Goal: Information Seeking & Learning: Learn about a topic

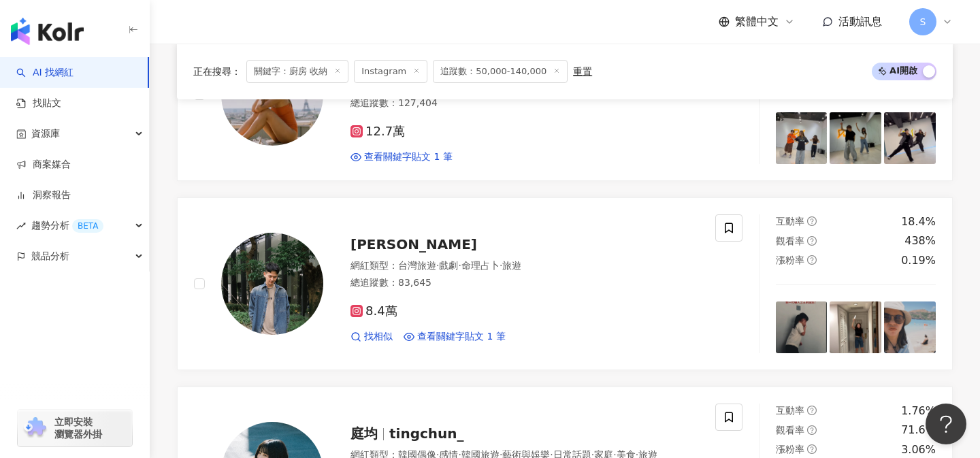
scroll to position [746, 0]
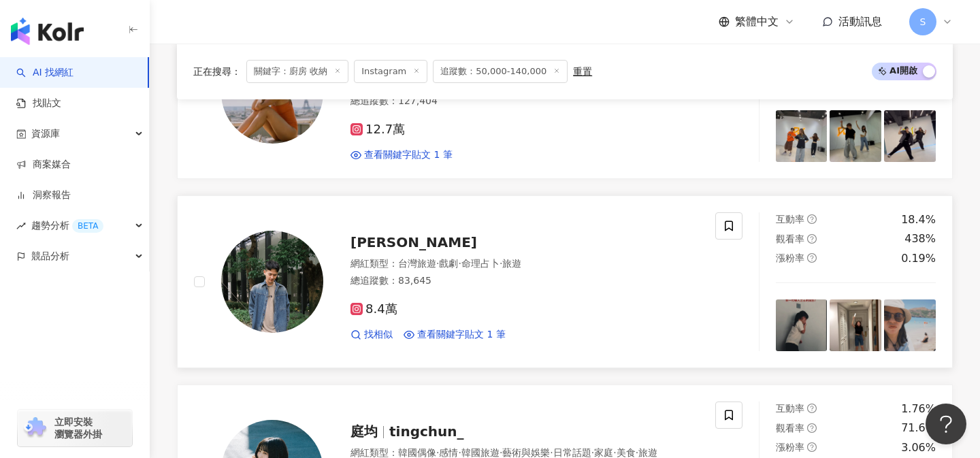
click at [489, 286] on div "總追蹤數 ： 83,645" at bounding box center [524, 281] width 348 height 14
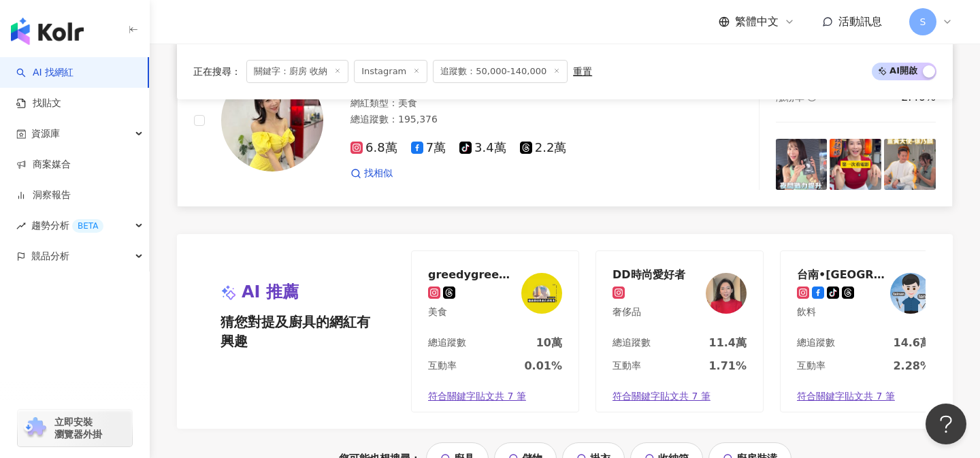
scroll to position [2697, 0]
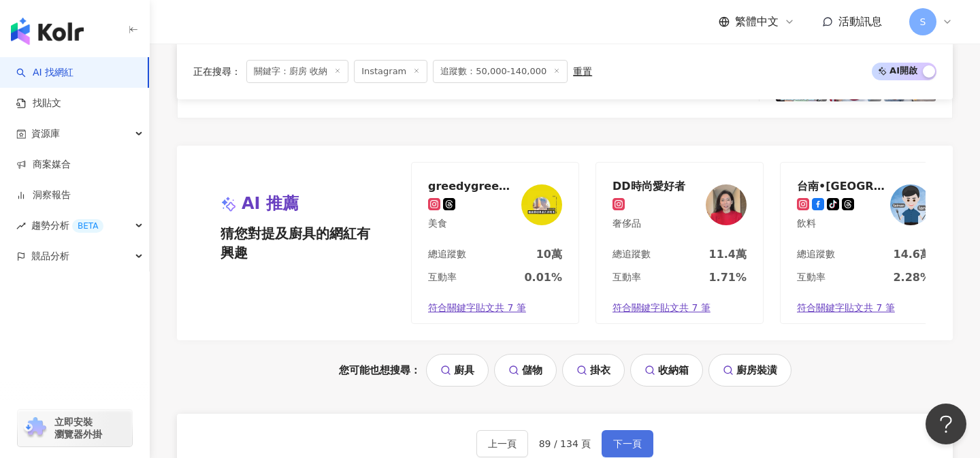
click at [629, 437] on button "下一頁" at bounding box center [627, 443] width 52 height 27
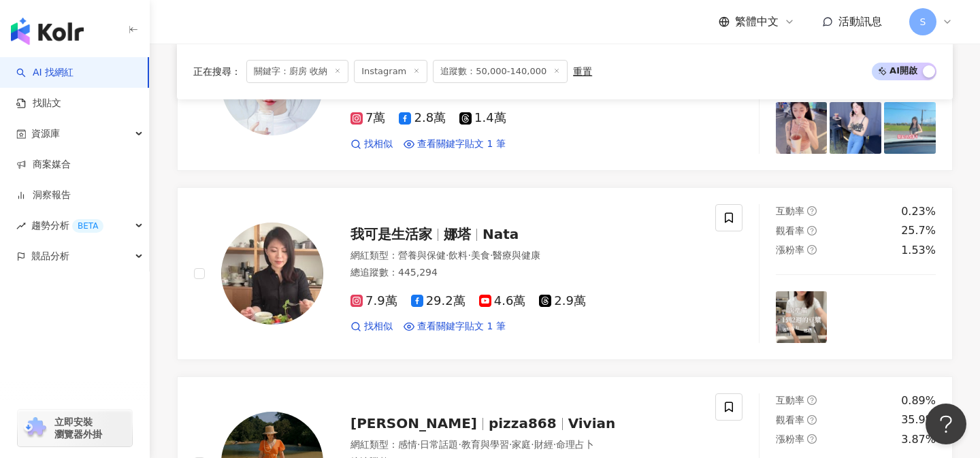
scroll to position [763, 0]
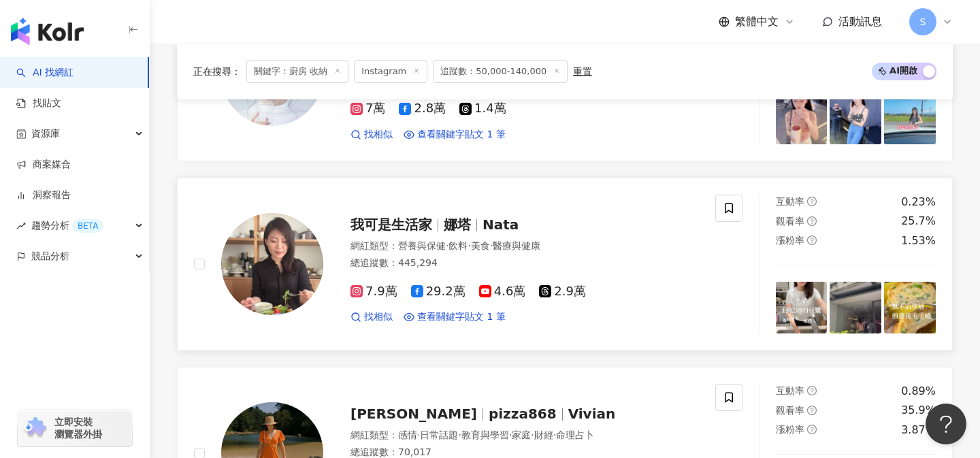
click at [540, 247] on span "醫療與健康" at bounding box center [517, 245] width 48 height 11
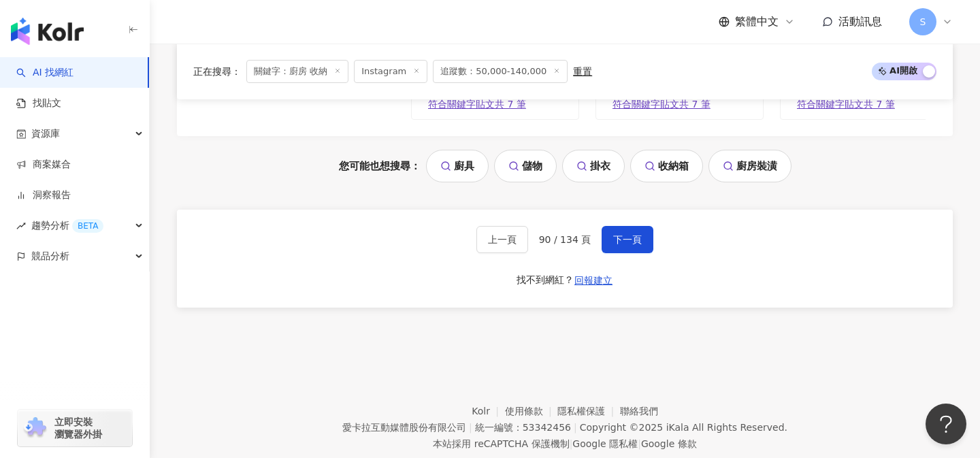
scroll to position [2936, 0]
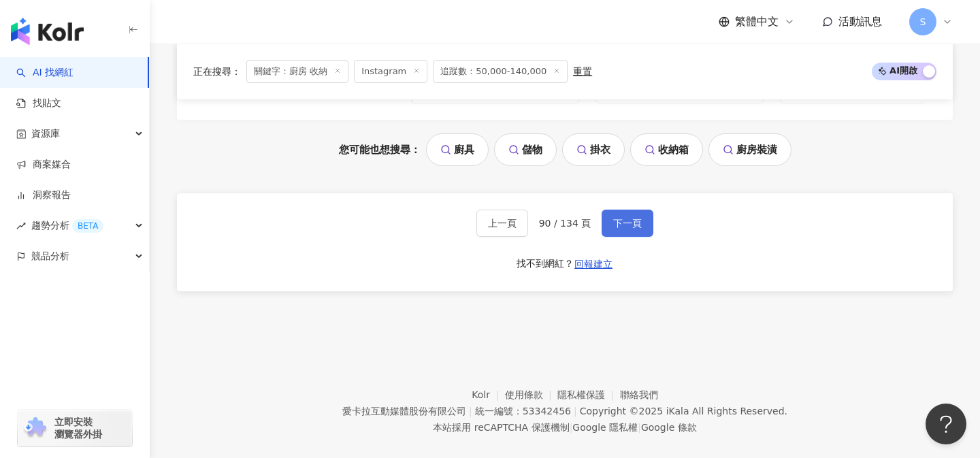
click at [635, 218] on span "下一頁" at bounding box center [627, 223] width 29 height 11
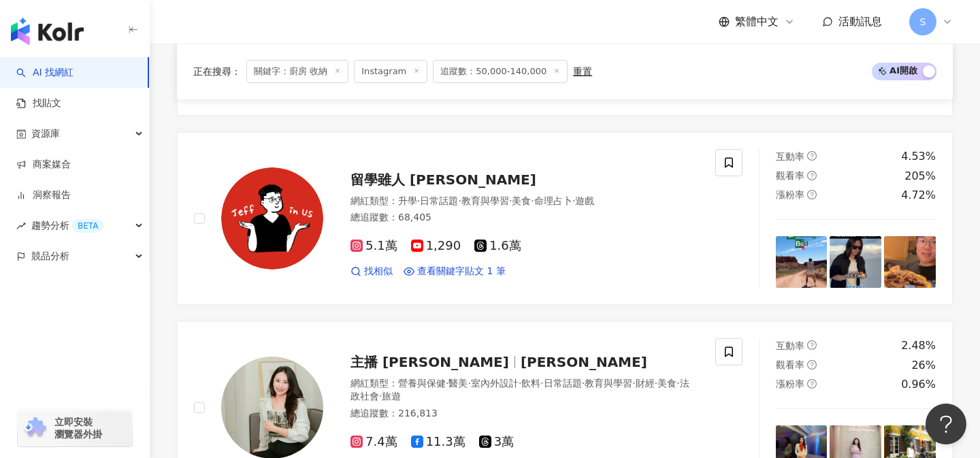
scroll to position [644, 0]
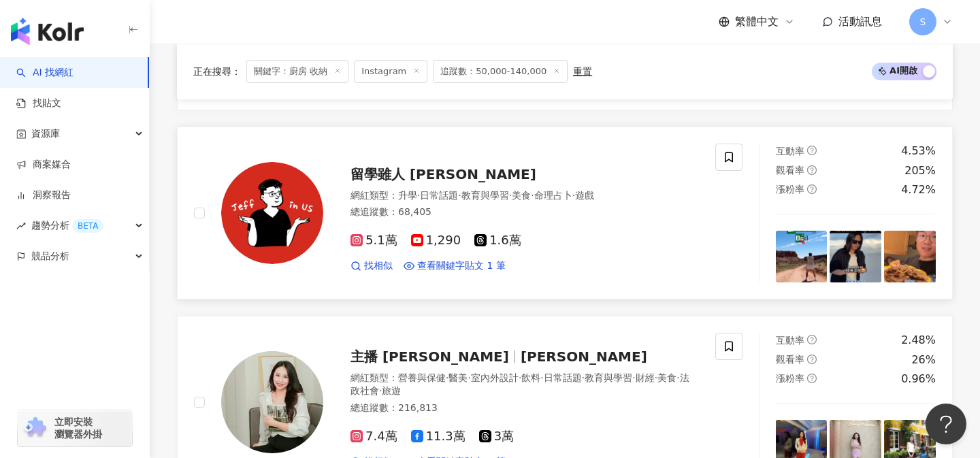
click at [563, 258] on div "留學雖人 Jeff 網紅類型 ： 升學 · 日常話題 · 教育與學習 · 美食 · 命理占卜 · 遊戲 總追蹤數 ： 68,405 5.1萬 1,290 1.…" at bounding box center [454, 213] width 521 height 139
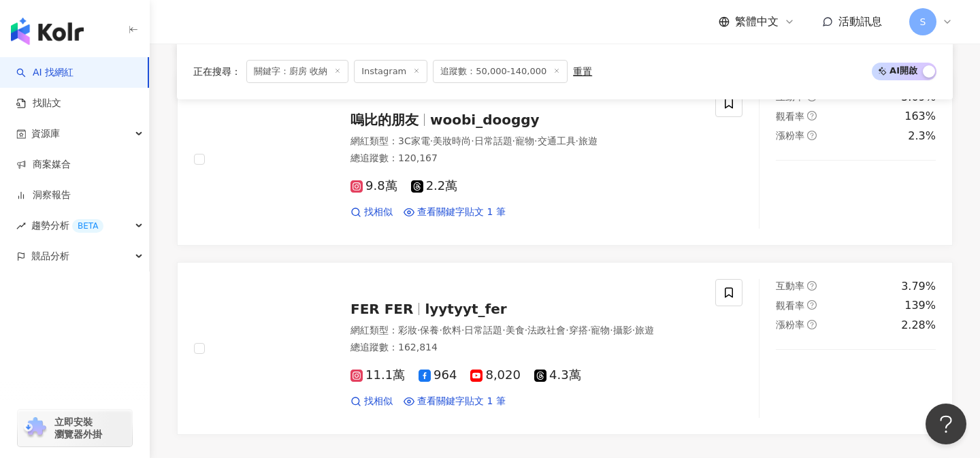
scroll to position [2456, 0]
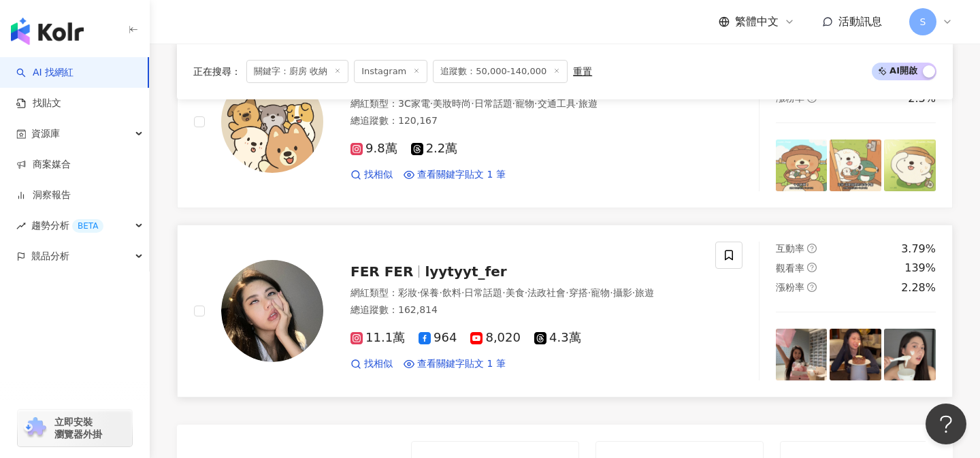
click at [516, 303] on div "總追蹤數 ： 162,814" at bounding box center [524, 310] width 348 height 14
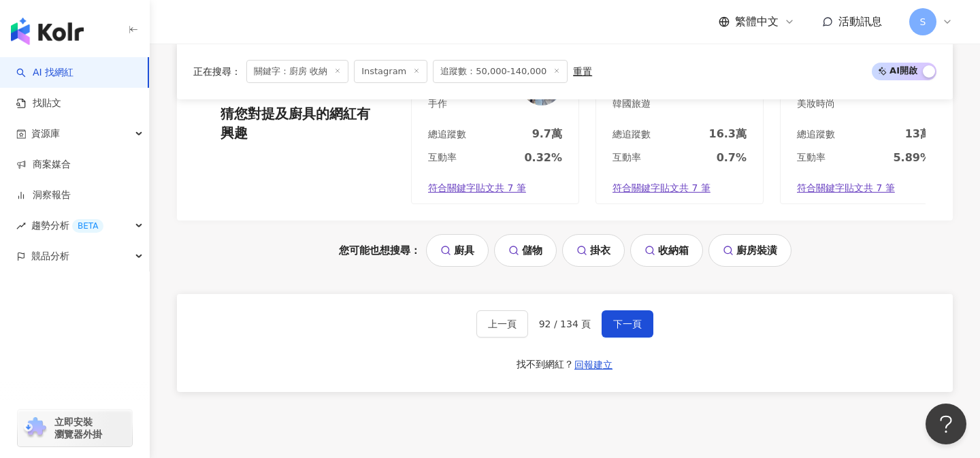
scroll to position [2900, 0]
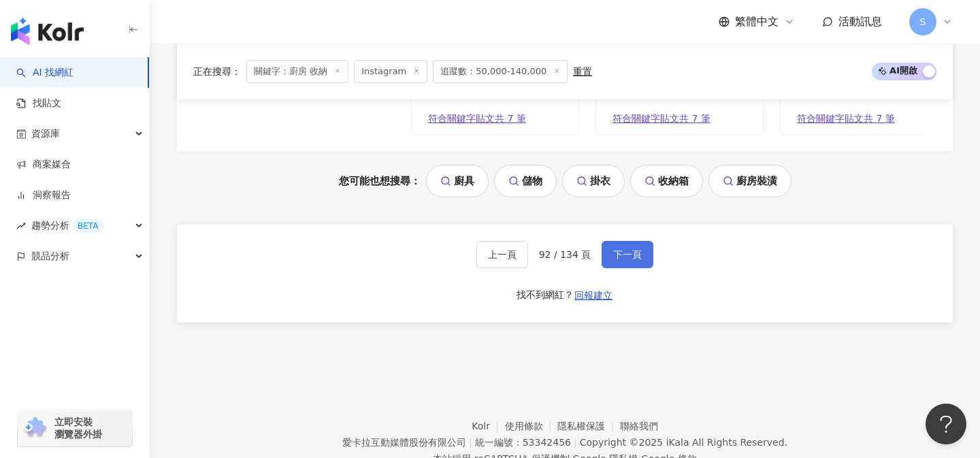
click at [627, 249] on span "下一頁" at bounding box center [627, 254] width 29 height 11
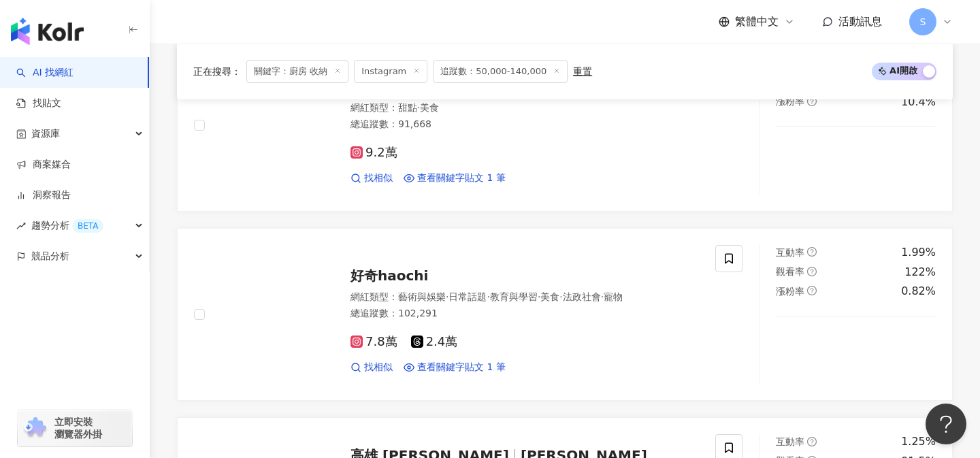
scroll to position [2044, 0]
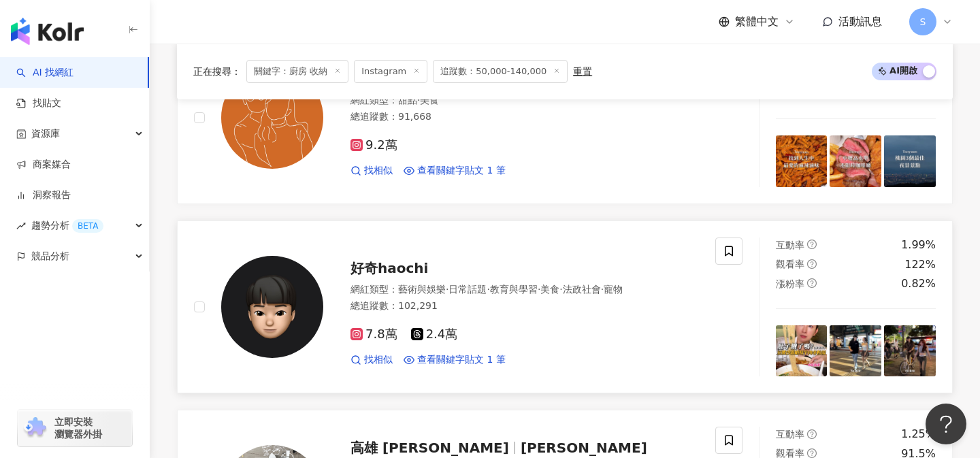
click at [491, 320] on div "7.8萬 2.4萬 找相似 查看關鍵字貼文 1 筆" at bounding box center [524, 341] width 348 height 50
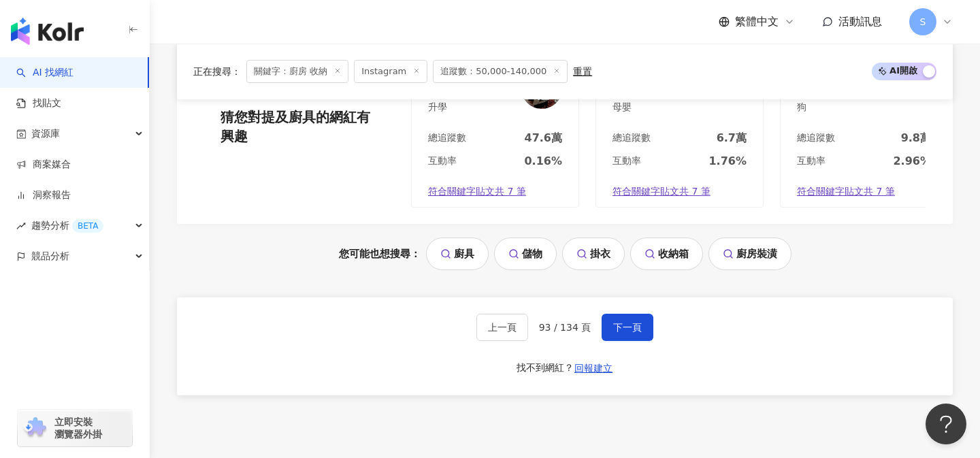
scroll to position [2936, 0]
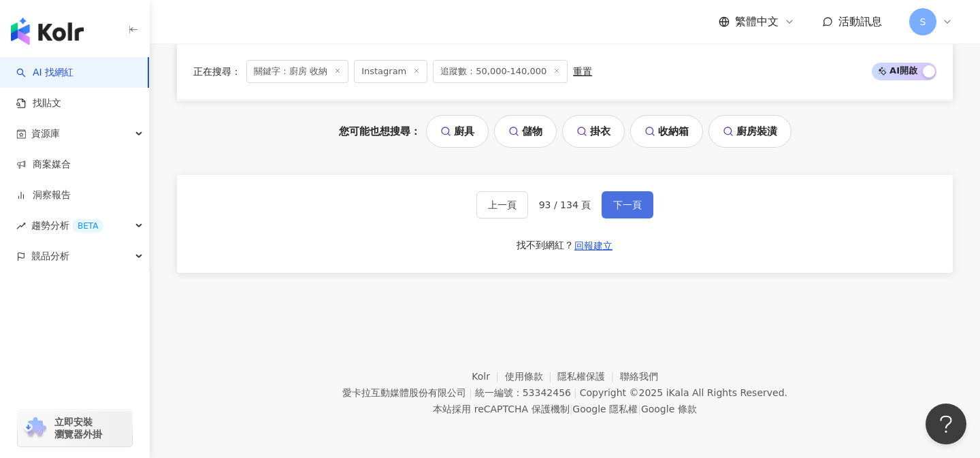
click at [628, 199] on span "下一頁" at bounding box center [627, 204] width 29 height 11
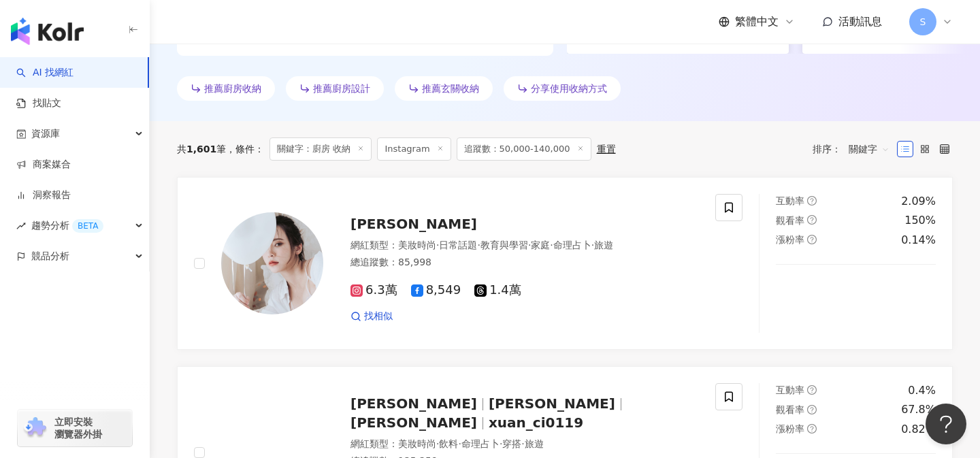
scroll to position [393, 0]
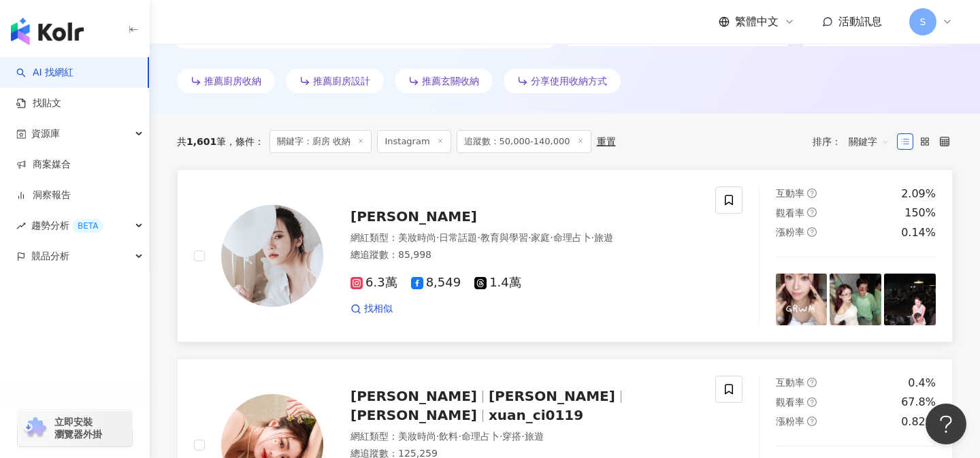
click at [478, 310] on div "找相似" at bounding box center [524, 309] width 348 height 14
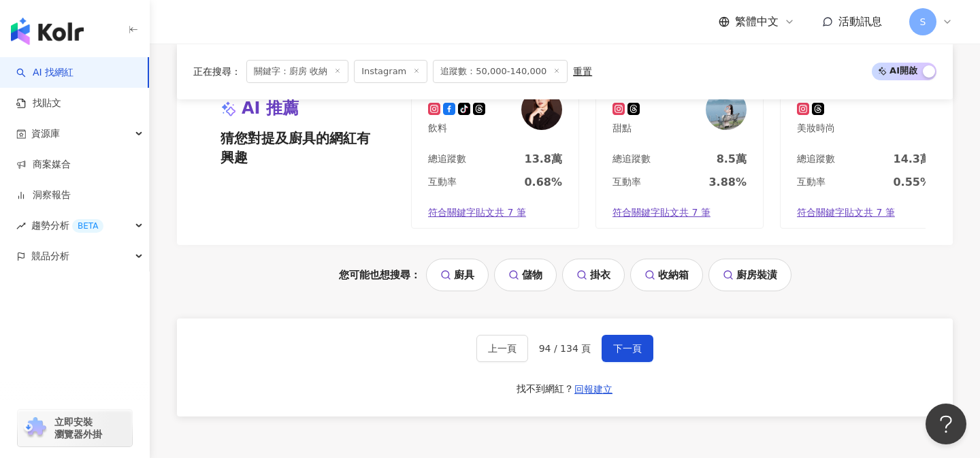
scroll to position [2853, 0]
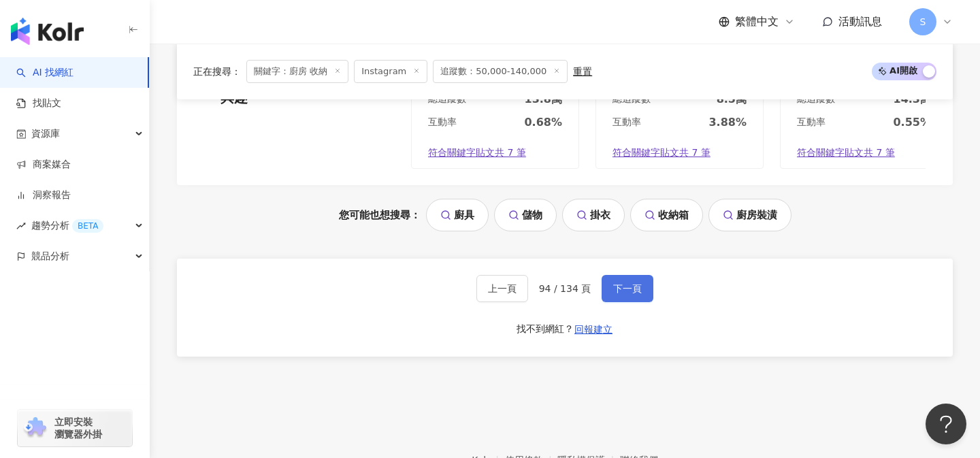
click at [616, 284] on span "下一頁" at bounding box center [627, 288] width 29 height 11
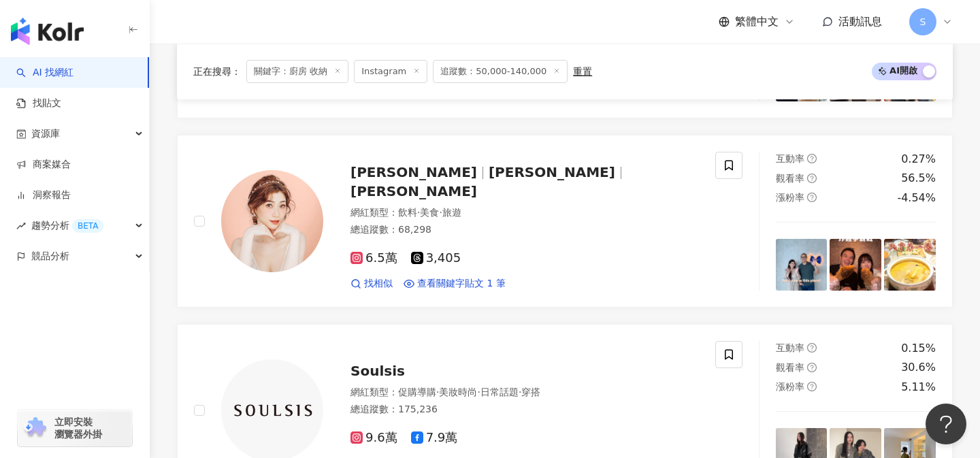
scroll to position [1006, 0]
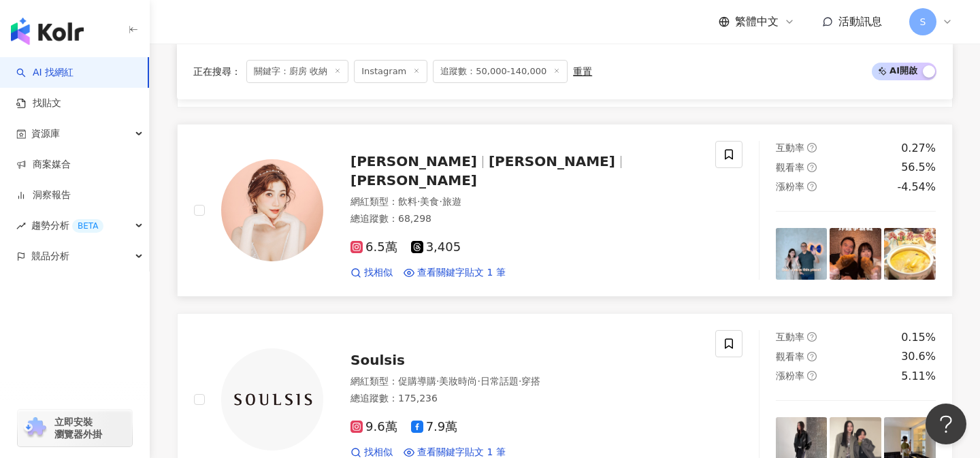
click at [481, 212] on div "總追蹤數 ： 68,298" at bounding box center [524, 219] width 348 height 14
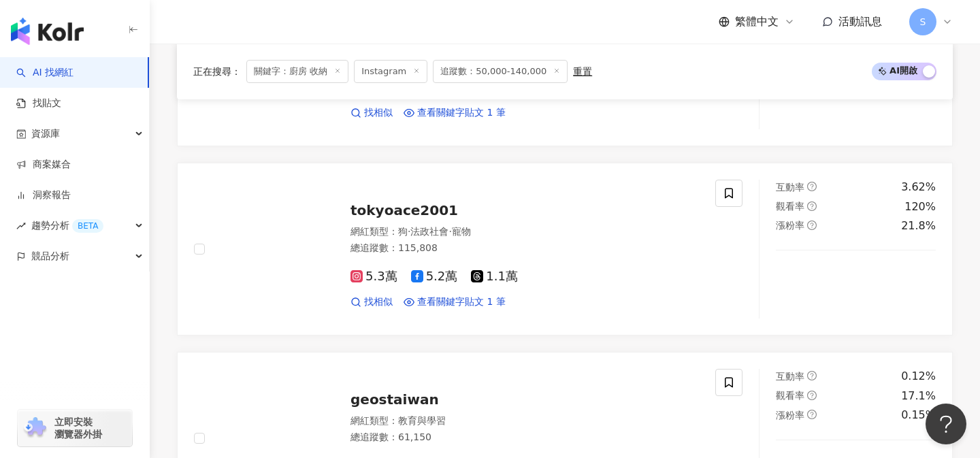
scroll to position [1917, 0]
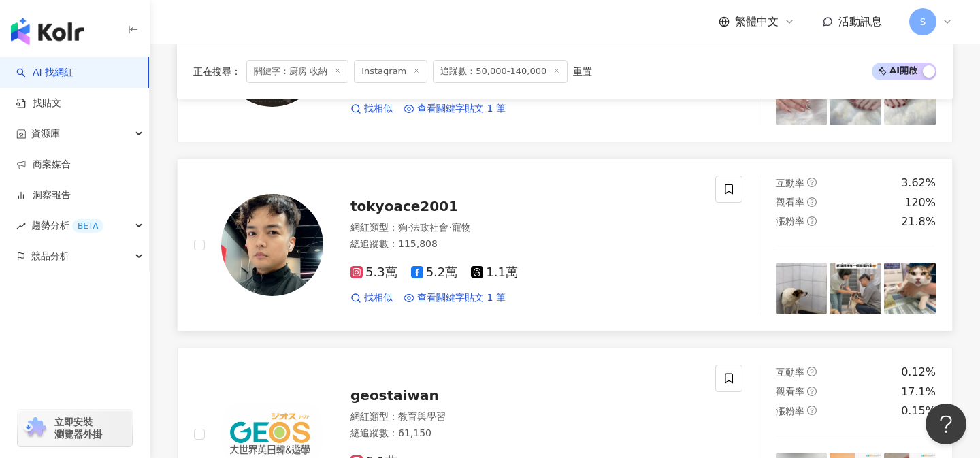
click at [539, 198] on div "tokyoace2001" at bounding box center [524, 206] width 348 height 19
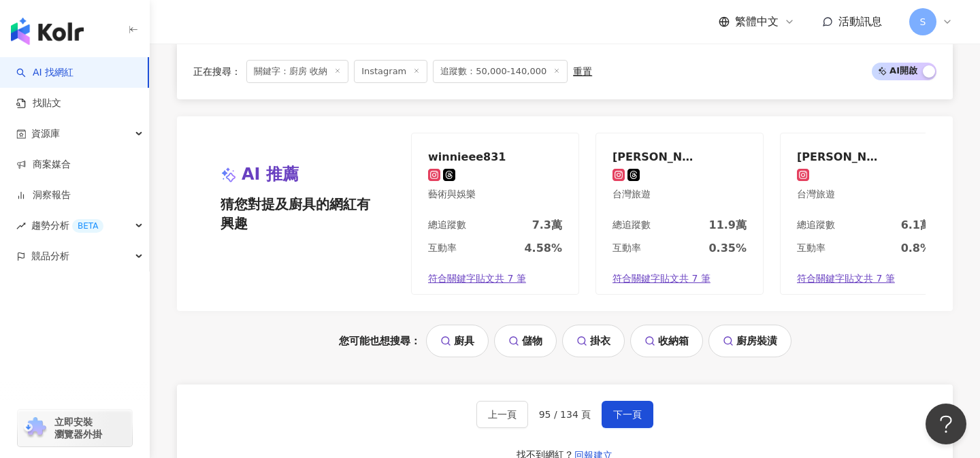
scroll to position [2737, 0]
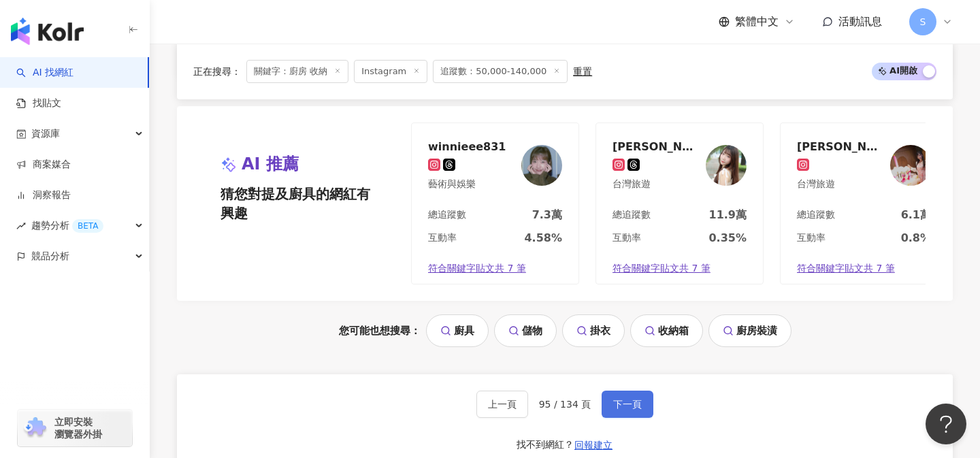
click at [632, 408] on span "下一頁" at bounding box center [627, 404] width 29 height 11
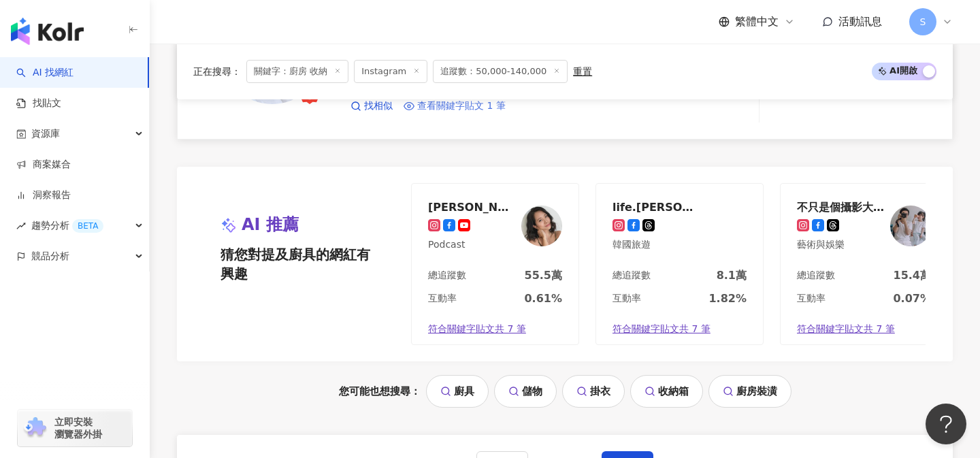
scroll to position [2688, 0]
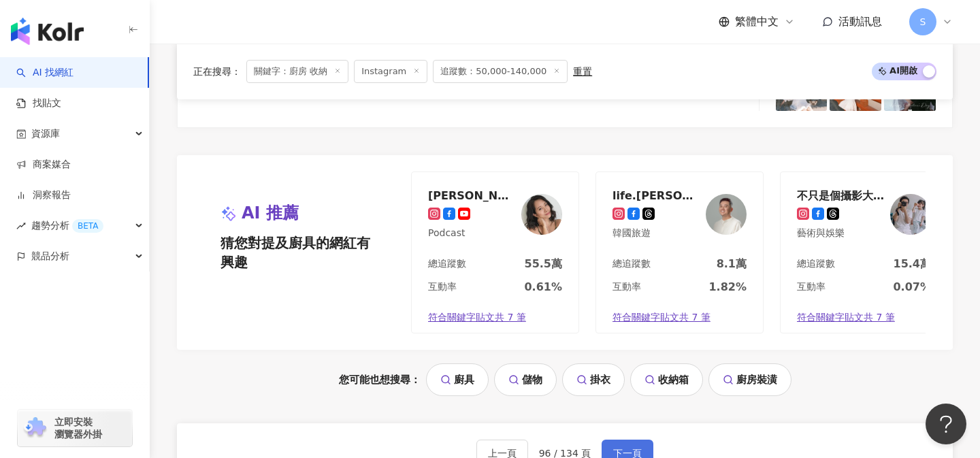
click at [619, 445] on button "下一頁" at bounding box center [627, 452] width 52 height 27
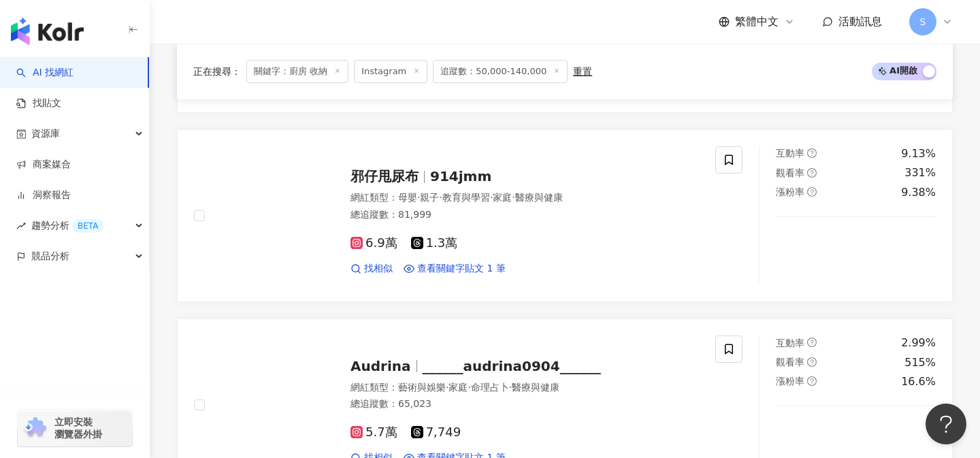
scroll to position [2152, 0]
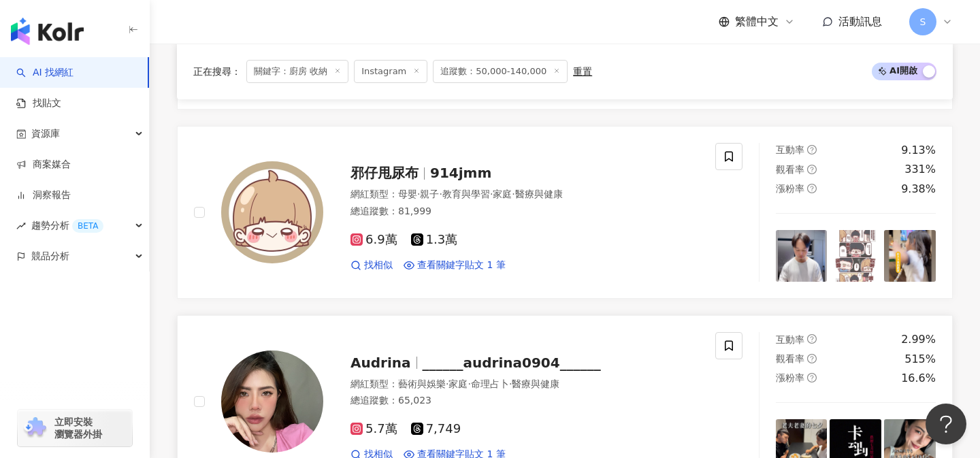
click at [394, 394] on div "總追蹤數 ： 65,023" at bounding box center [524, 401] width 348 height 14
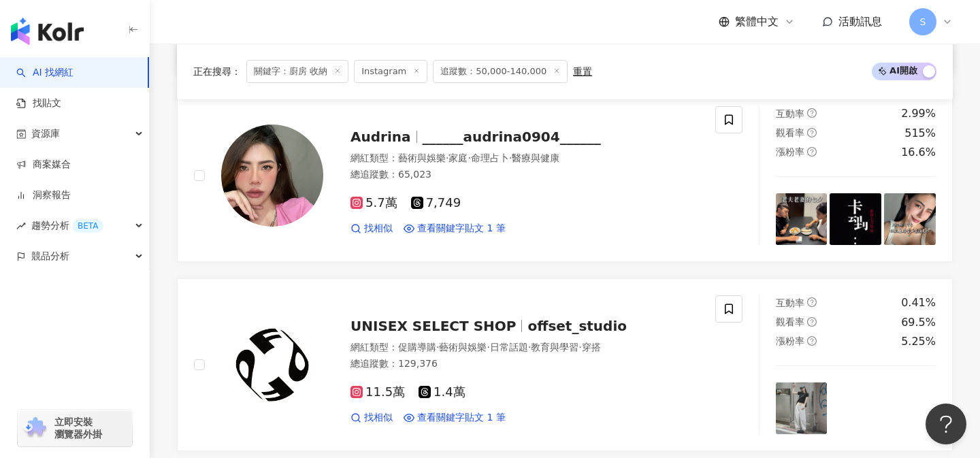
scroll to position [2380, 0]
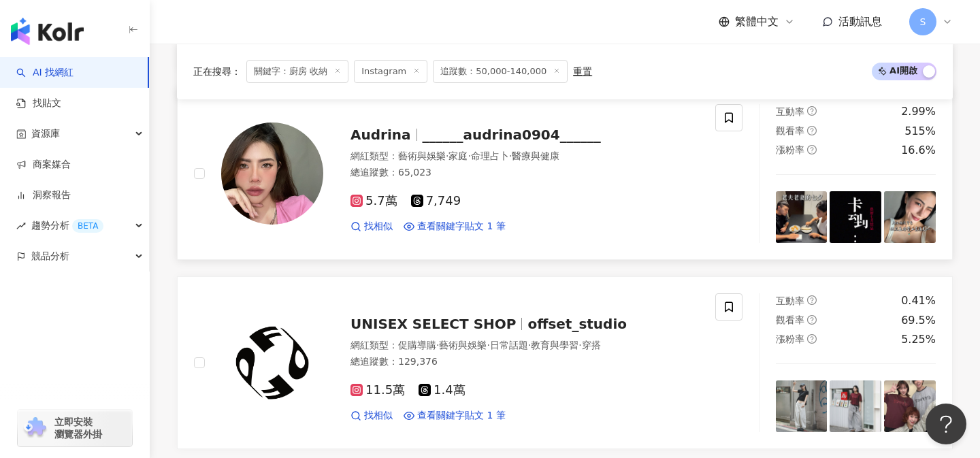
click at [499, 194] on div "5.7萬 7,749" at bounding box center [524, 201] width 348 height 15
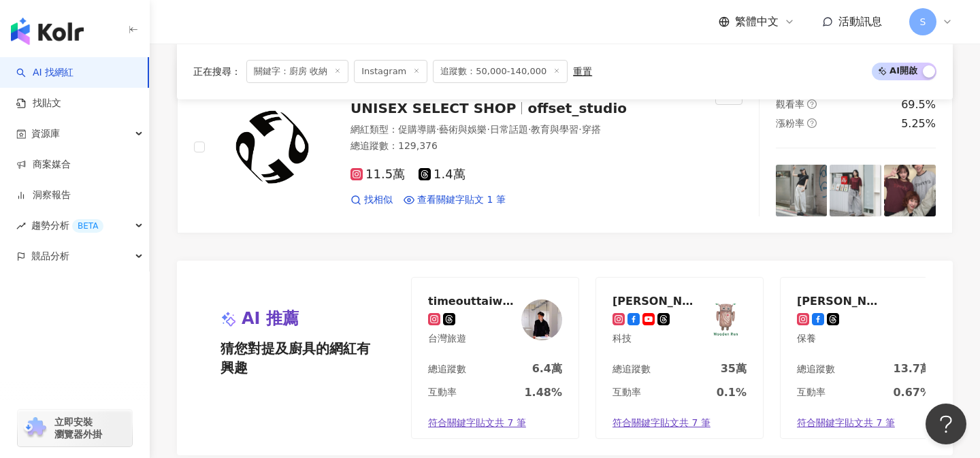
scroll to position [2908, 0]
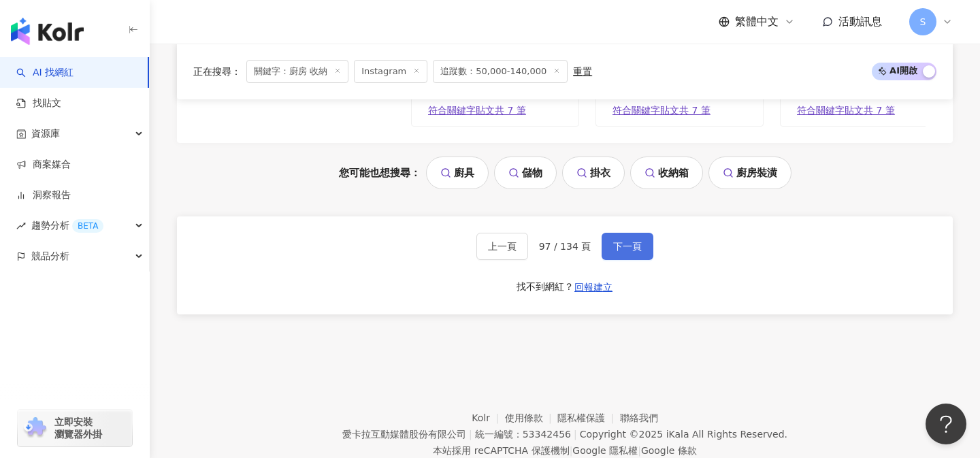
click at [635, 241] on span "下一頁" at bounding box center [627, 246] width 29 height 11
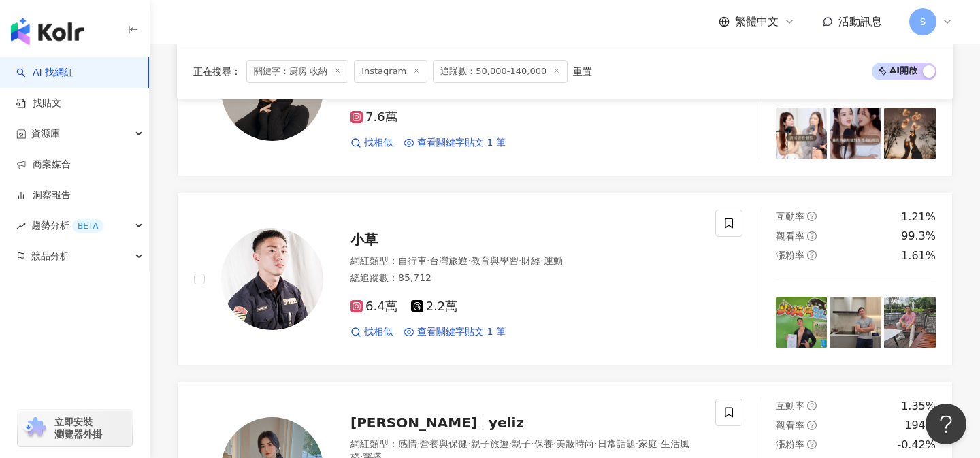
scroll to position [750, 0]
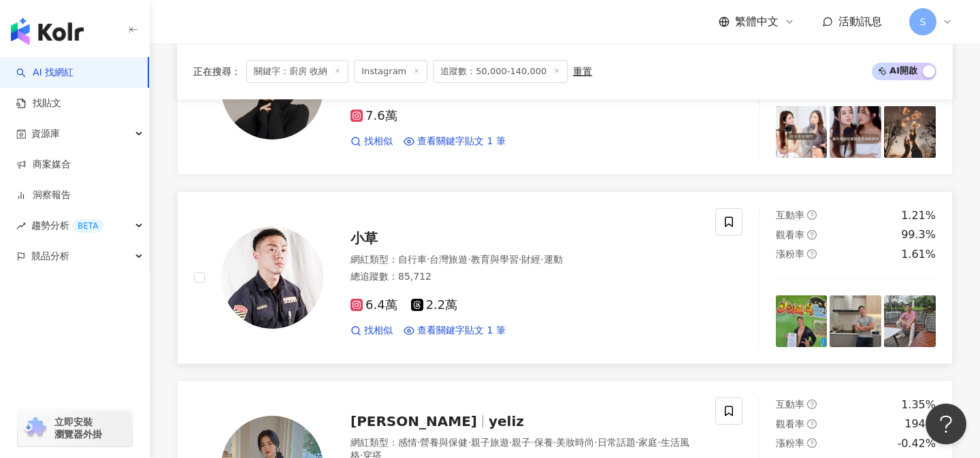
click at [523, 270] on div "總追蹤數 ： 85,712" at bounding box center [524, 277] width 348 height 14
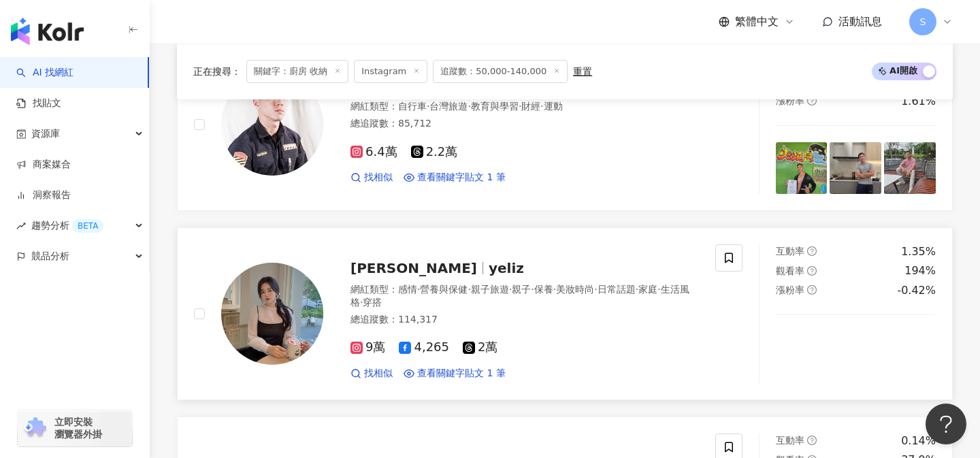
scroll to position [929, 0]
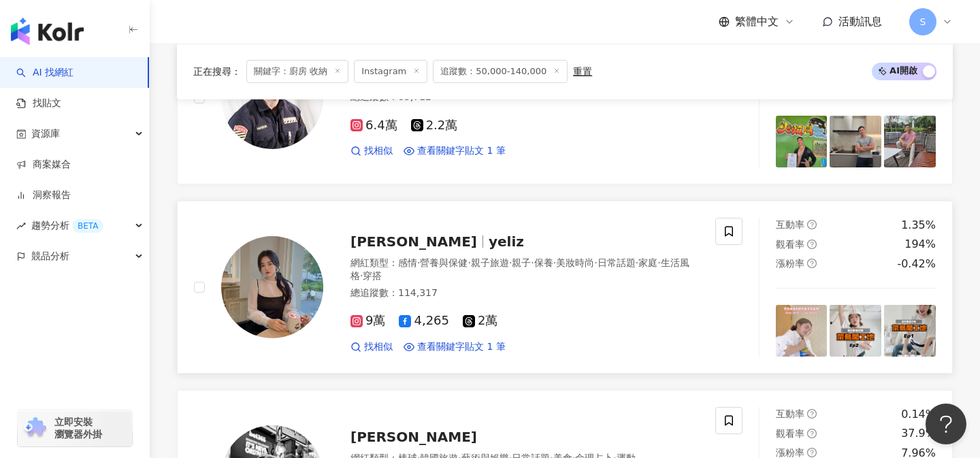
click at [516, 282] on div "網紅類型 ： 感情 · 營養與保健 · 親子旅遊 · 親子 · 保養 · 美妝時尚 · 日常話題 · 家庭 · 生活風格 · 穿搭" at bounding box center [524, 269] width 348 height 27
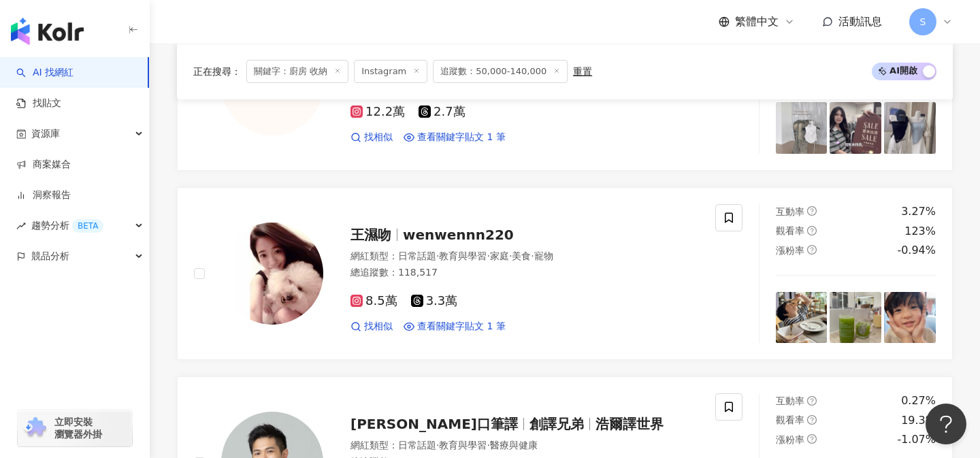
scroll to position [2076, 0]
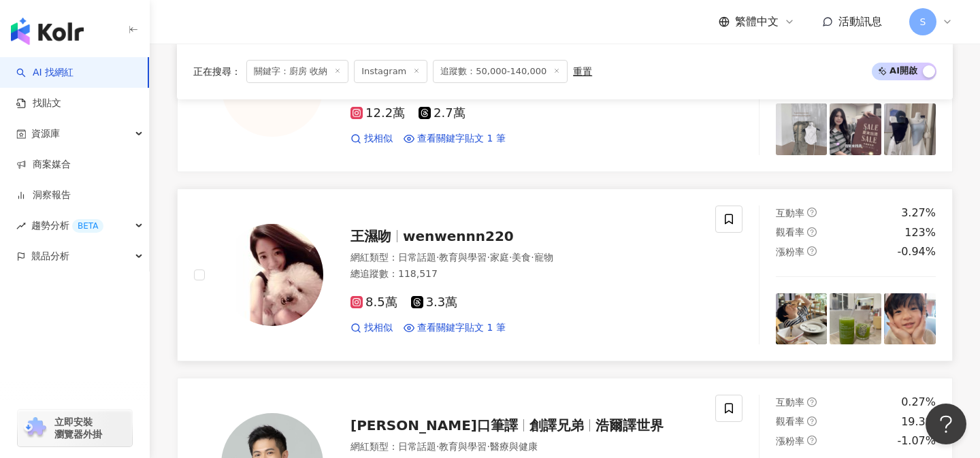
click at [480, 305] on div "8.5萬 3.3萬" at bounding box center [524, 302] width 348 height 15
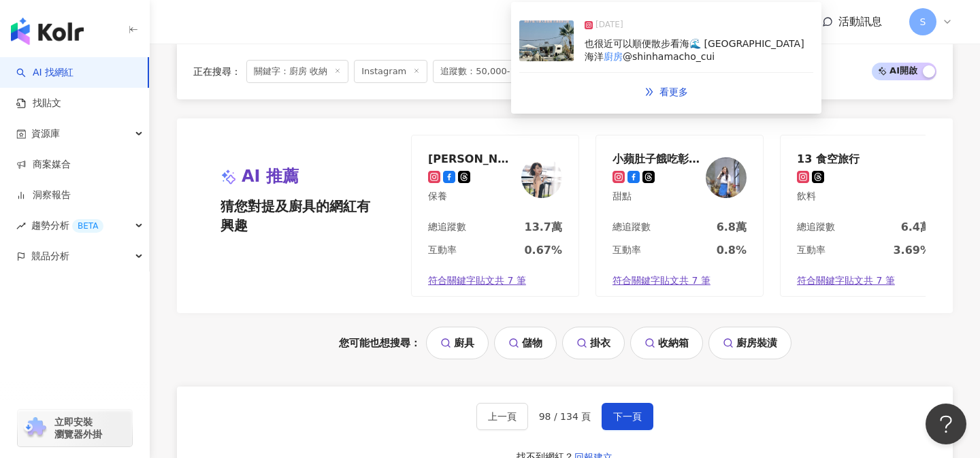
scroll to position [2888, 0]
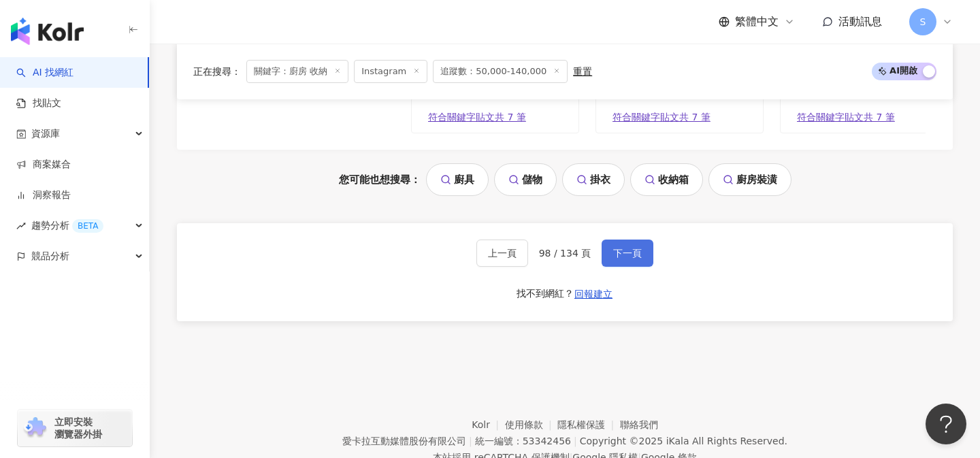
click at [629, 252] on span "下一頁" at bounding box center [627, 253] width 29 height 11
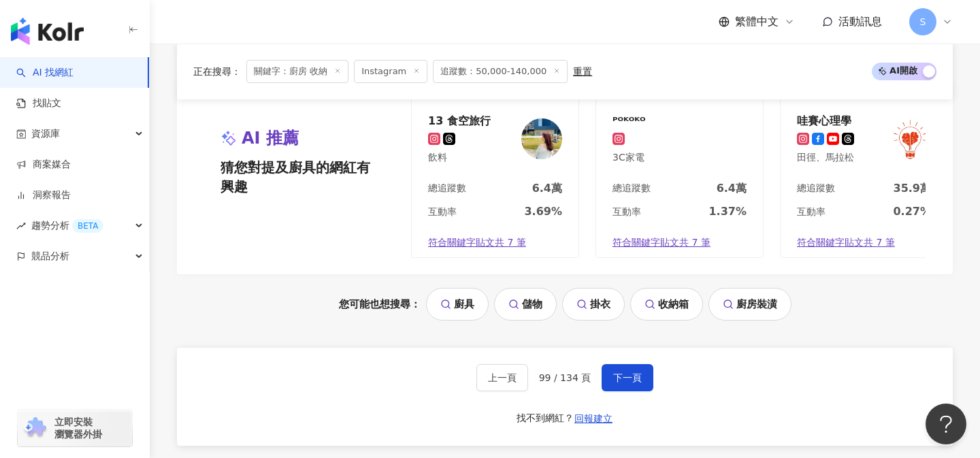
scroll to position [2784, 0]
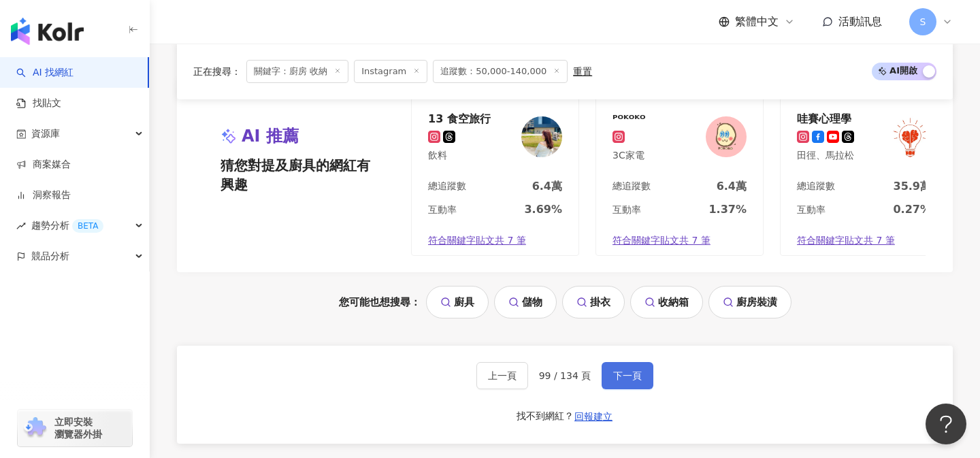
click at [638, 363] on button "下一頁" at bounding box center [627, 375] width 52 height 27
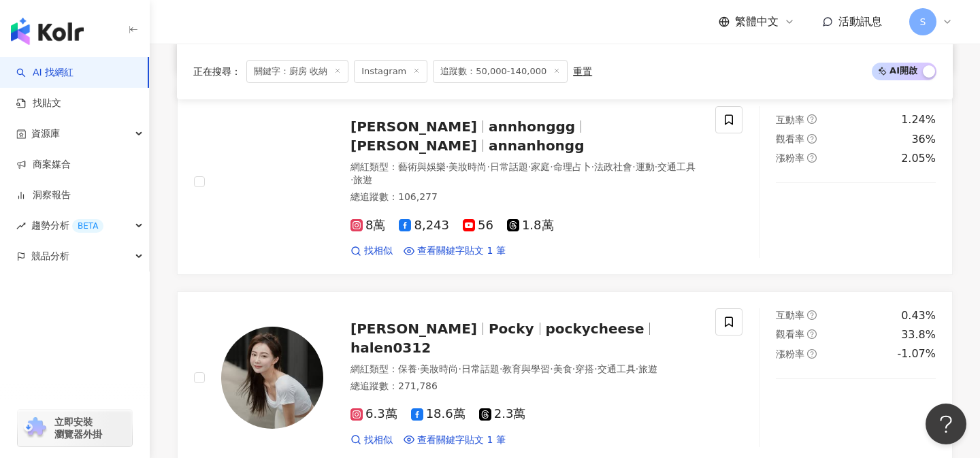
scroll to position [2031, 0]
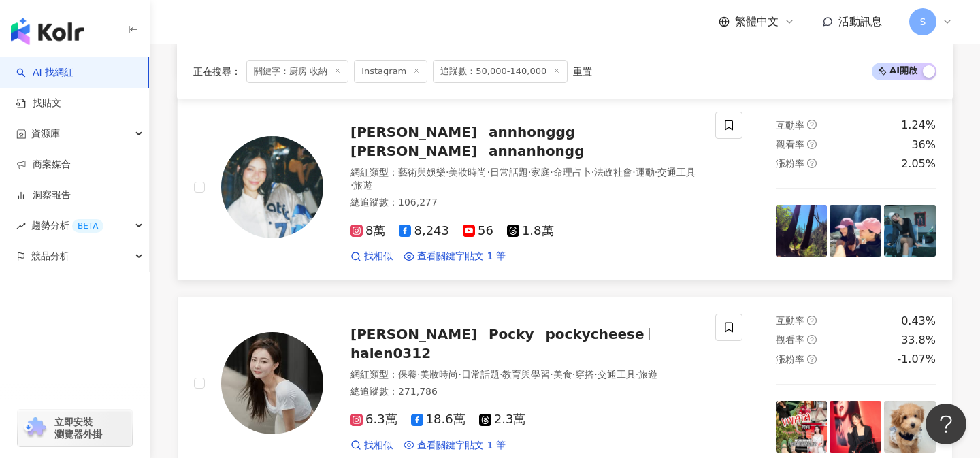
click at [491, 196] on div "總追蹤數 ： 106,277" at bounding box center [524, 203] width 348 height 14
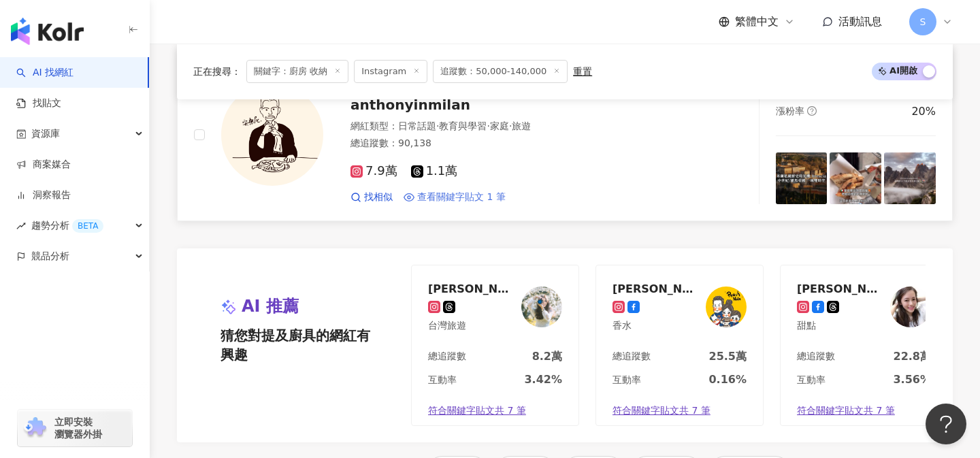
scroll to position [2718, 0]
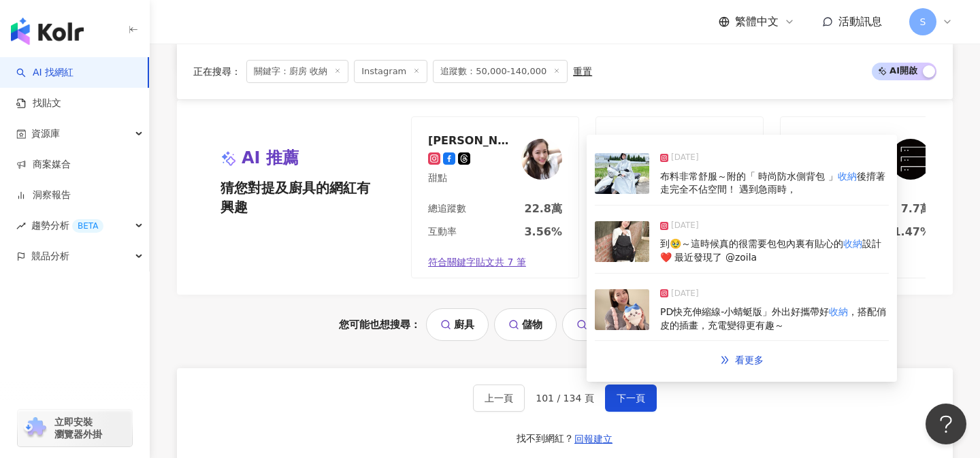
scroll to position [2770, 0]
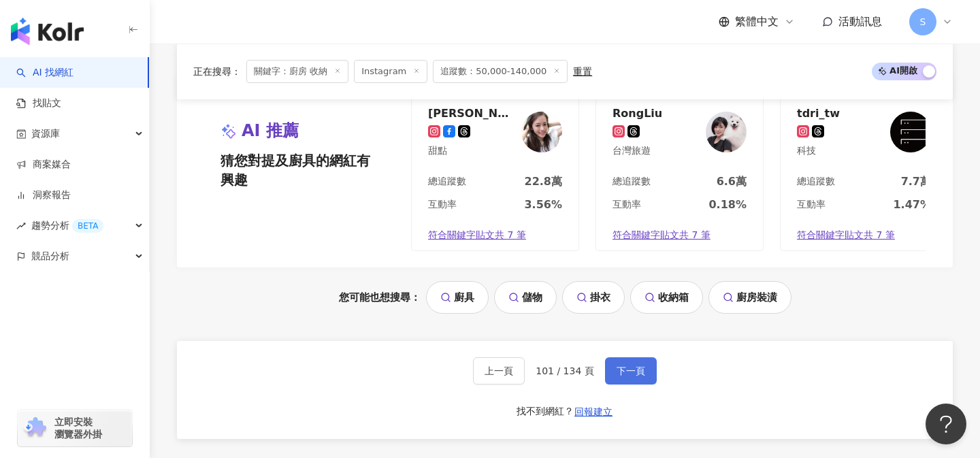
click at [620, 365] on span "下一頁" at bounding box center [630, 370] width 29 height 11
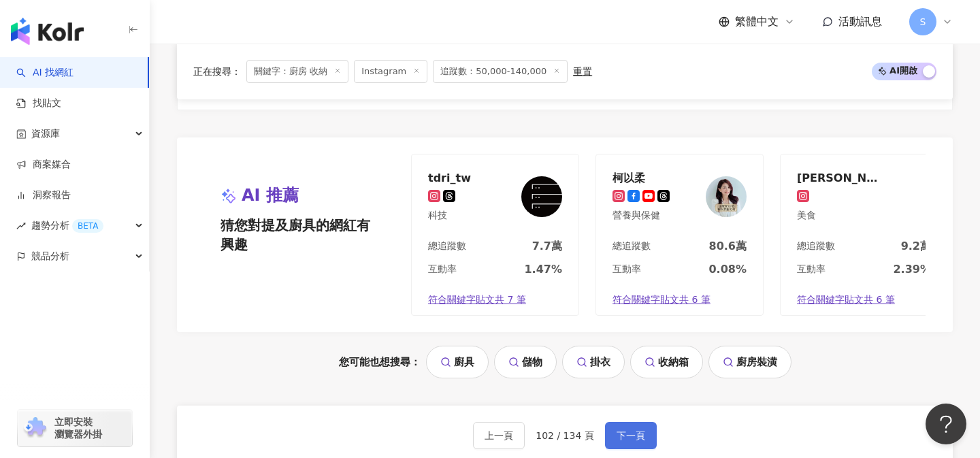
scroll to position [2761, 0]
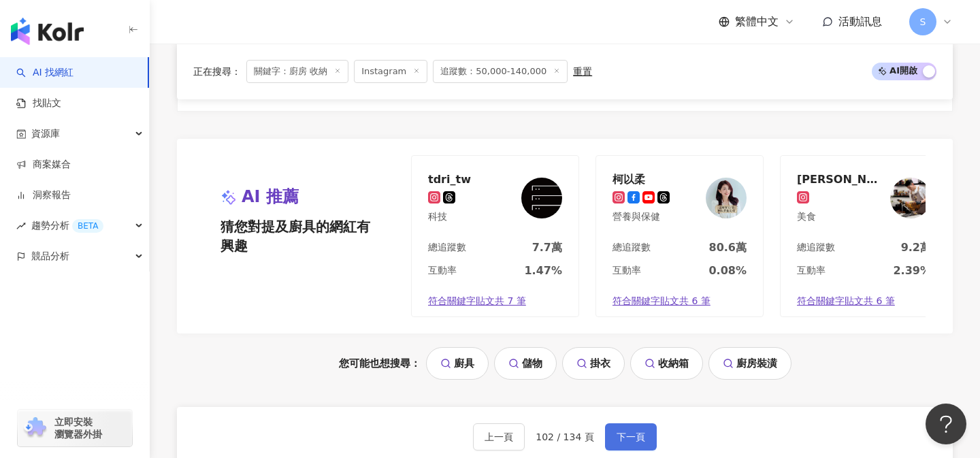
click at [627, 423] on button "下一頁" at bounding box center [631, 436] width 52 height 27
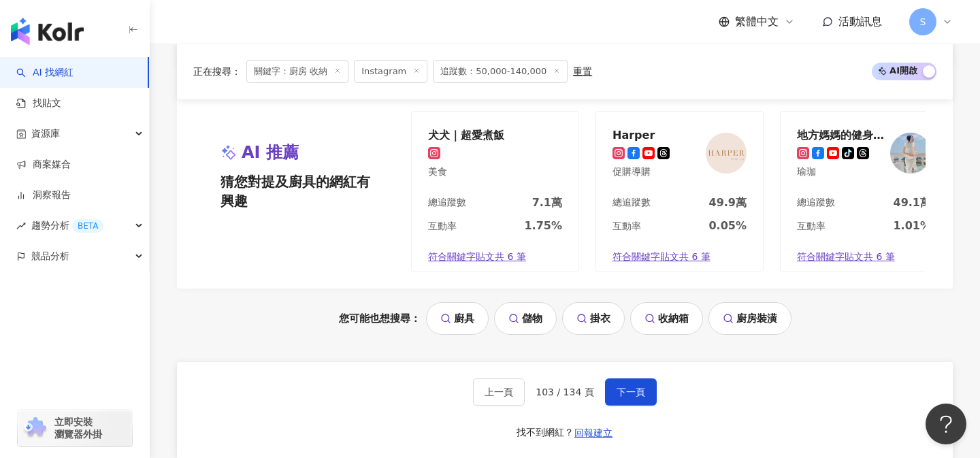
scroll to position [2760, 0]
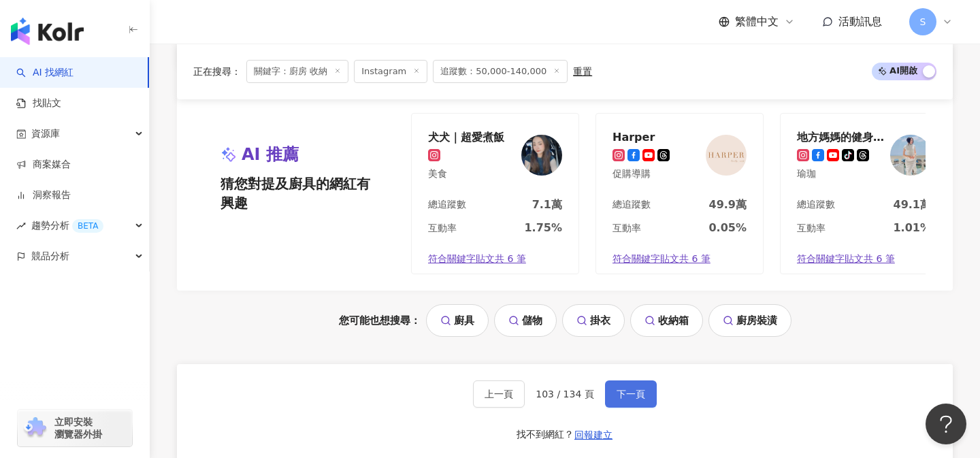
click at [618, 388] on span "下一頁" at bounding box center [630, 393] width 29 height 11
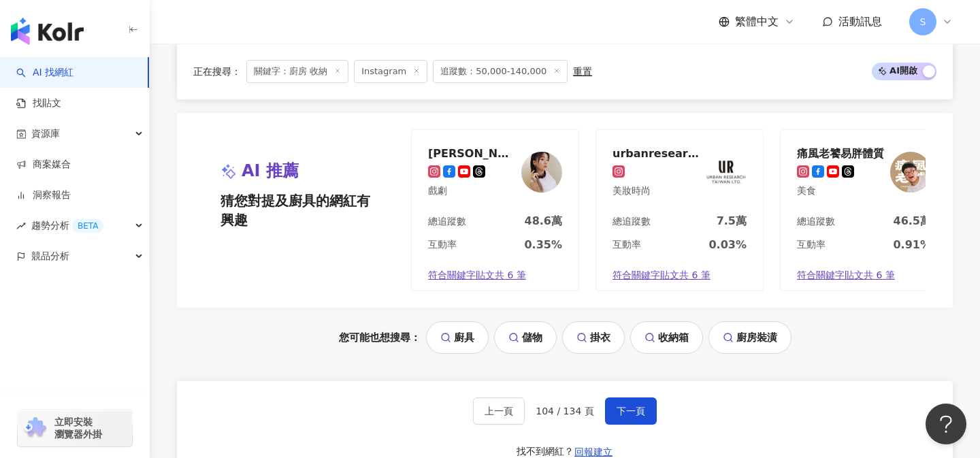
scroll to position [2877, 0]
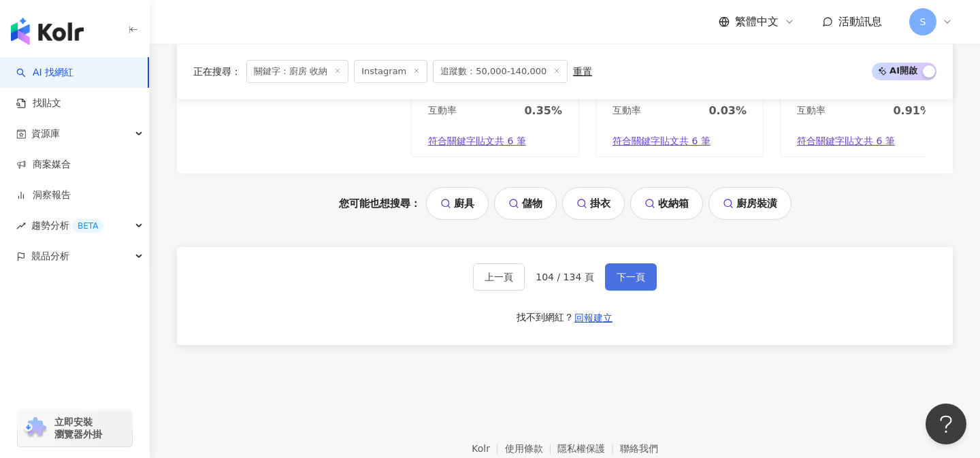
click at [633, 269] on button "下一頁" at bounding box center [631, 276] width 52 height 27
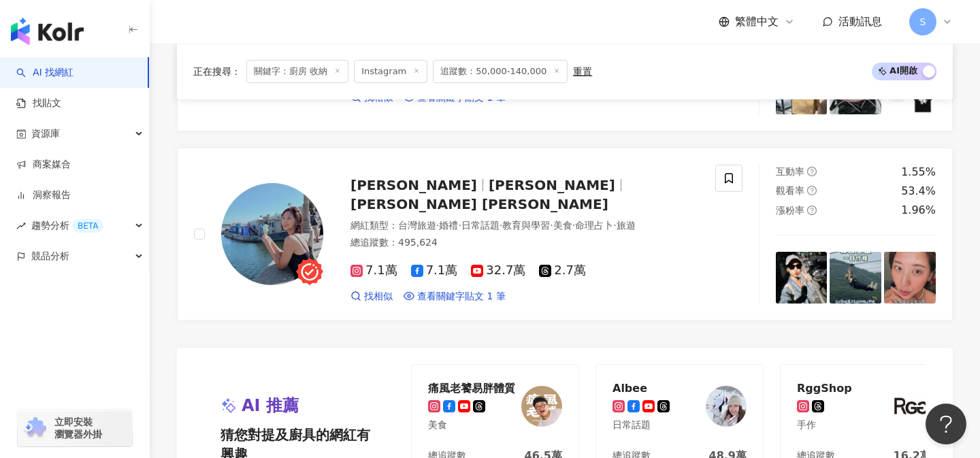
scroll to position [2733, 0]
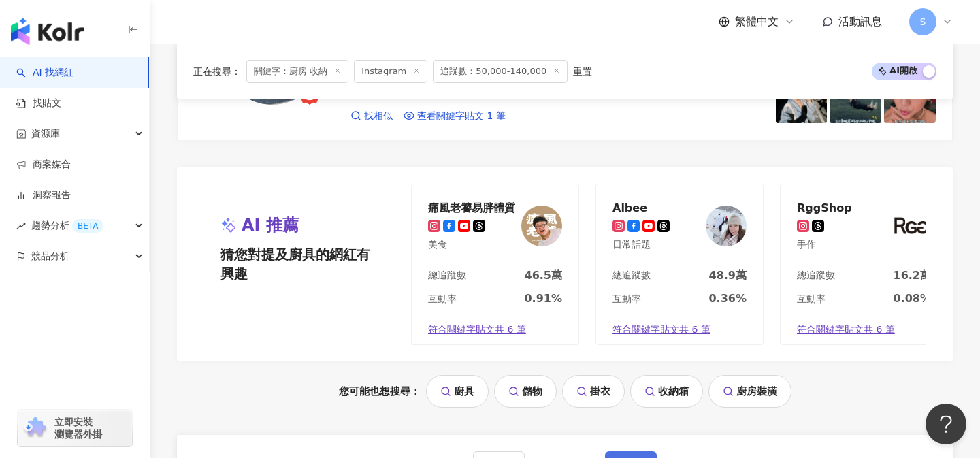
click at [628, 451] on button "下一頁" at bounding box center [631, 464] width 52 height 27
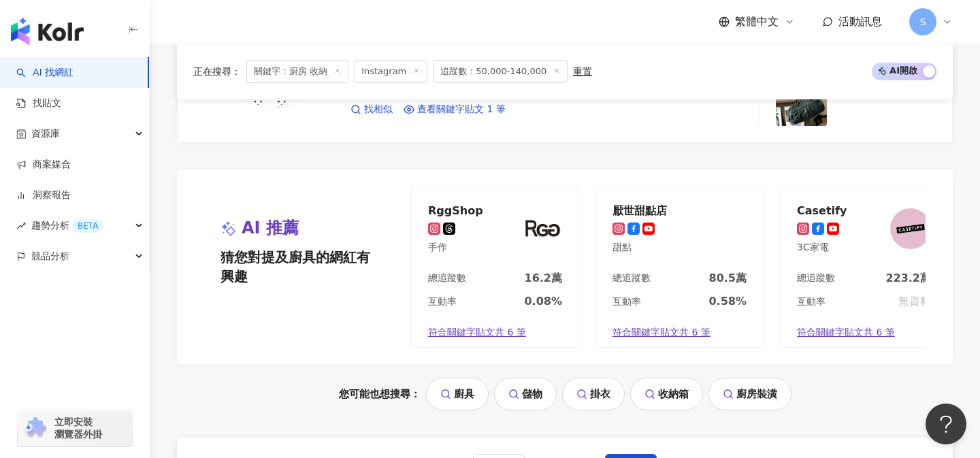
scroll to position [2748, 0]
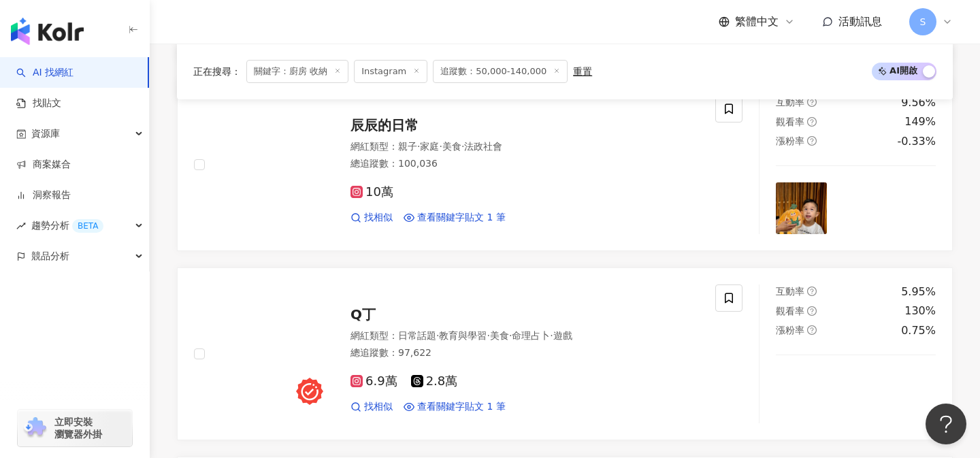
scroll to position [674, 0]
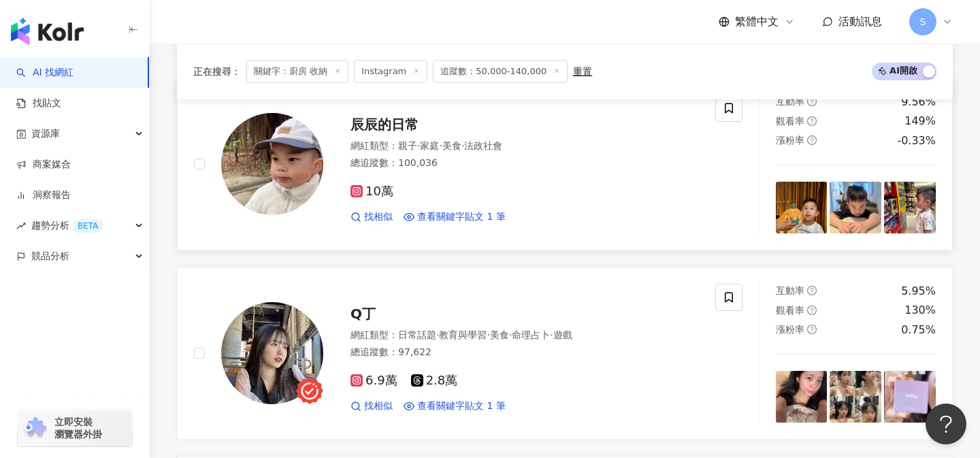
click at [437, 183] on div "10萬 找相似 查看關鍵字貼文 1 筆" at bounding box center [524, 198] width 348 height 50
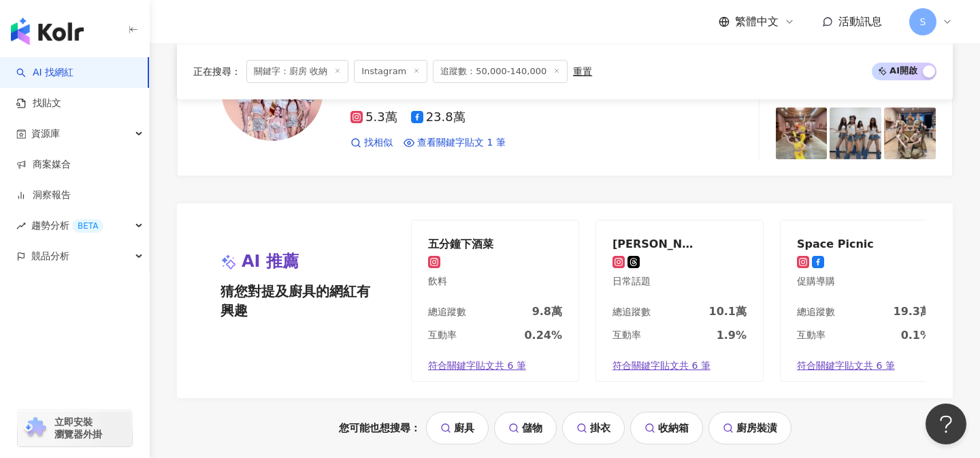
scroll to position [2741, 0]
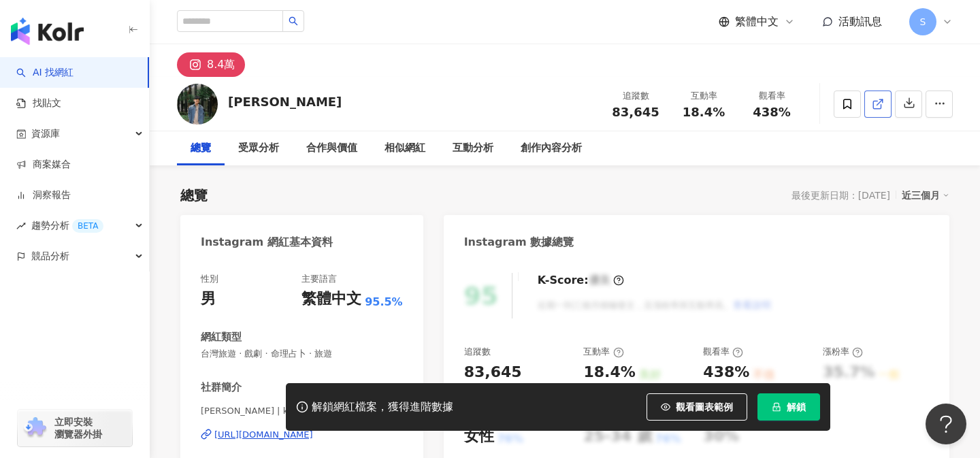
click at [876, 102] on icon at bounding box center [877, 104] width 12 height 12
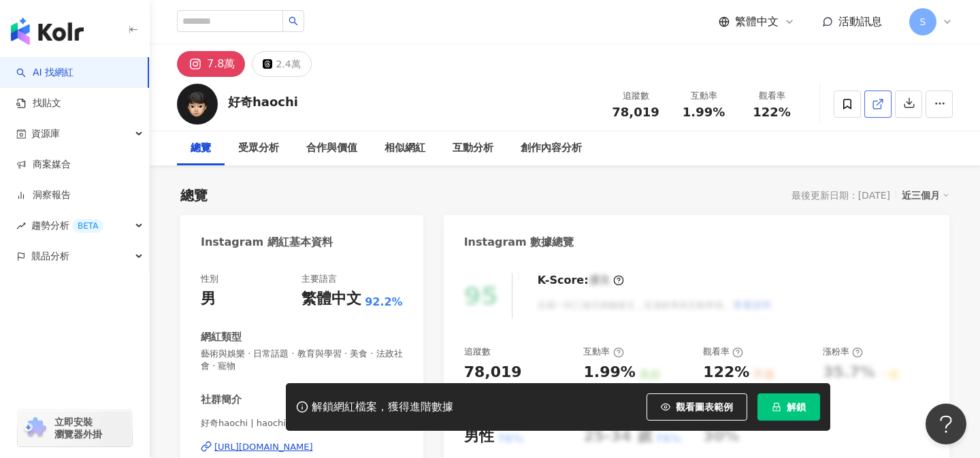
click at [884, 96] on link at bounding box center [877, 103] width 27 height 27
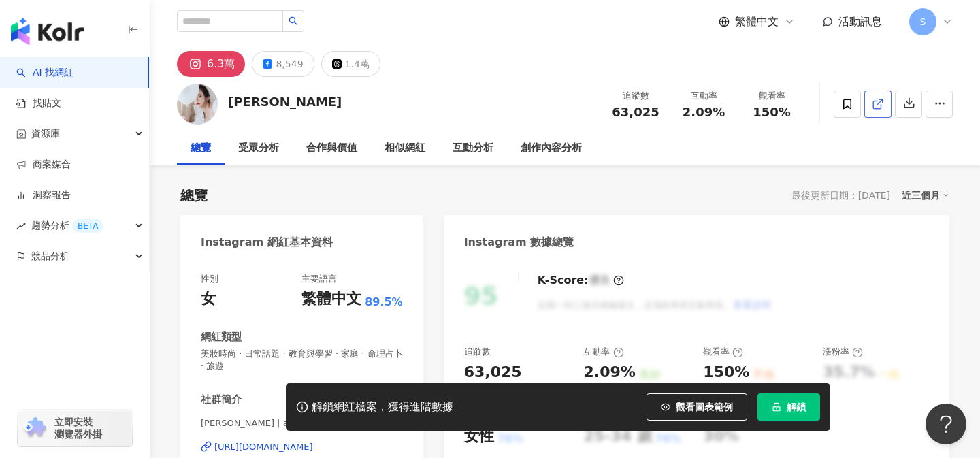
click at [876, 95] on link at bounding box center [877, 103] width 27 height 27
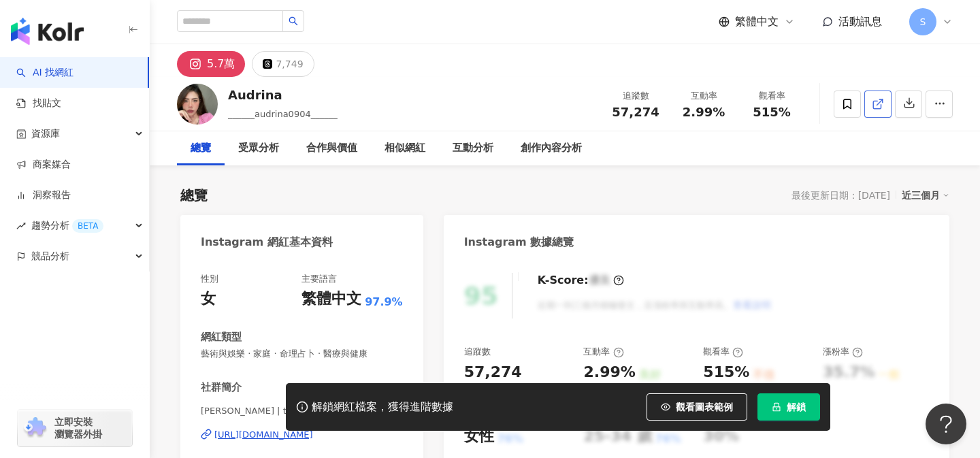
click at [872, 111] on link at bounding box center [877, 103] width 27 height 27
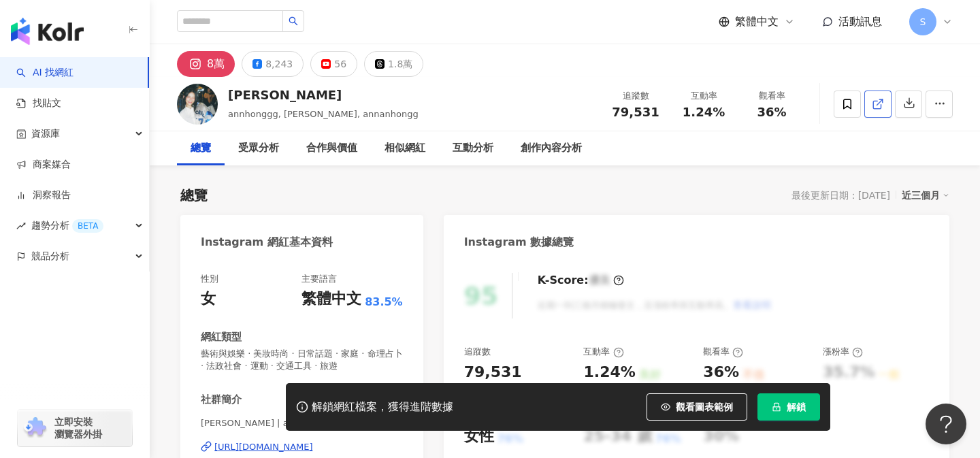
click at [888, 103] on link at bounding box center [877, 103] width 27 height 27
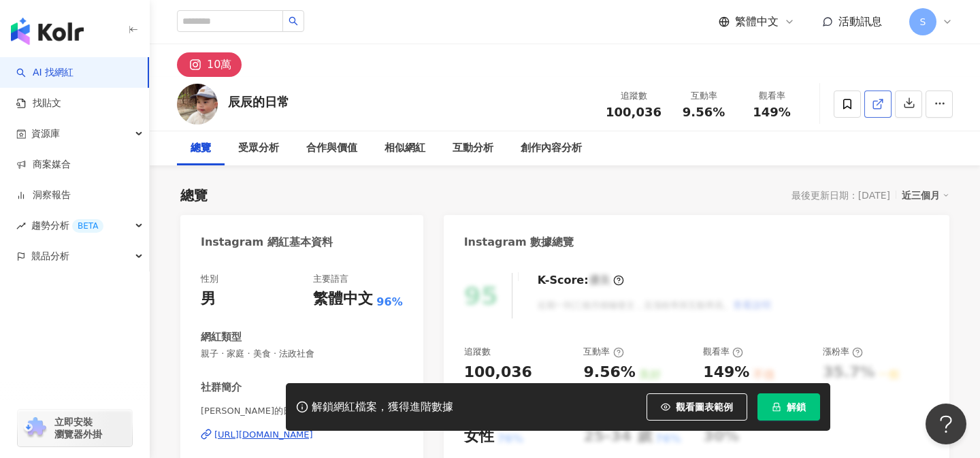
click at [874, 112] on link at bounding box center [877, 103] width 27 height 27
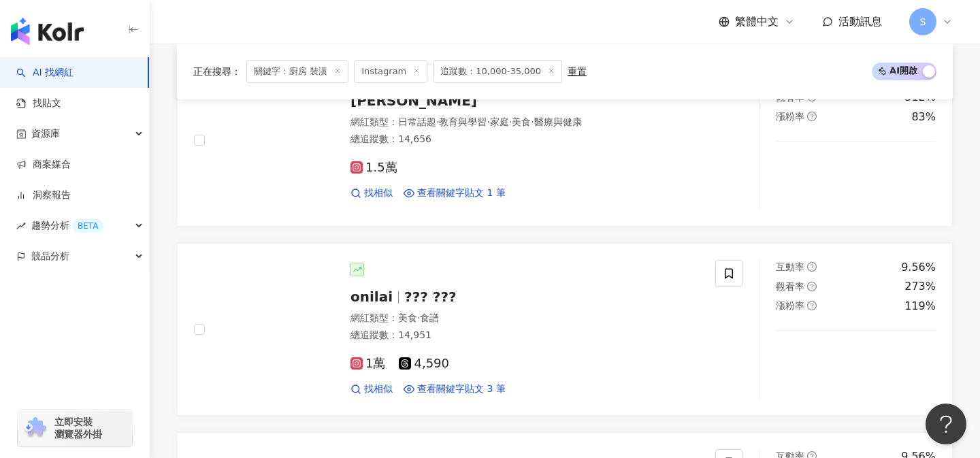
scroll to position [1484, 0]
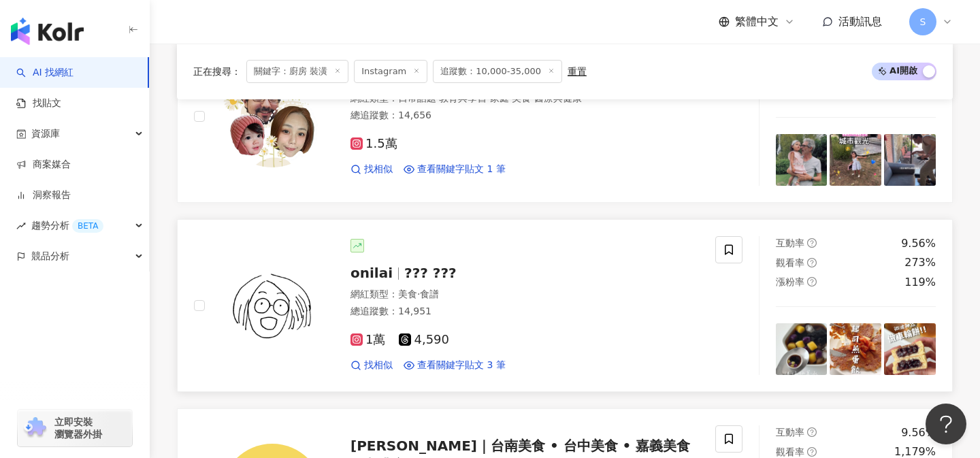
click at [480, 341] on div "1萬 4,590" at bounding box center [524, 340] width 348 height 15
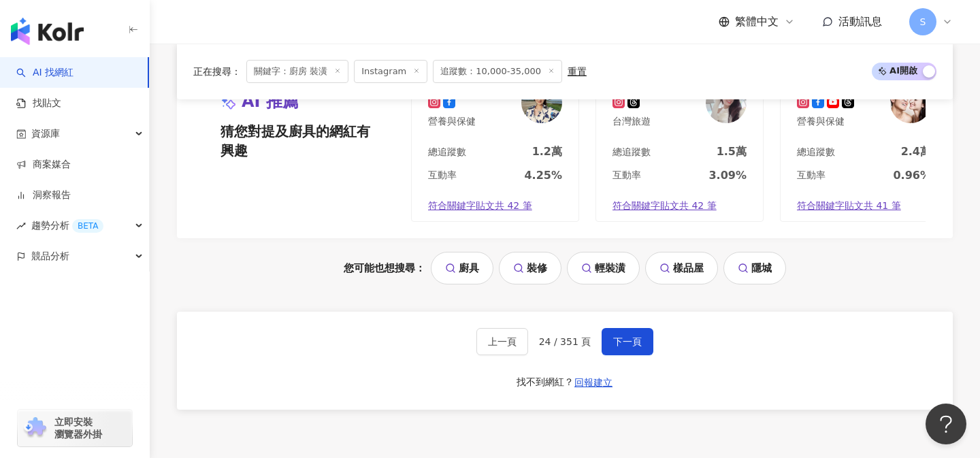
scroll to position [2825, 0]
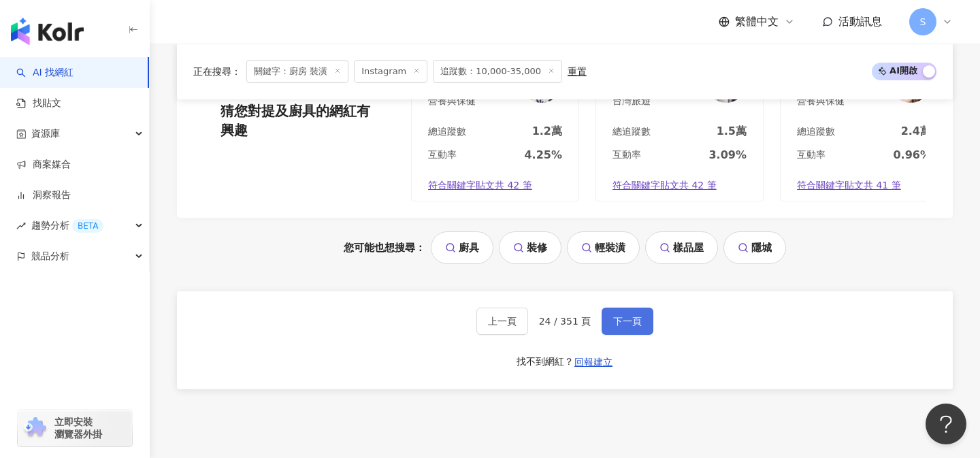
click at [611, 328] on button "下一頁" at bounding box center [627, 321] width 52 height 27
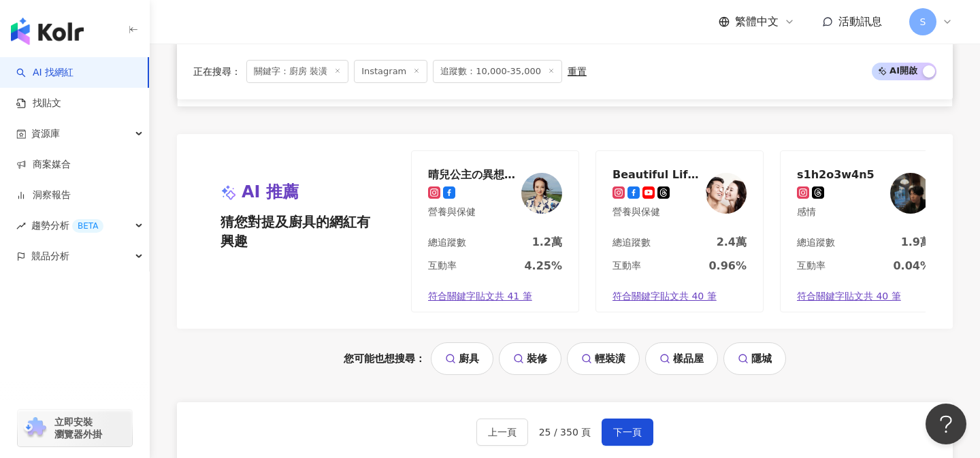
scroll to position [2763, 0]
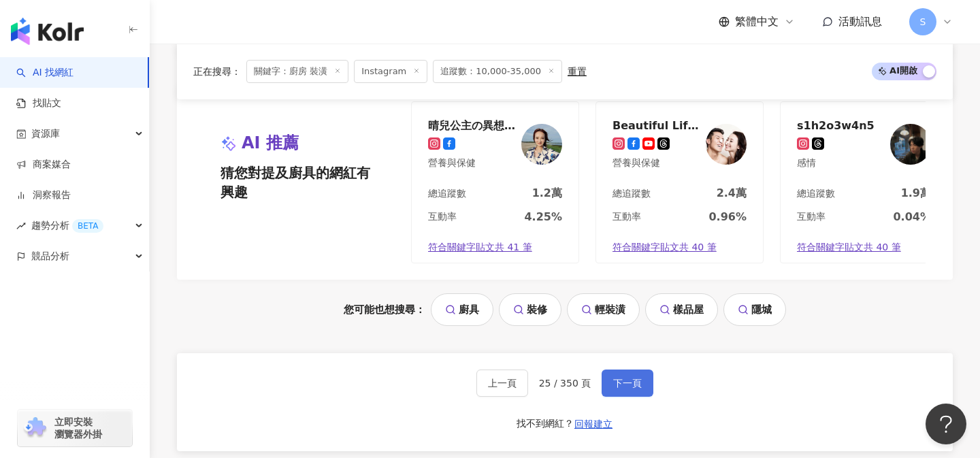
click at [616, 378] on span "下一頁" at bounding box center [627, 383] width 29 height 11
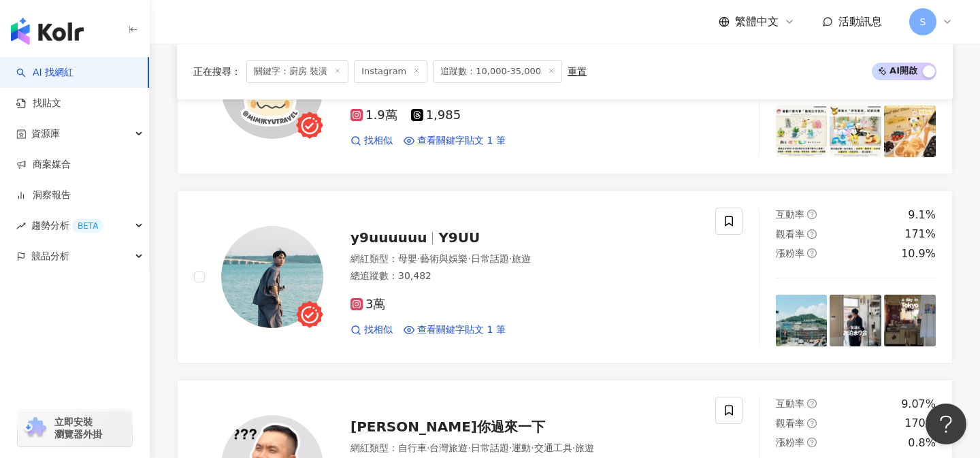
scroll to position [1527, 0]
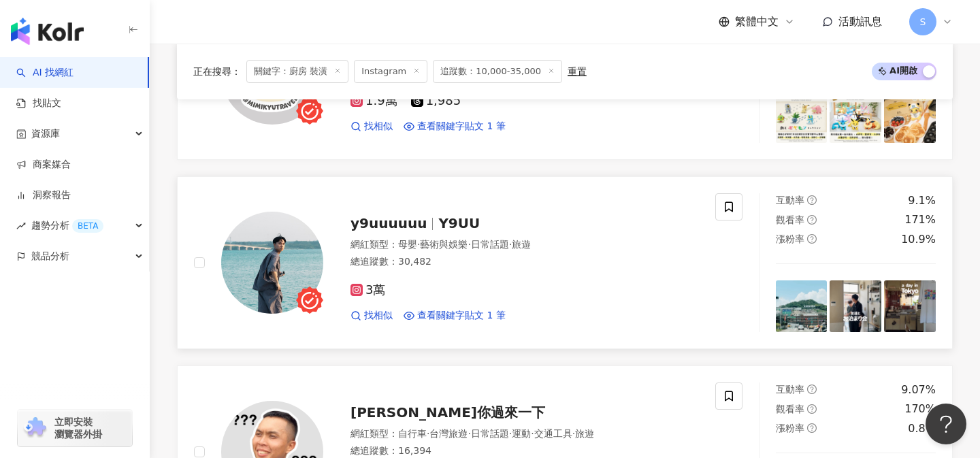
click at [483, 273] on div "3萬 找相似 查看關鍵字貼文 1 筆" at bounding box center [524, 297] width 348 height 50
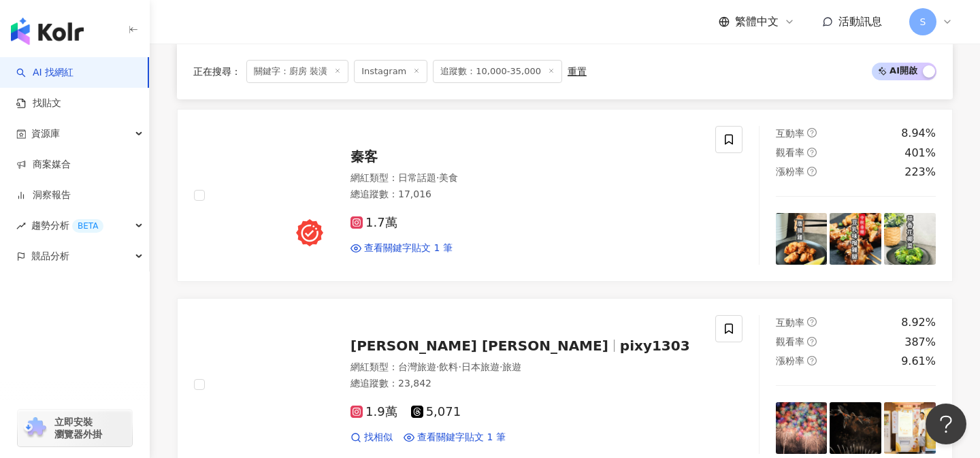
scroll to position [2353, 0]
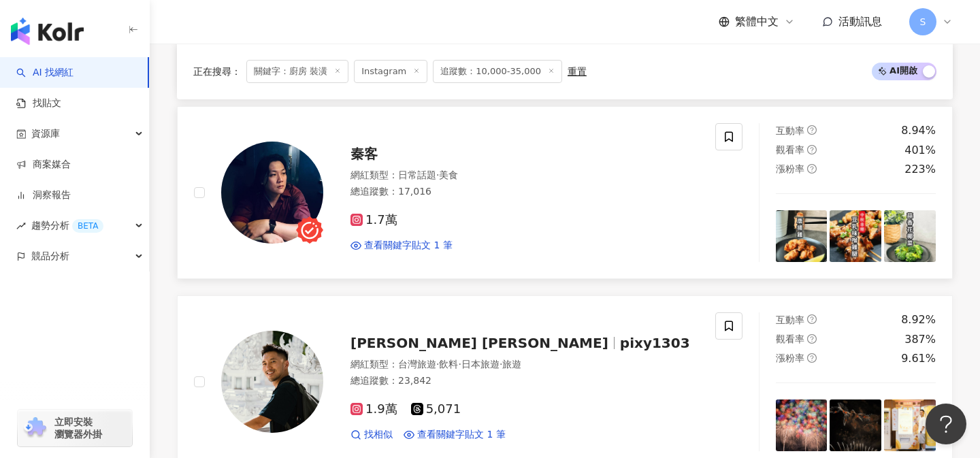
click at [431, 220] on div "1.7萬" at bounding box center [524, 220] width 348 height 15
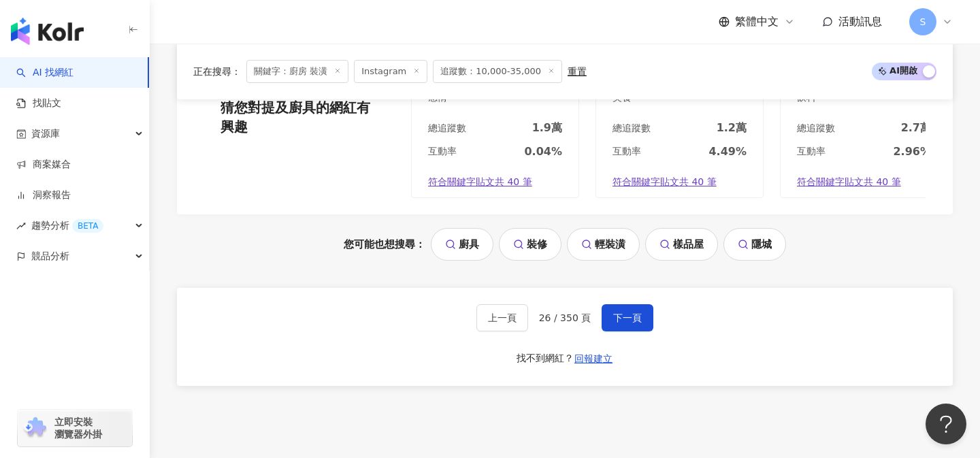
scroll to position [2840, 0]
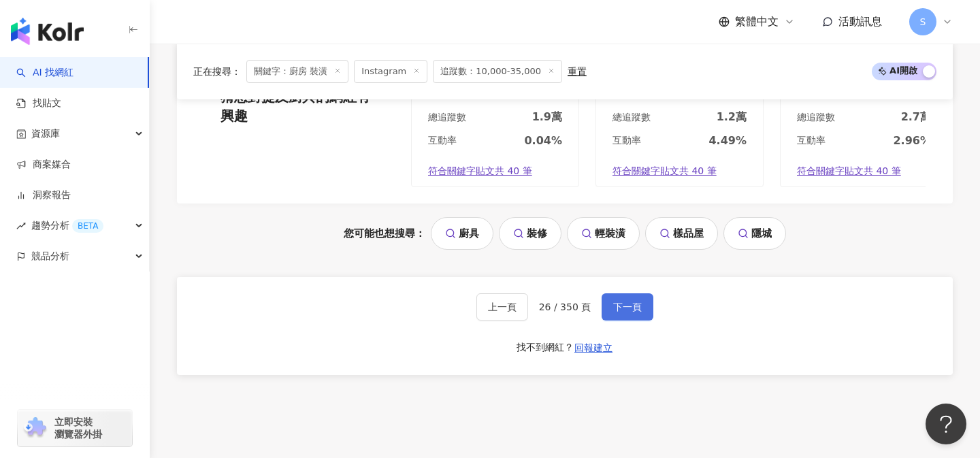
click at [631, 309] on span "下一頁" at bounding box center [627, 306] width 29 height 11
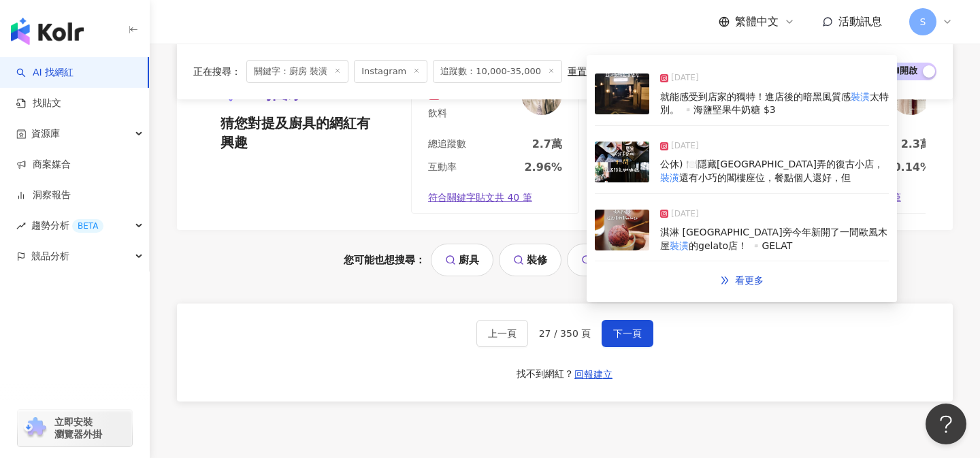
scroll to position [2867, 0]
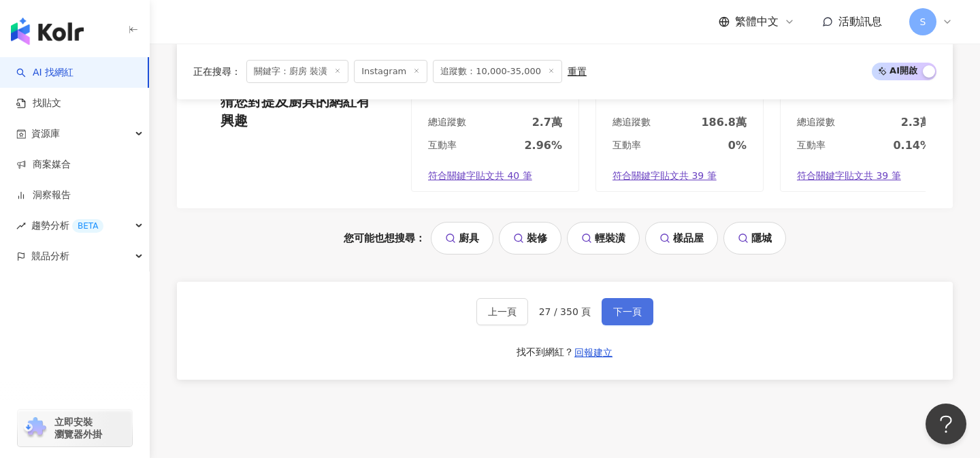
click at [623, 306] on span "下一頁" at bounding box center [627, 311] width 29 height 11
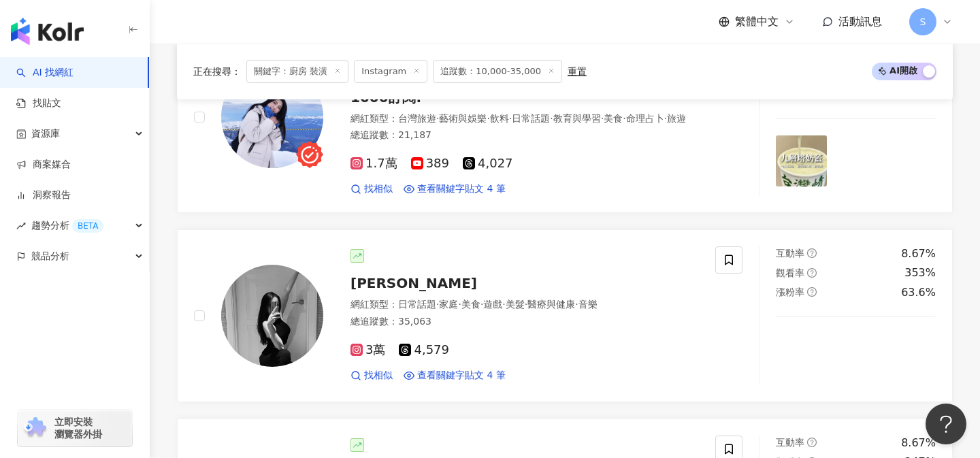
scroll to position [927, 0]
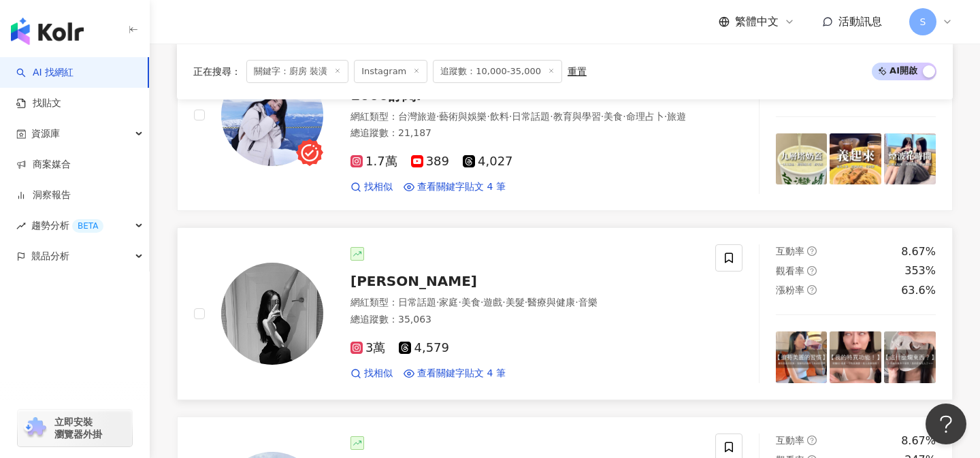
click at [485, 341] on div "3萬 4,579" at bounding box center [524, 348] width 348 height 15
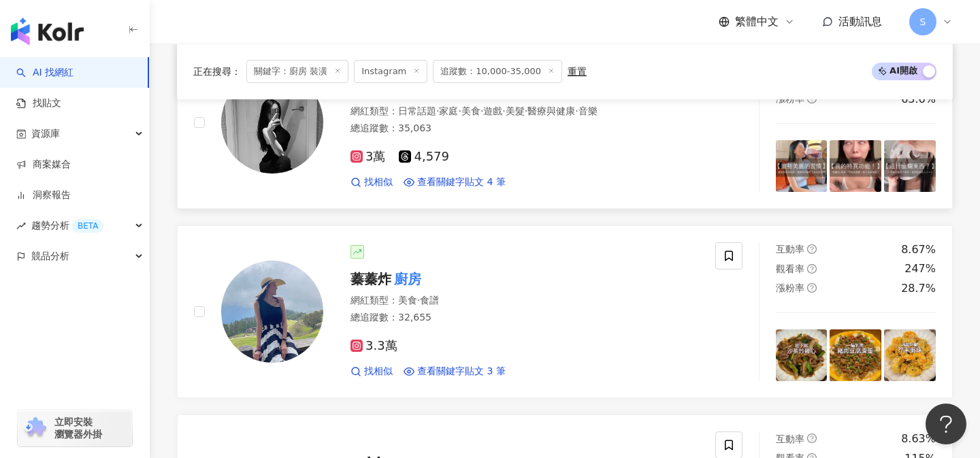
scroll to position [1146, 0]
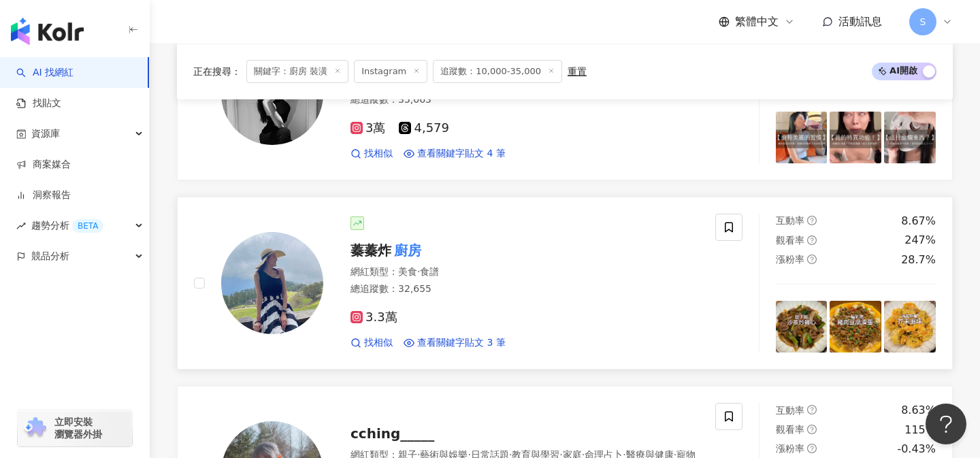
click at [498, 299] on div "3.3萬 找相似 查看關鍵字貼文 3 筆" at bounding box center [524, 324] width 348 height 50
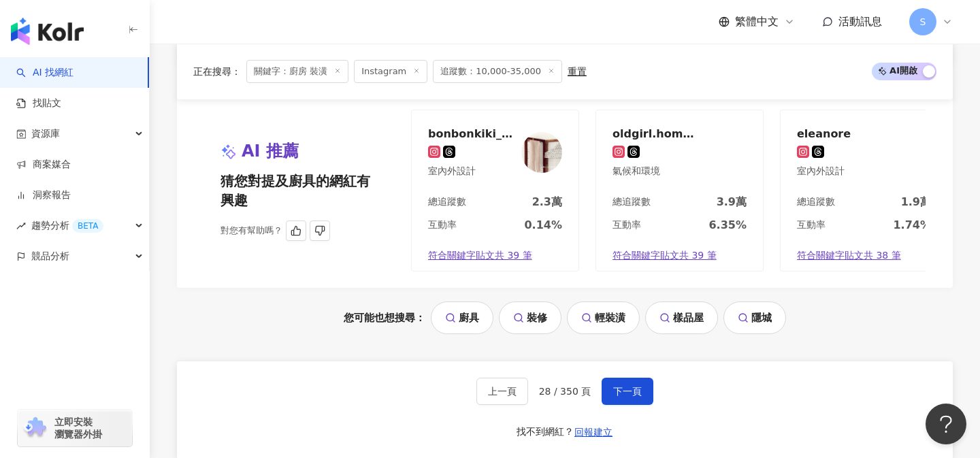
scroll to position [2798, 0]
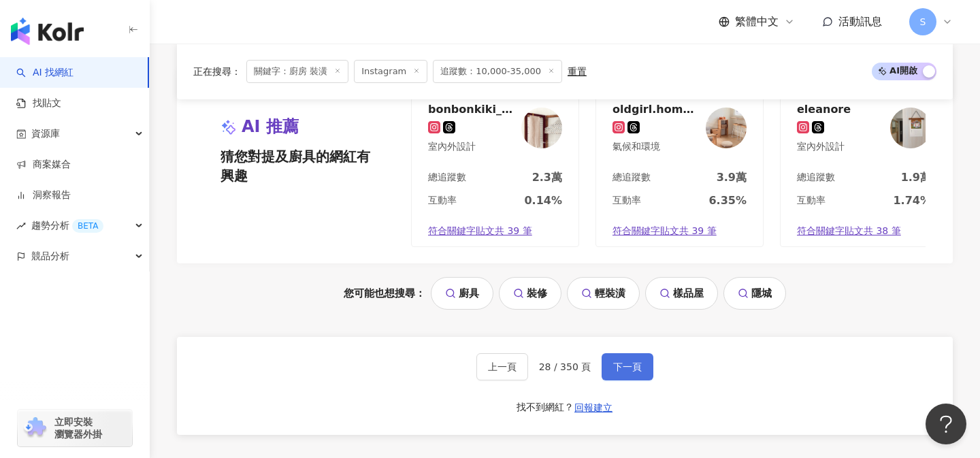
click at [614, 361] on span "下一頁" at bounding box center [627, 366] width 29 height 11
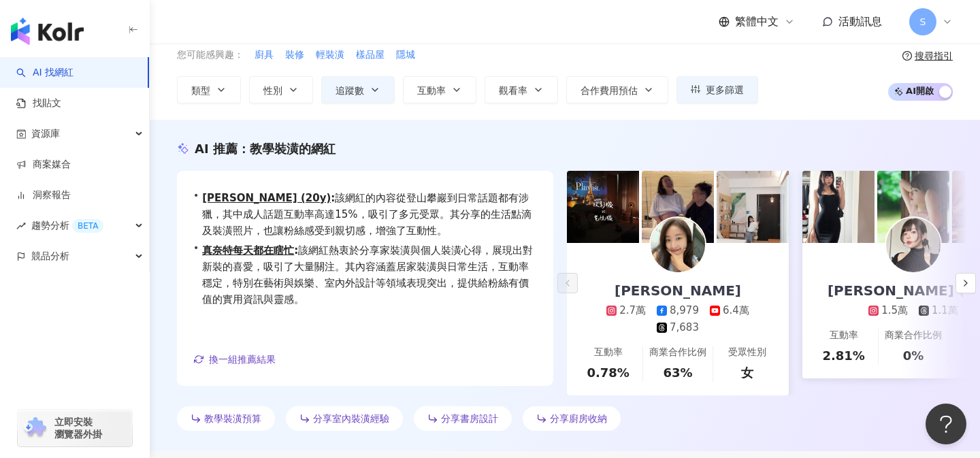
scroll to position [68, 0]
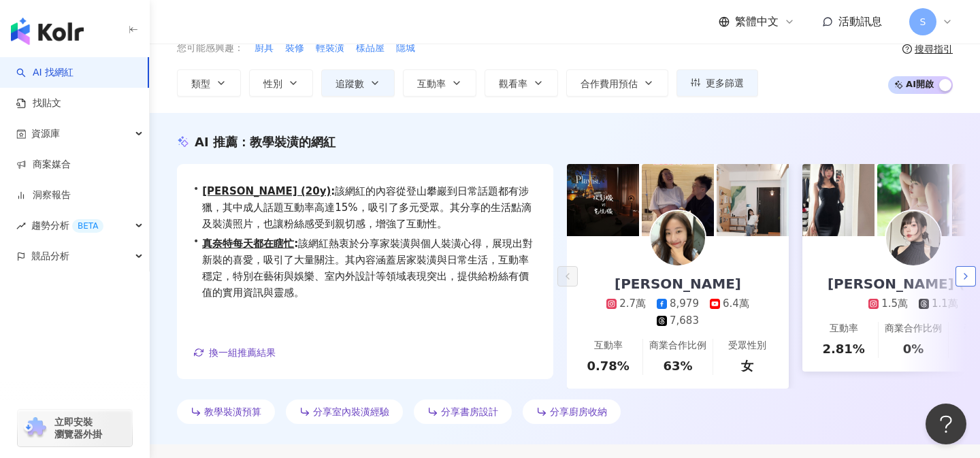
click at [965, 271] on icon "button" at bounding box center [965, 276] width 11 height 11
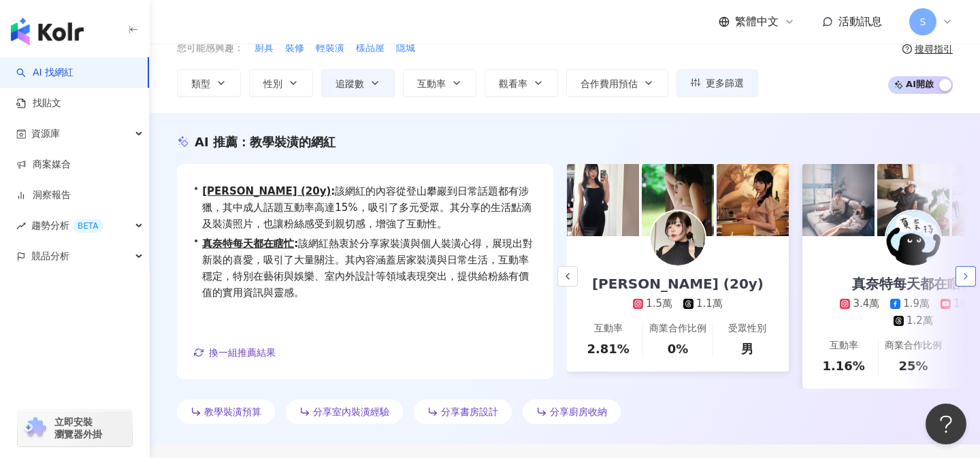
click at [965, 271] on icon "button" at bounding box center [965, 276] width 11 height 11
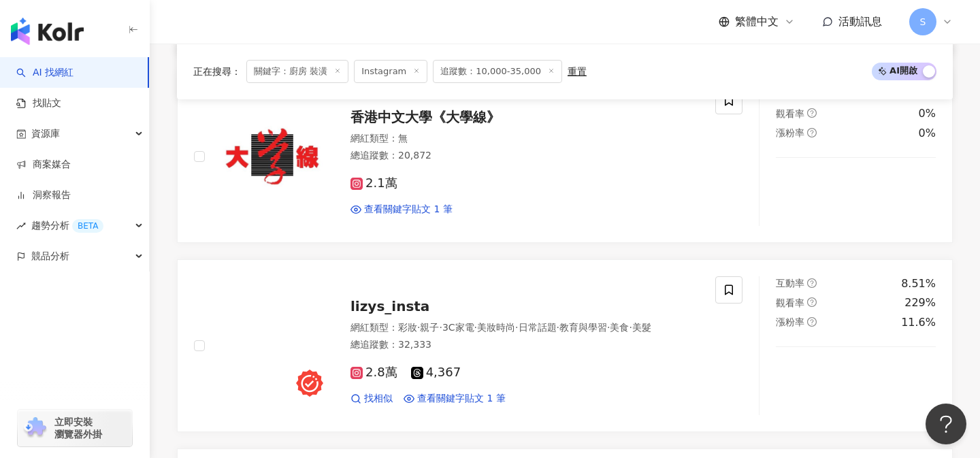
scroll to position [872, 0]
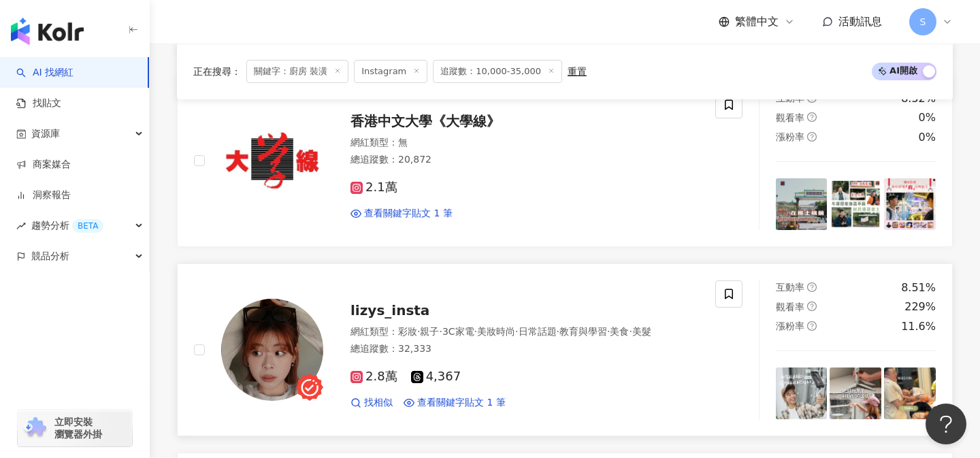
click at [500, 376] on div "2.8萬 4,367" at bounding box center [524, 376] width 348 height 15
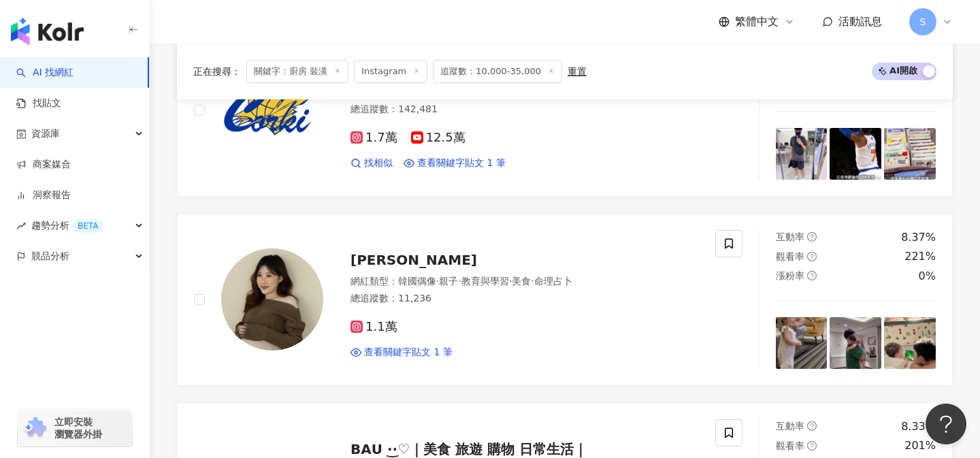
scroll to position [1699, 0]
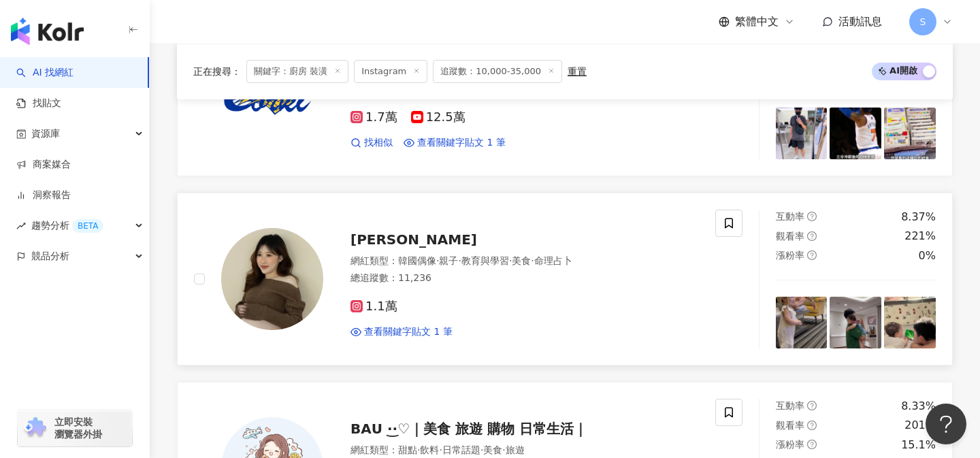
click at [431, 309] on div "1.1萬" at bounding box center [524, 306] width 348 height 15
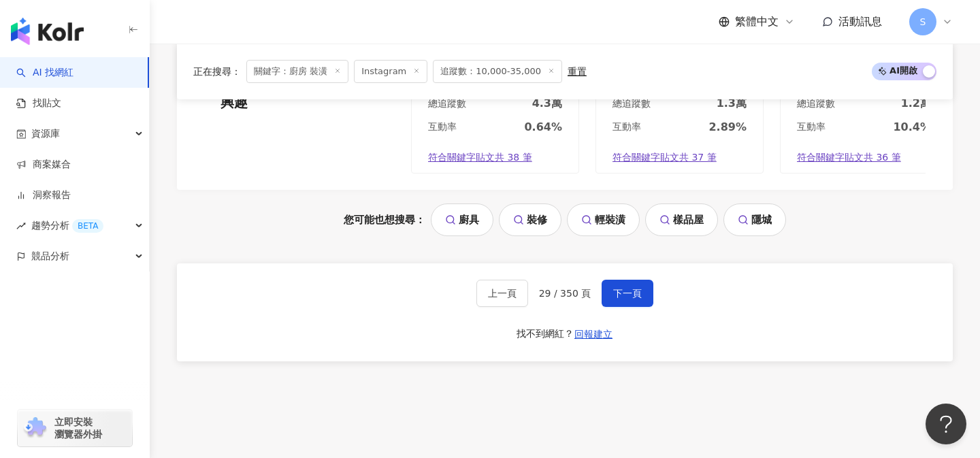
scroll to position [2941, 0]
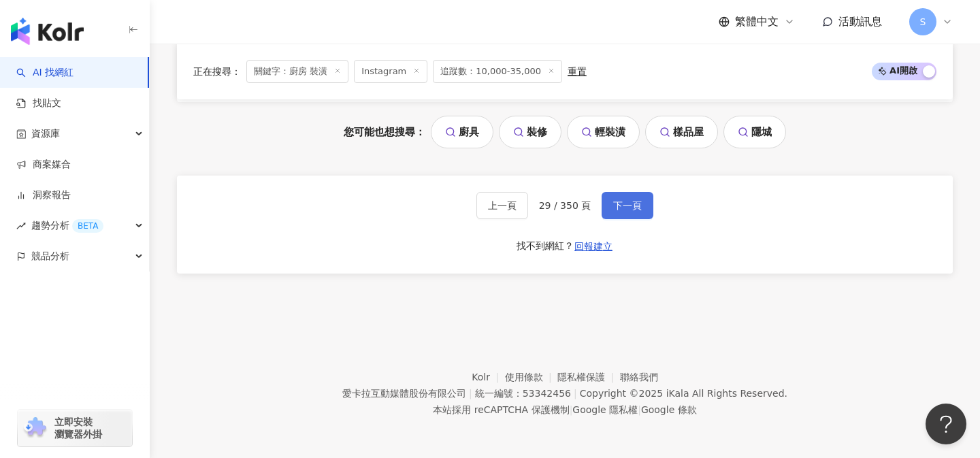
click at [630, 201] on span "下一頁" at bounding box center [627, 205] width 29 height 11
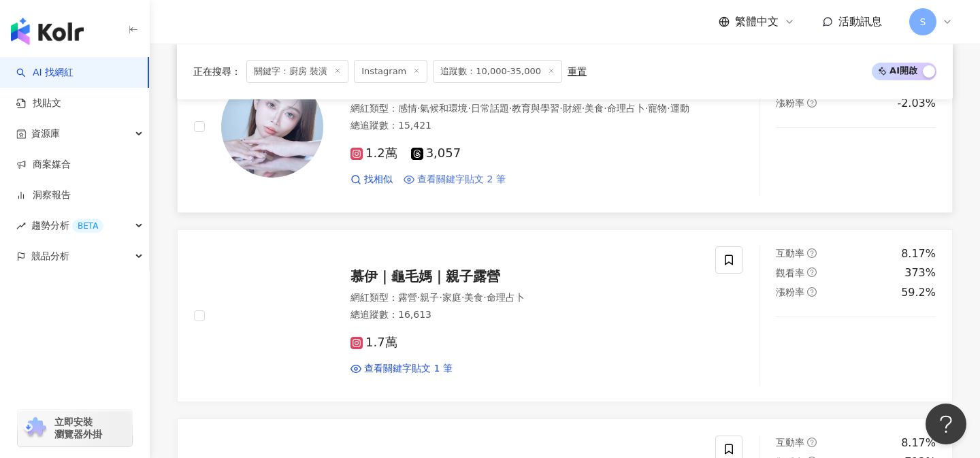
scroll to position [947, 0]
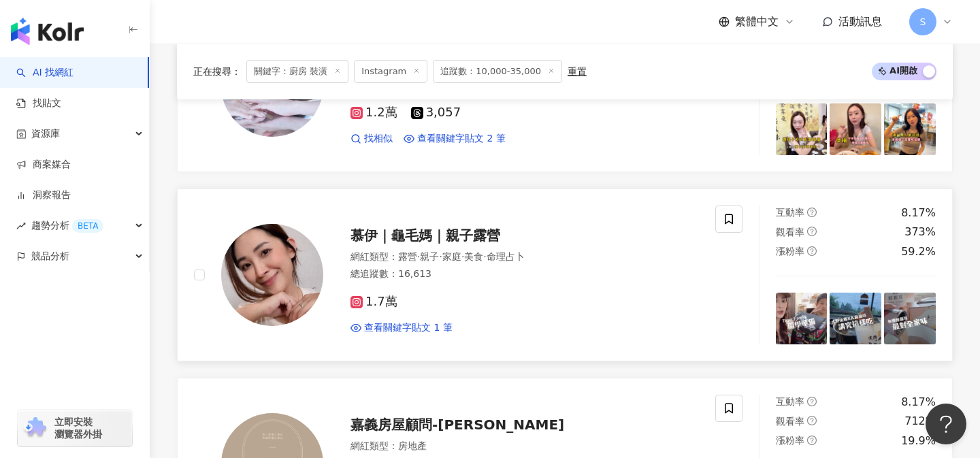
click at [442, 296] on div "1.7萬" at bounding box center [524, 302] width 348 height 15
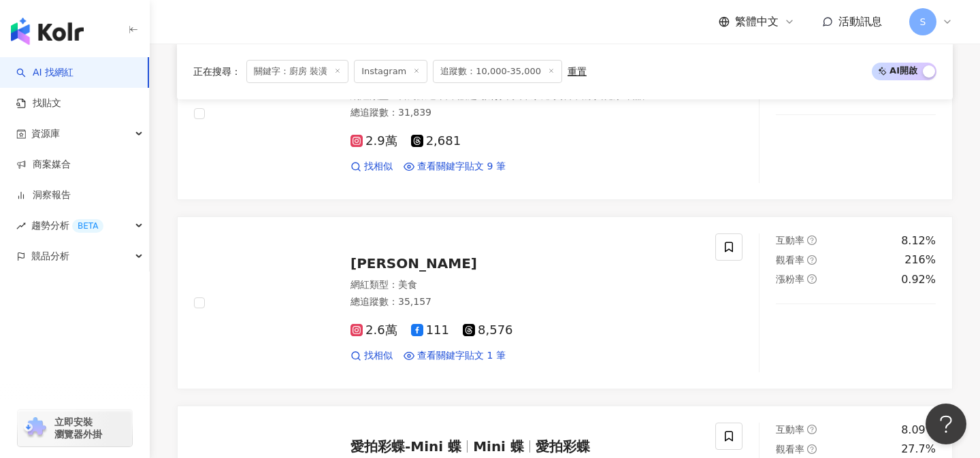
scroll to position [1717, 0]
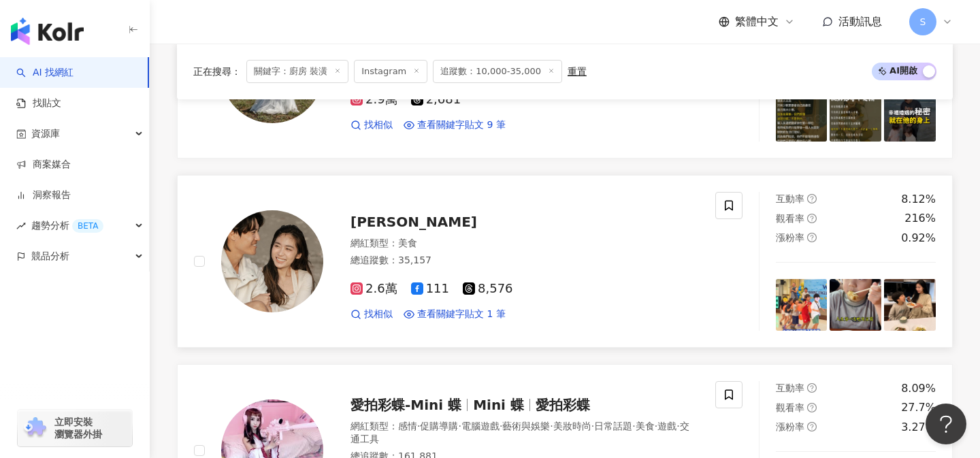
click at [564, 240] on div "網紅類型 ： 美食" at bounding box center [524, 244] width 348 height 14
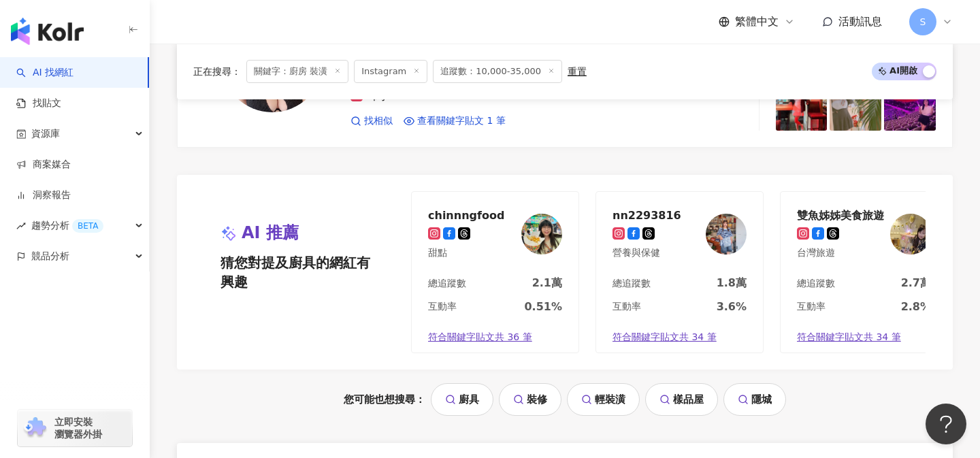
scroll to position [2765, 0]
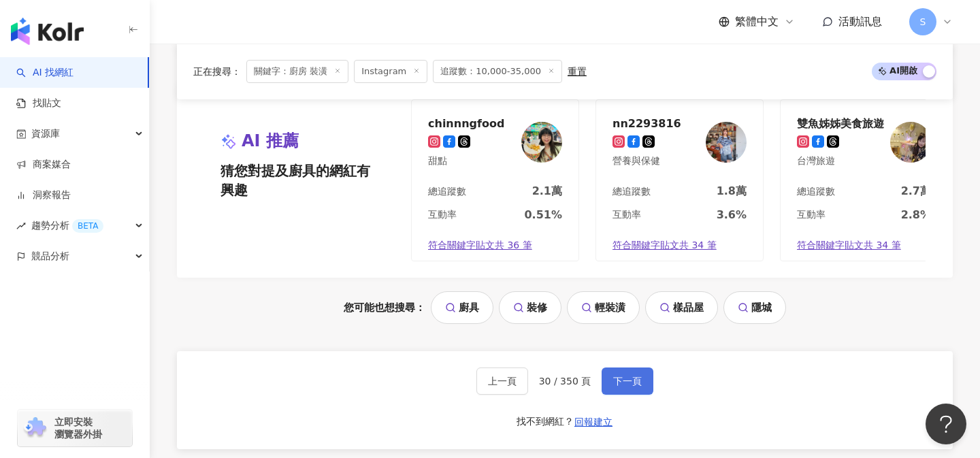
click at [632, 391] on button "下一頁" at bounding box center [627, 380] width 52 height 27
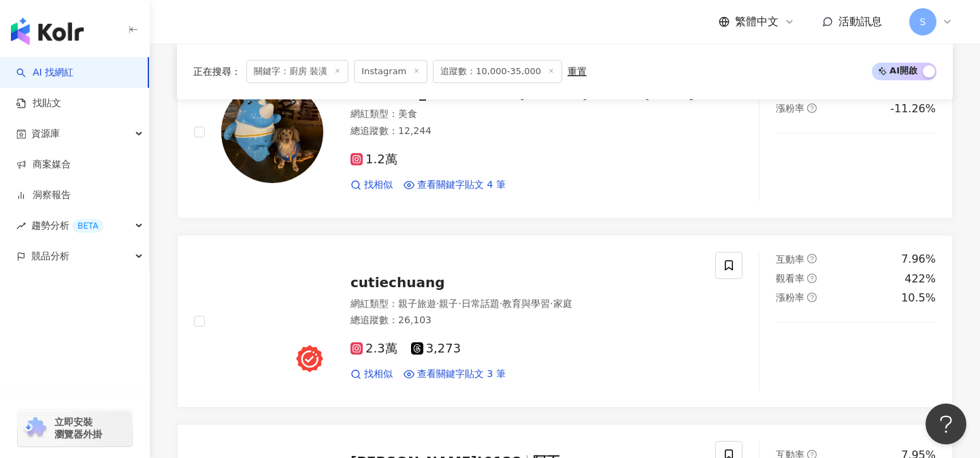
scroll to position [1306, 0]
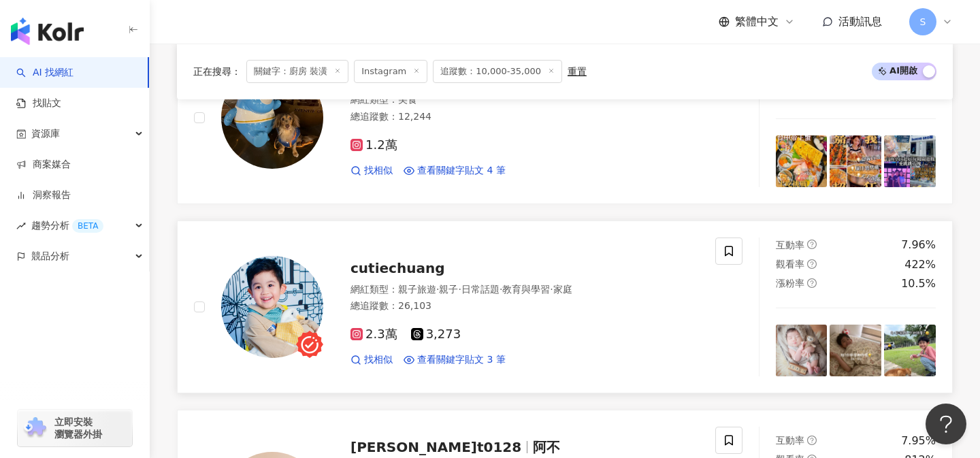
click at [495, 316] on div "2.3萬 3,273 找相似 查看關鍵字貼文 3 筆" at bounding box center [524, 341] width 348 height 50
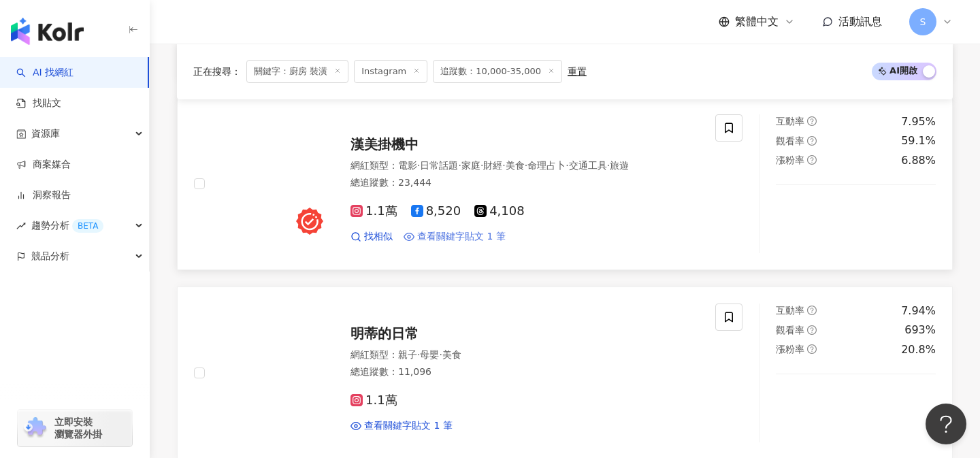
scroll to position [1828, 0]
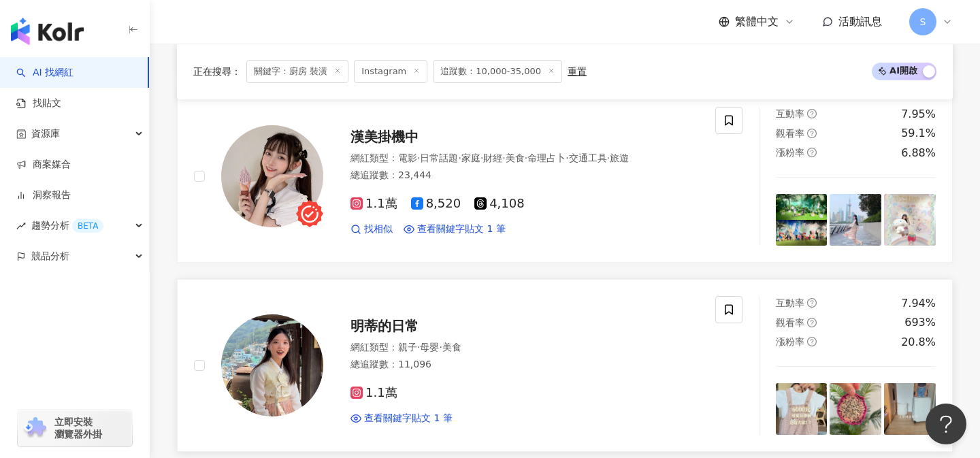
click at [508, 341] on div "網紅類型 ： 親子 · 母嬰 · 美食" at bounding box center [524, 348] width 348 height 14
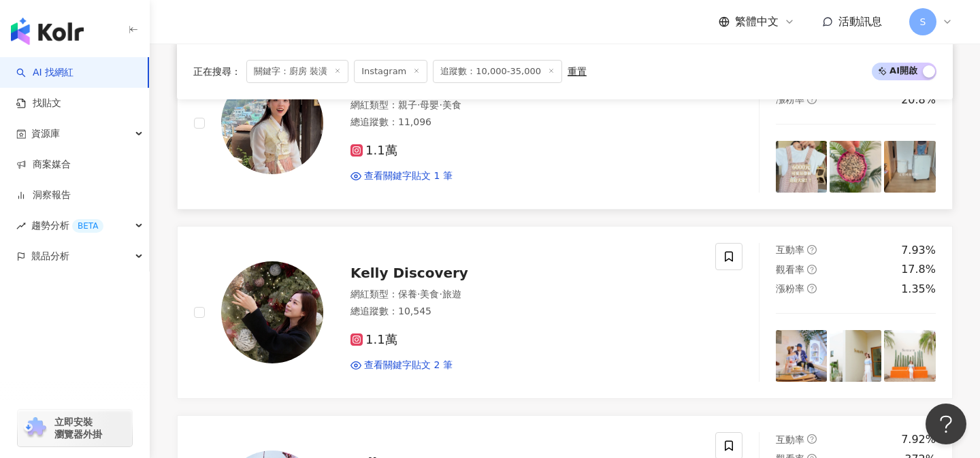
scroll to position [2086, 0]
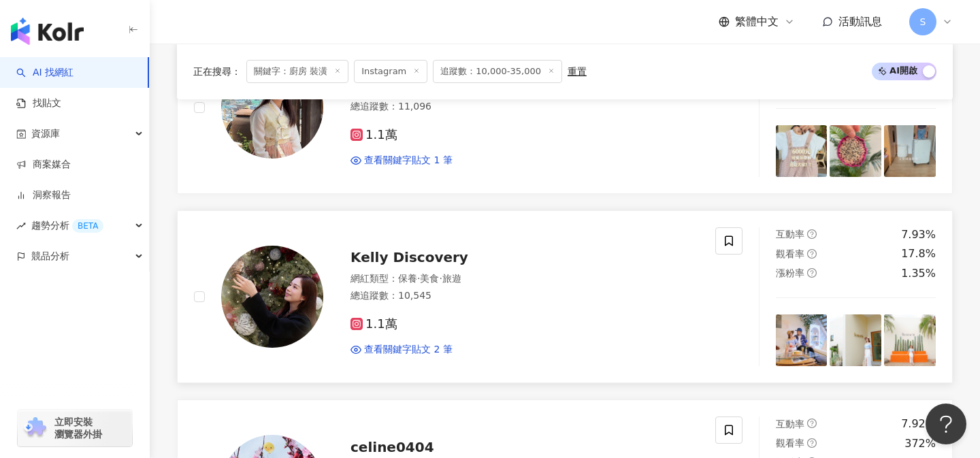
click at [422, 317] on div "1.1萬" at bounding box center [524, 324] width 348 height 15
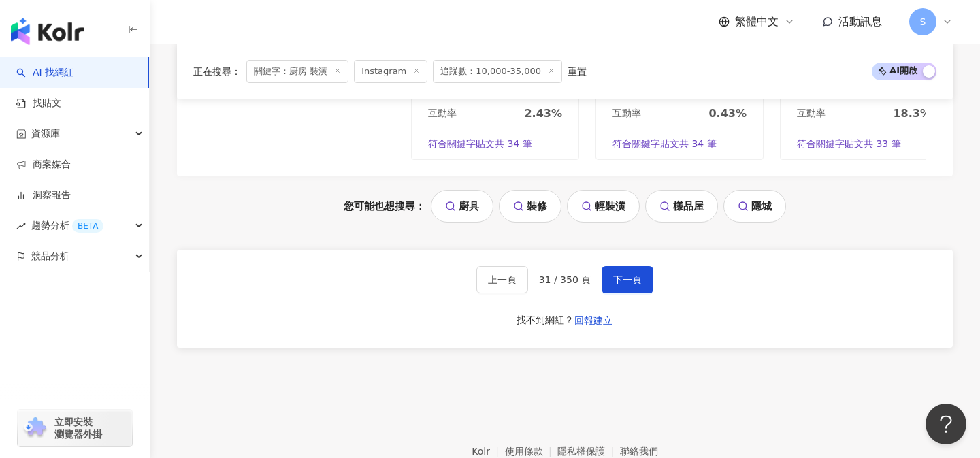
scroll to position [2941, 0]
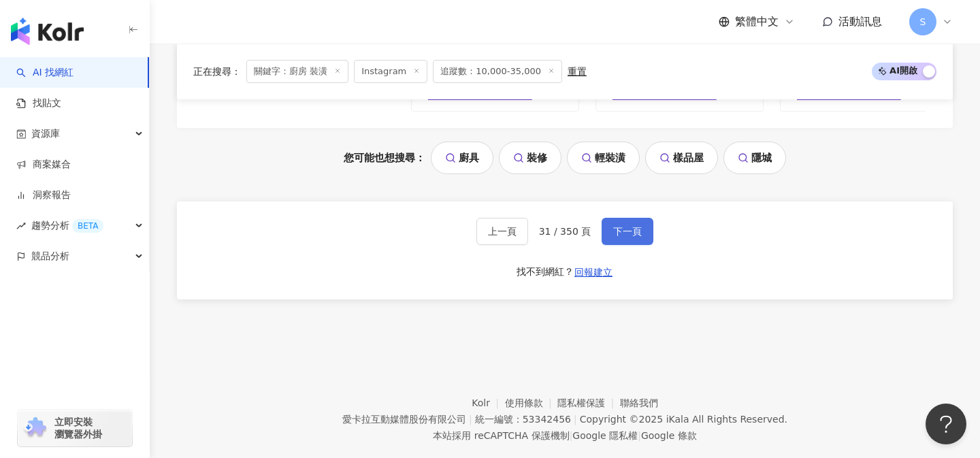
click at [618, 218] on button "下一頁" at bounding box center [627, 231] width 52 height 27
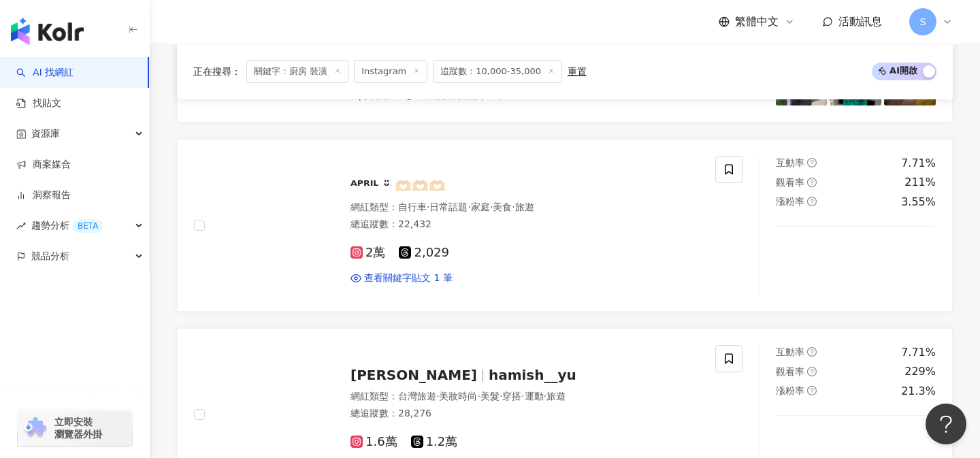
scroll to position [1754, 0]
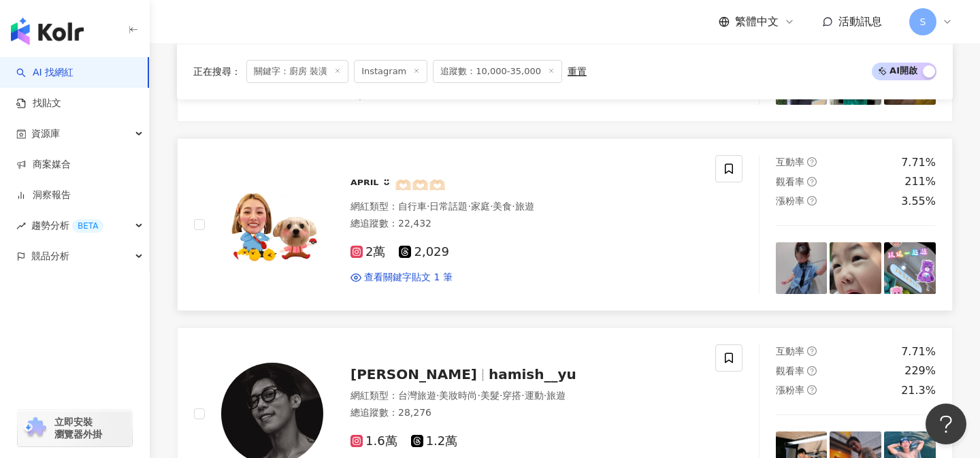
click at [563, 236] on div "2萬 2,029 查看關鍵字貼文 1 筆" at bounding box center [524, 259] width 348 height 50
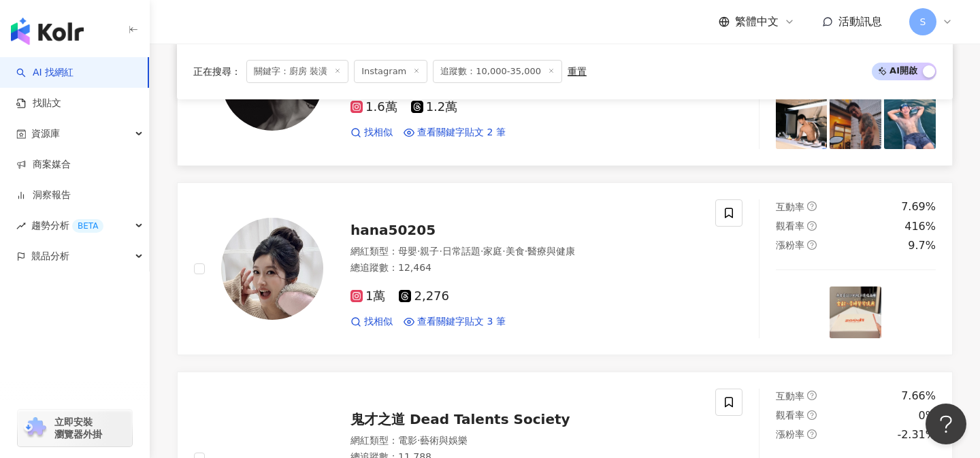
scroll to position [2101, 0]
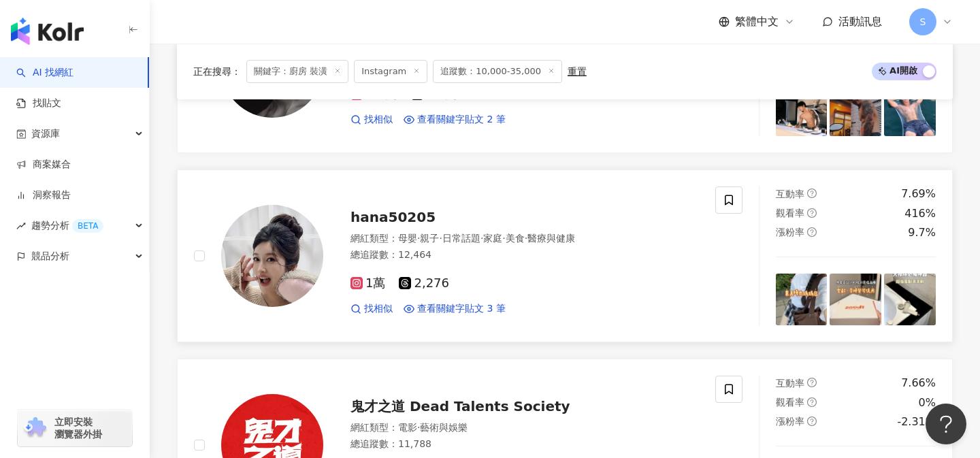
click at [484, 285] on div "1萬 2,276" at bounding box center [524, 283] width 348 height 15
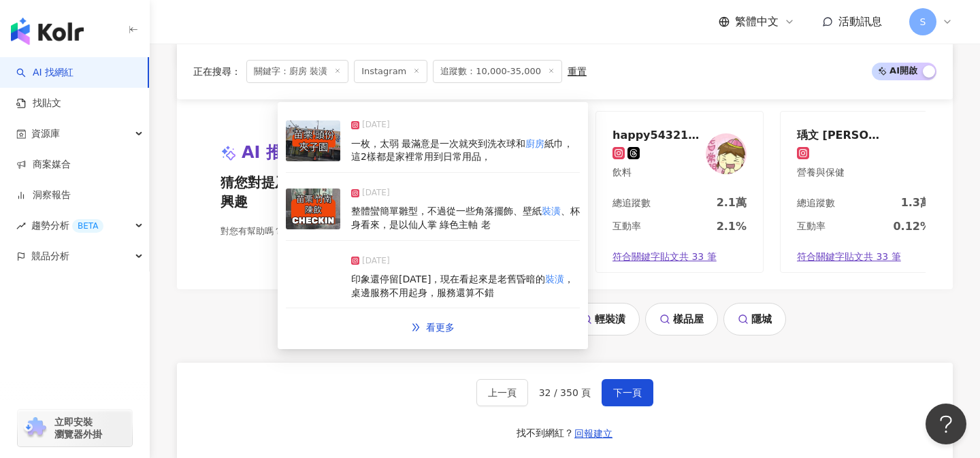
scroll to position [2893, 0]
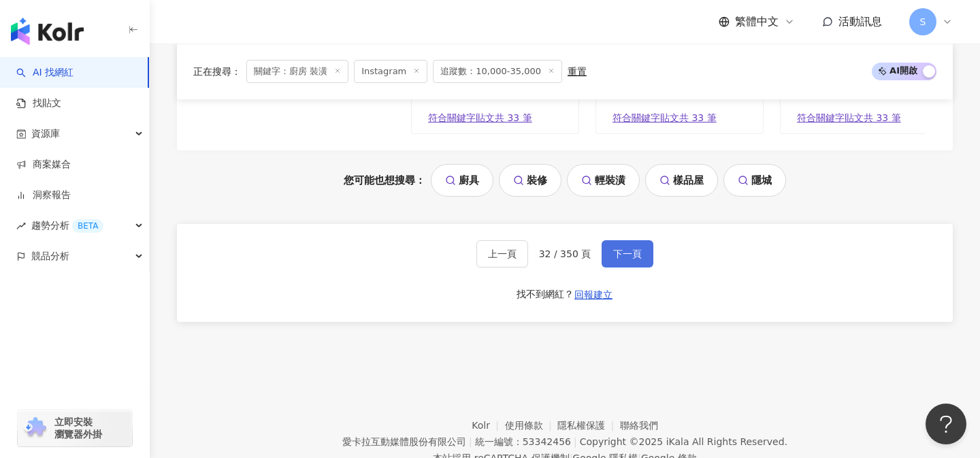
click at [639, 260] on button "下一頁" at bounding box center [627, 253] width 52 height 27
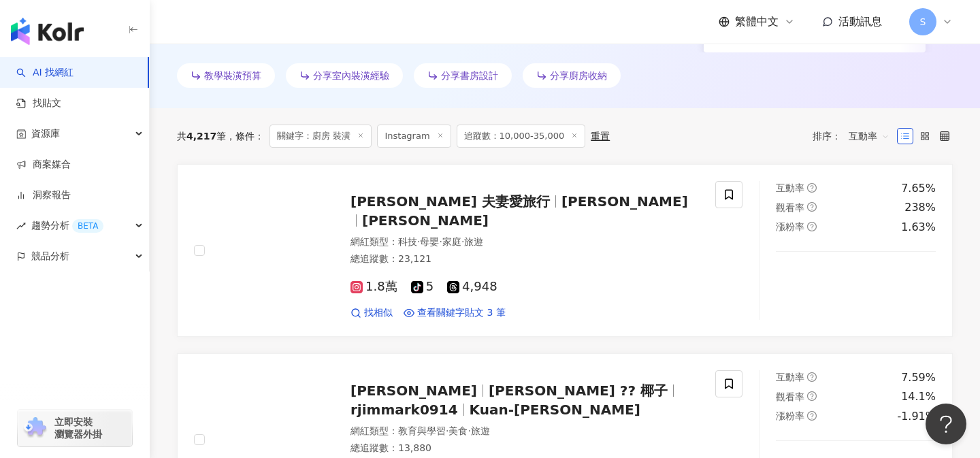
scroll to position [475, 0]
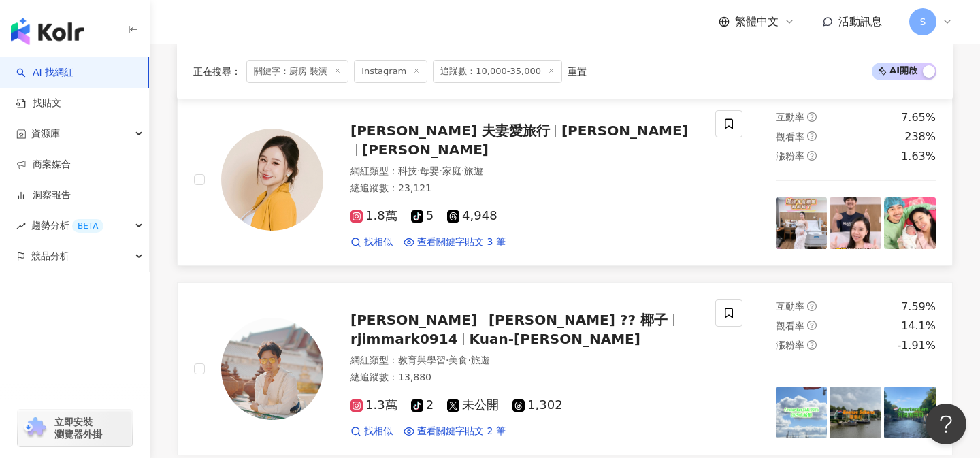
click at [457, 257] on link "萱 夫妻愛旅行 w.c.h_forward 家萱 網紅類型 ： 科技 · 母嬰 · 家庭 · 旅遊 總追蹤數 ： 23,121 1.8萬 tiktok-ico…" at bounding box center [565, 179] width 776 height 173
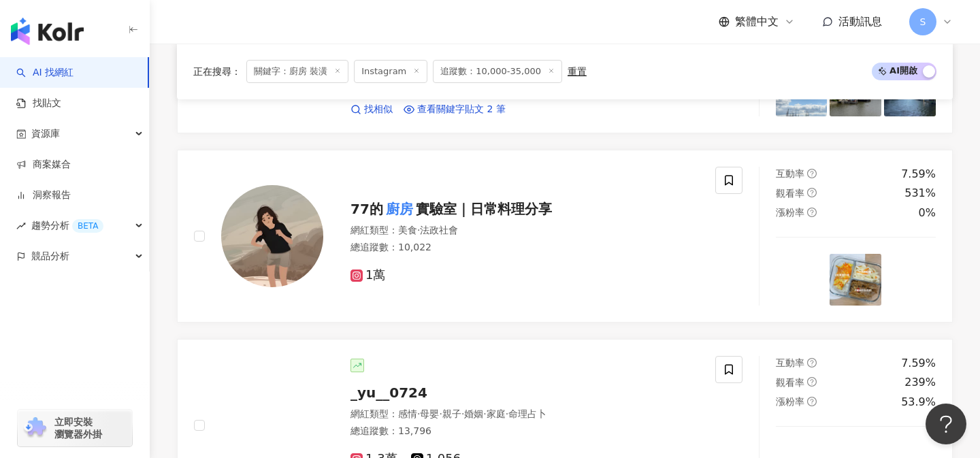
scroll to position [798, 0]
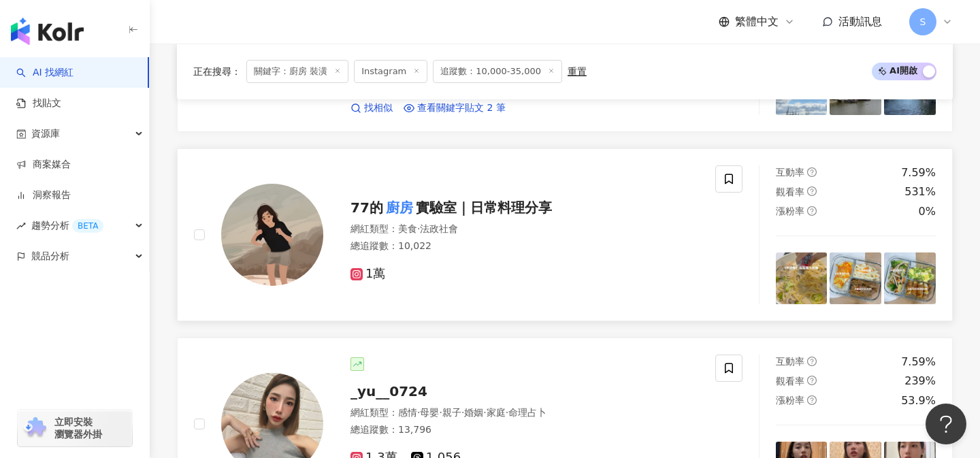
click at [562, 265] on div "1萬" at bounding box center [524, 269] width 348 height 26
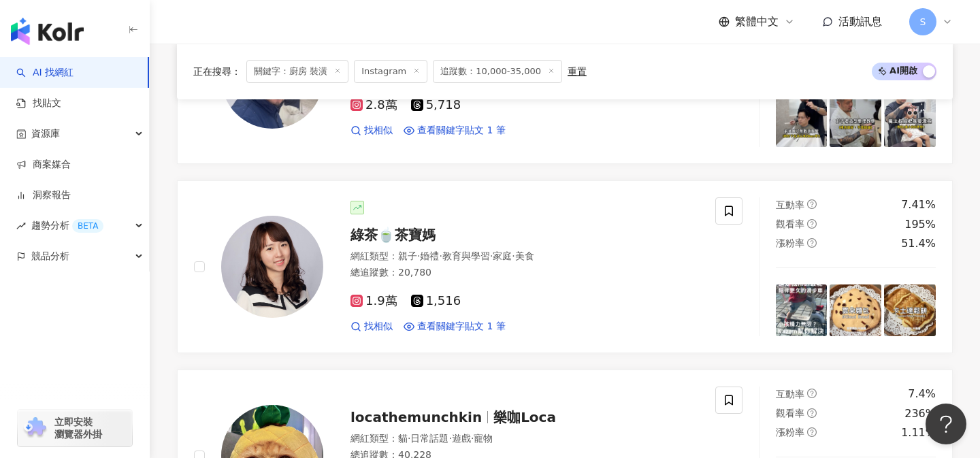
scroll to position [2093, 0]
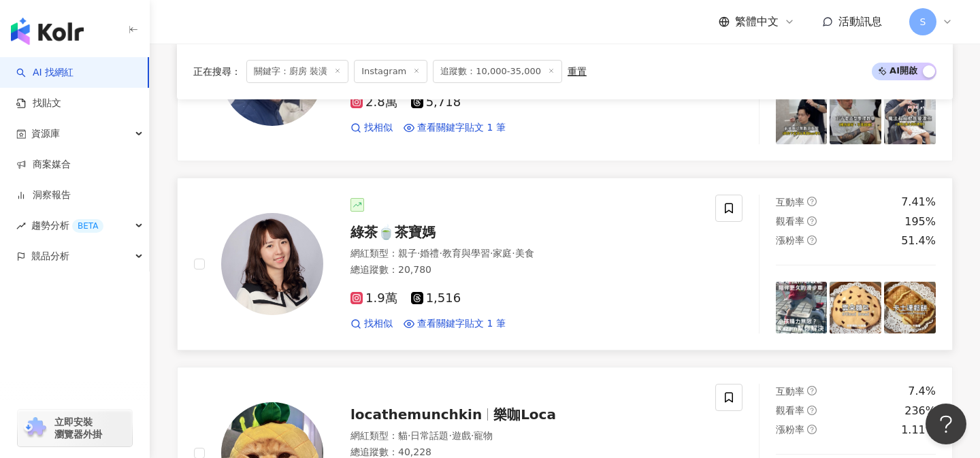
click at [482, 299] on div "1.9萬 1,516" at bounding box center [524, 298] width 348 height 15
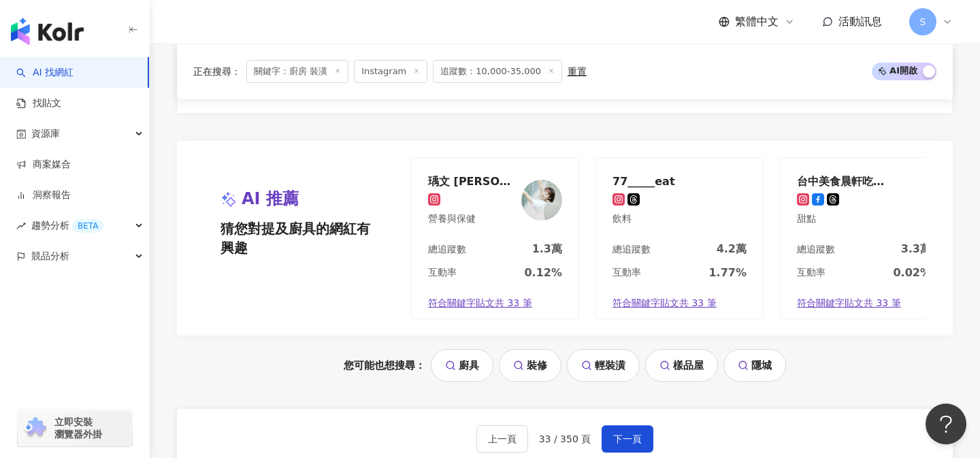
scroll to position [2714, 0]
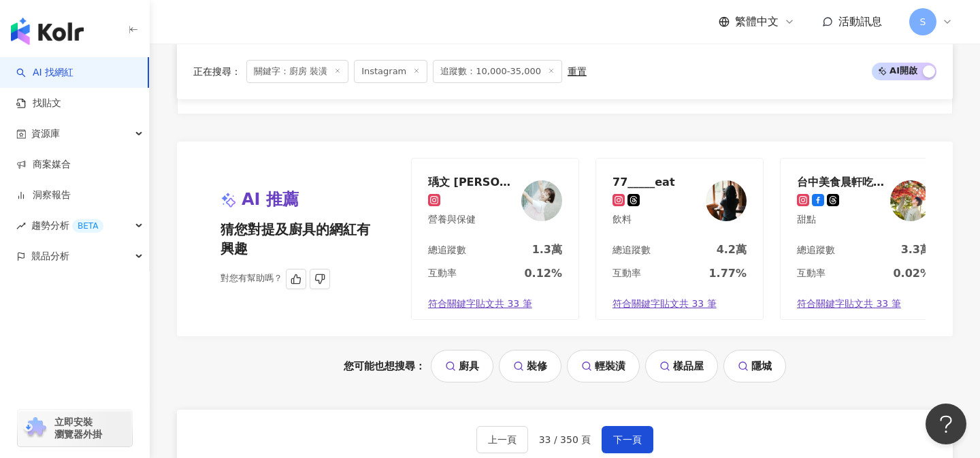
click at [500, 267] on div "互動率 0.12%" at bounding box center [495, 277] width 167 height 23
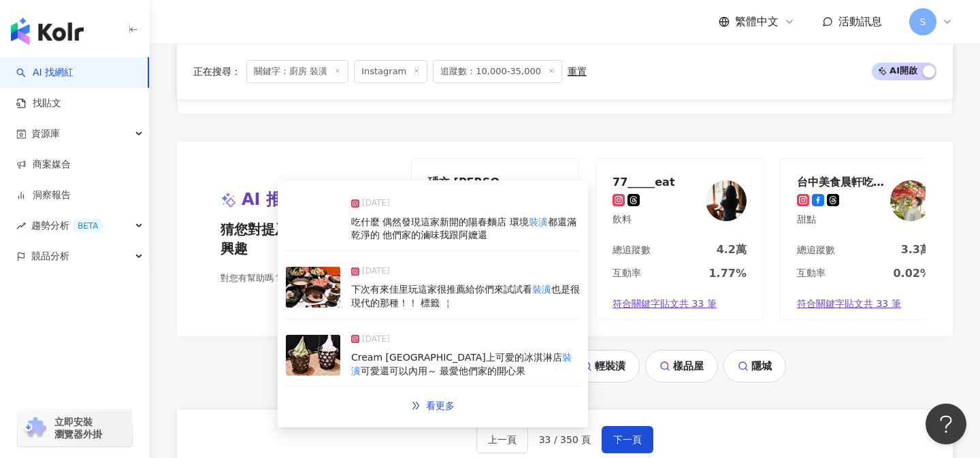
scroll to position [2751, 0]
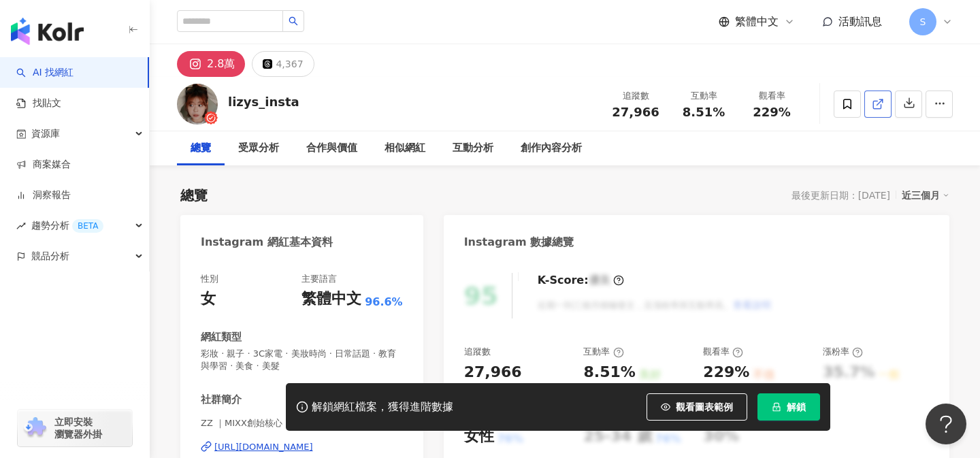
click at [878, 102] on icon at bounding box center [877, 104] width 12 height 12
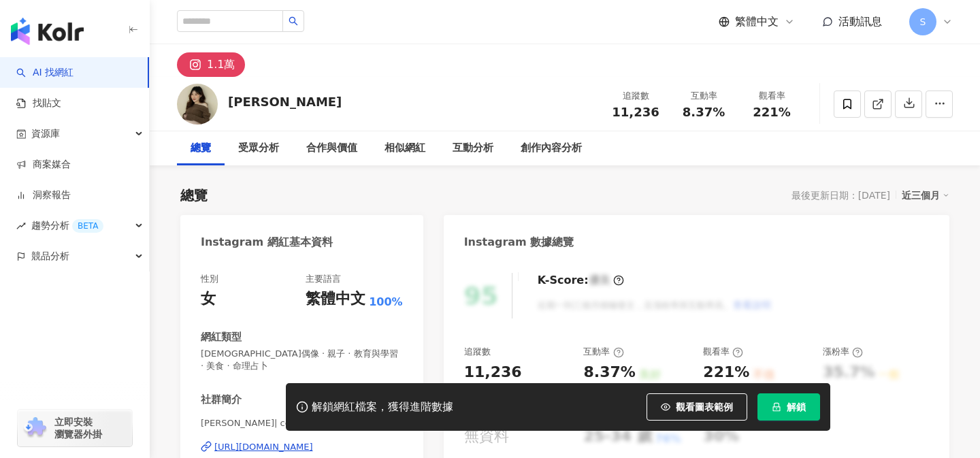
click at [877, 105] on line at bounding box center [879, 101] width 5 height 5
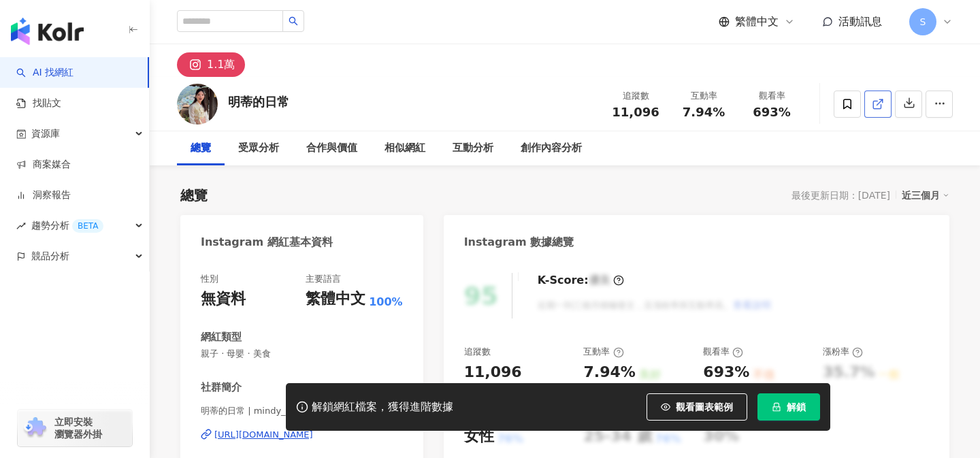
click at [880, 104] on icon at bounding box center [876, 104] width 7 height 7
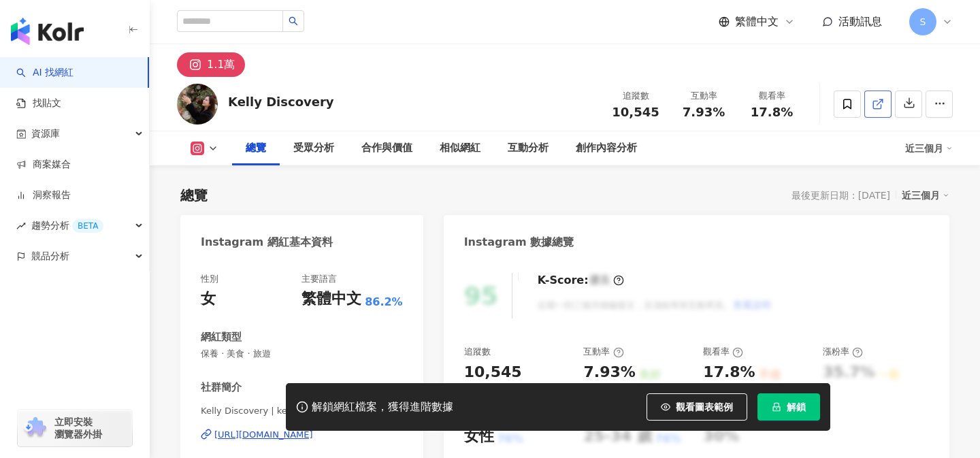
click at [876, 109] on icon at bounding box center [877, 104] width 12 height 12
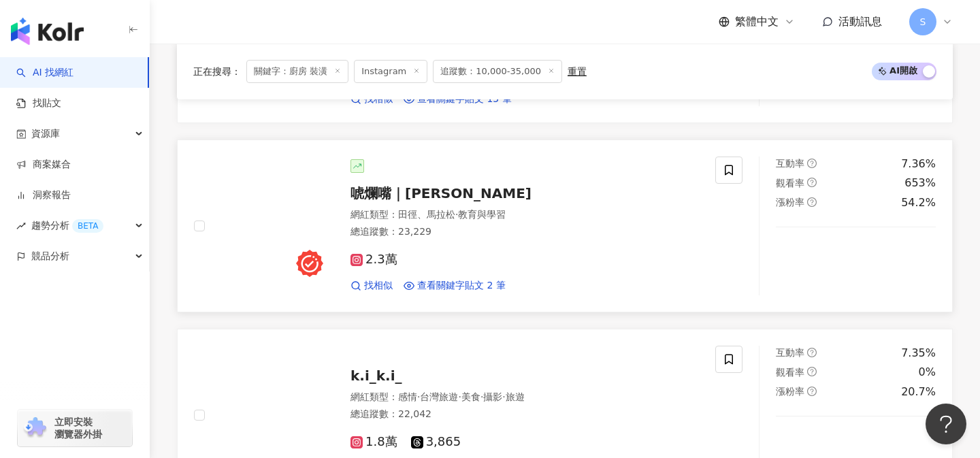
scroll to position [997, 0]
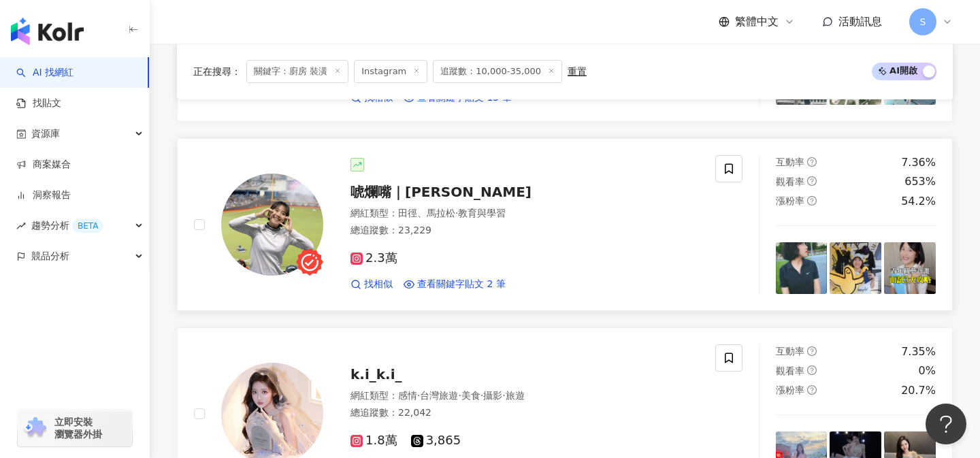
click at [499, 244] on div "2.3萬 找相似 查看關鍵字貼文 2 筆" at bounding box center [524, 265] width 348 height 50
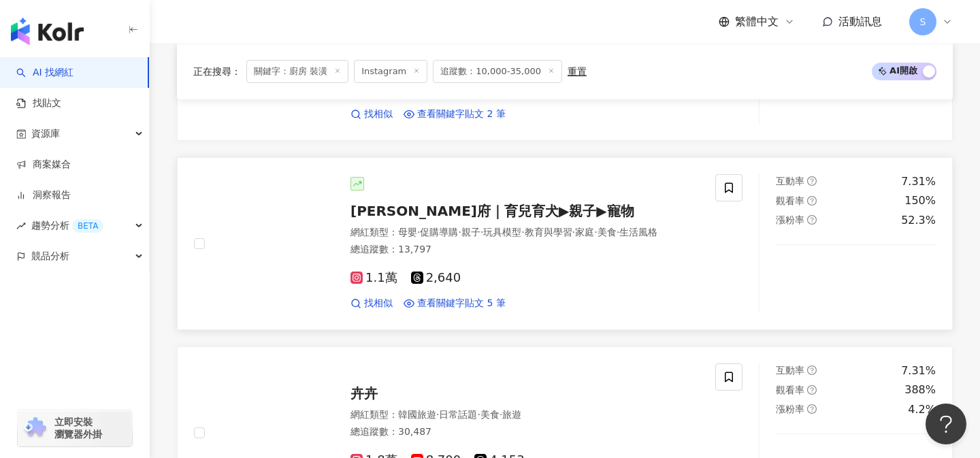
scroll to position [1747, 0]
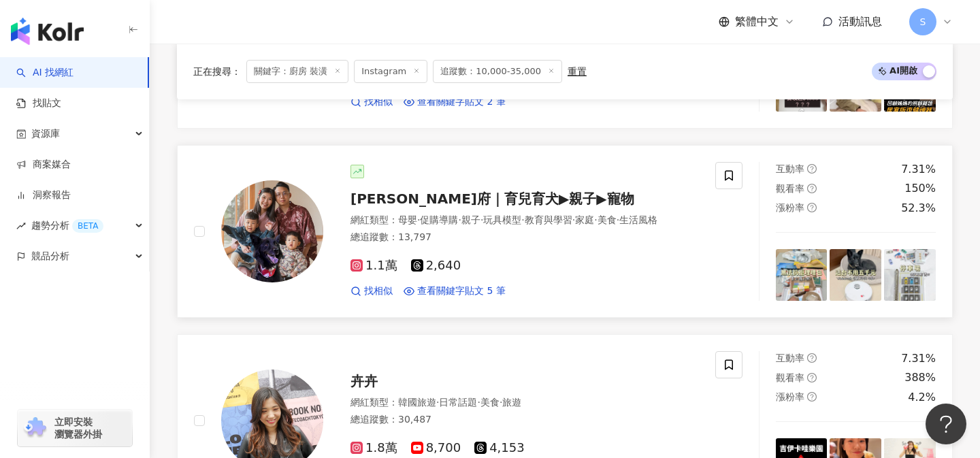
click at [599, 257] on div "1.1萬 2,640 找相似 查看關鍵字貼文 5 筆" at bounding box center [524, 273] width 348 height 50
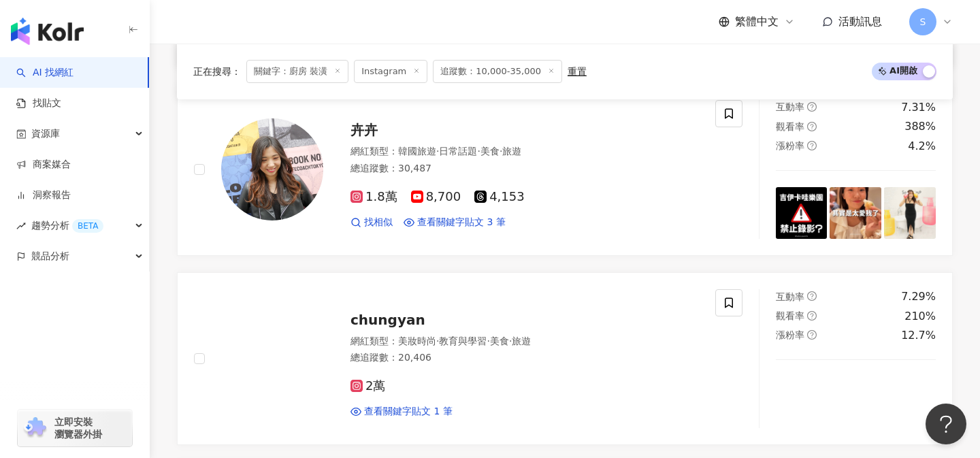
scroll to position [2032, 0]
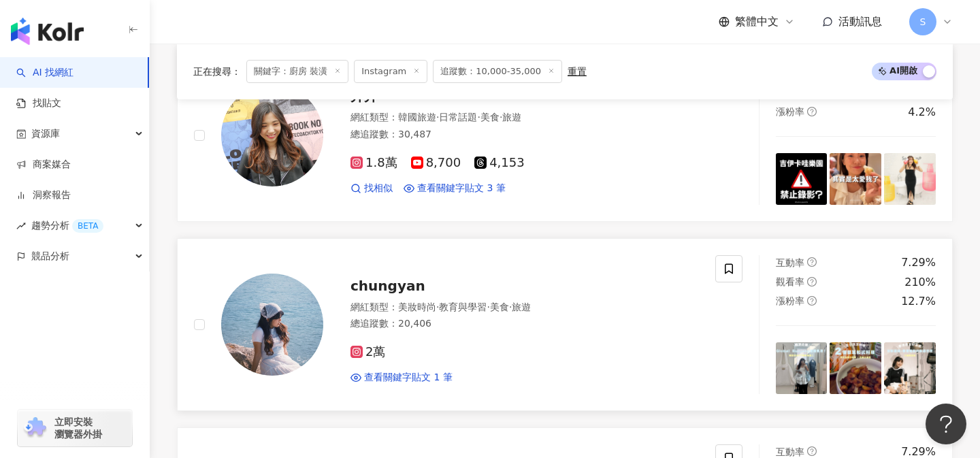
click at [449, 359] on div "2萬" at bounding box center [524, 352] width 348 height 15
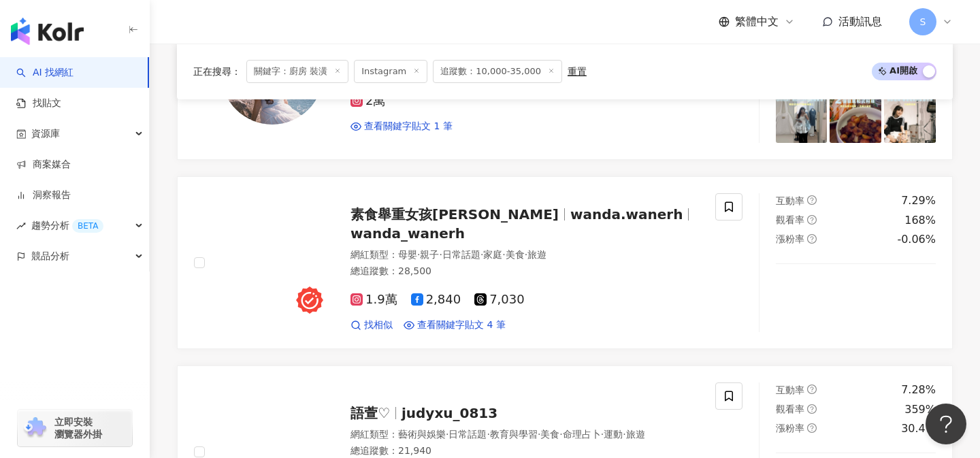
scroll to position [2290, 0]
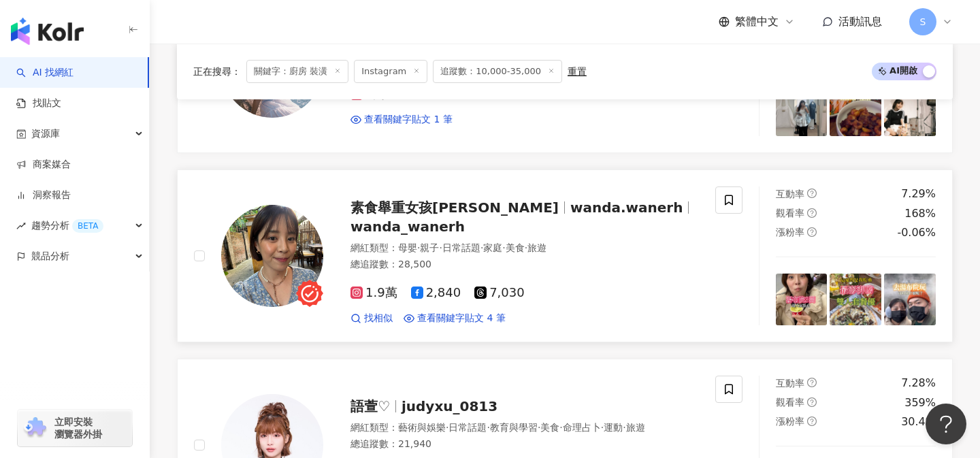
click at [456, 325] on div "素食舉重女孩Wanda wanda.wanerh wanda_wanerh 網紅類型 ： 母嬰 · 親子 · 日常話題 · 家庭 · 美食 · 旅遊 總追蹤數…" at bounding box center [454, 255] width 521 height 139
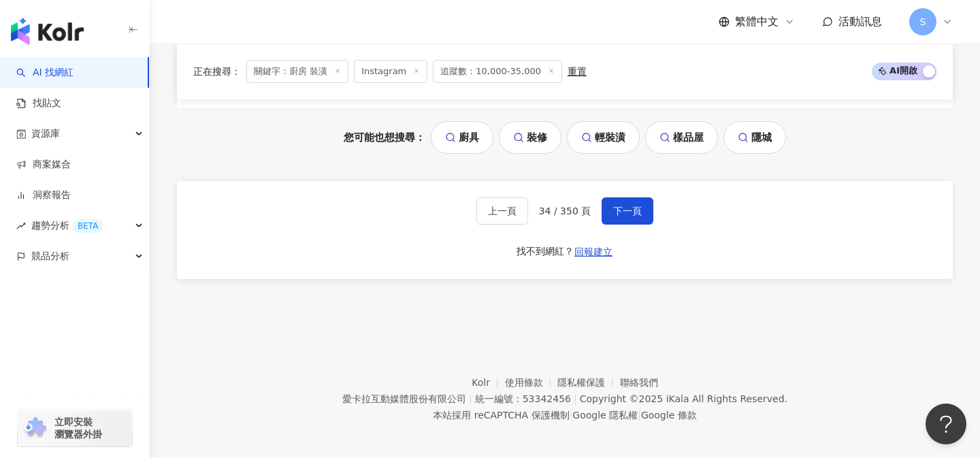
scroll to position [2941, 0]
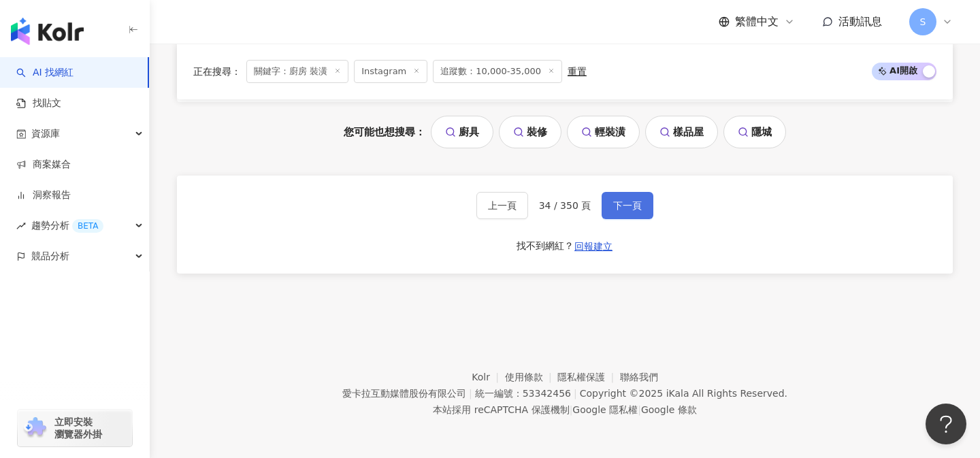
click at [630, 209] on span "下一頁" at bounding box center [627, 205] width 29 height 11
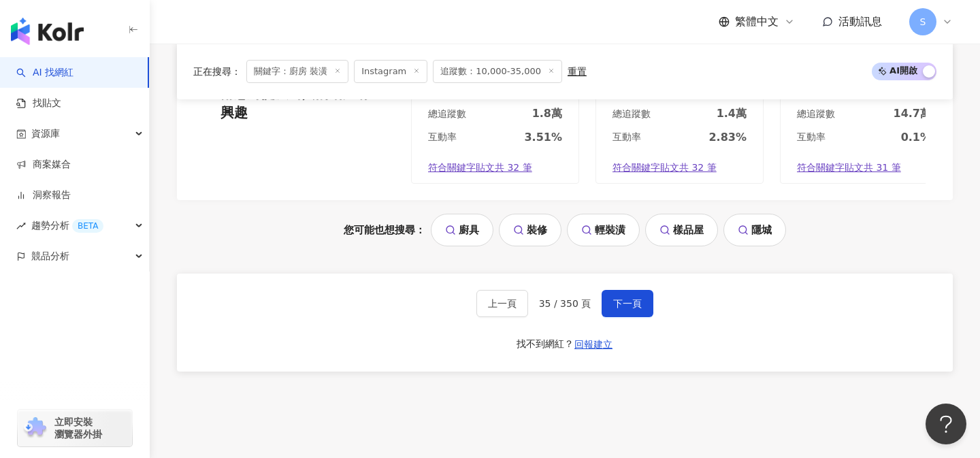
scroll to position [2948, 0]
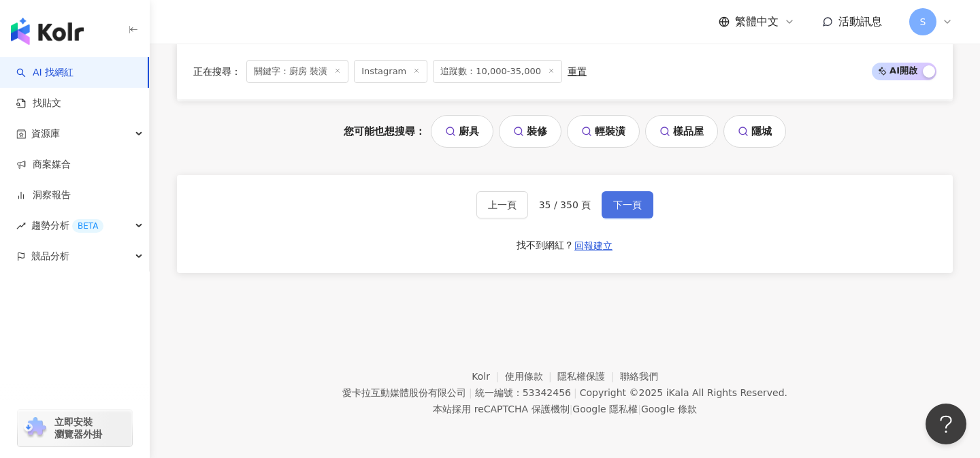
click at [631, 210] on span "下一頁" at bounding box center [627, 204] width 29 height 11
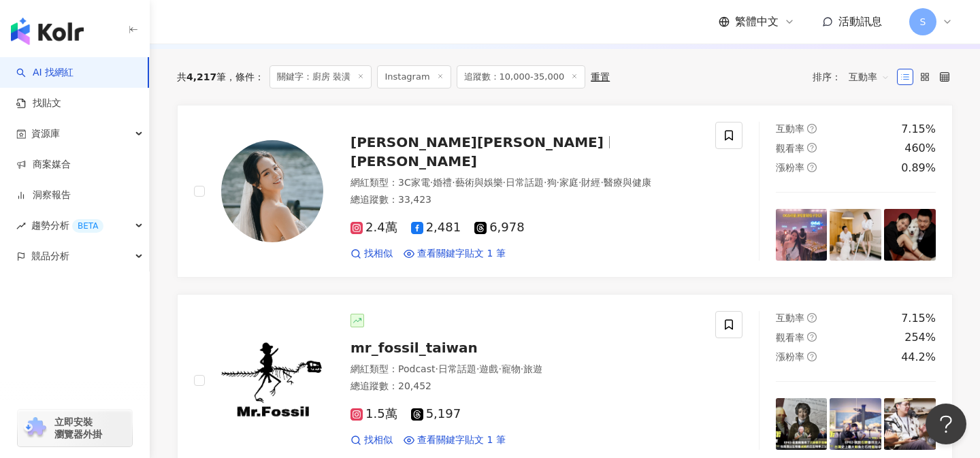
scroll to position [467, 0]
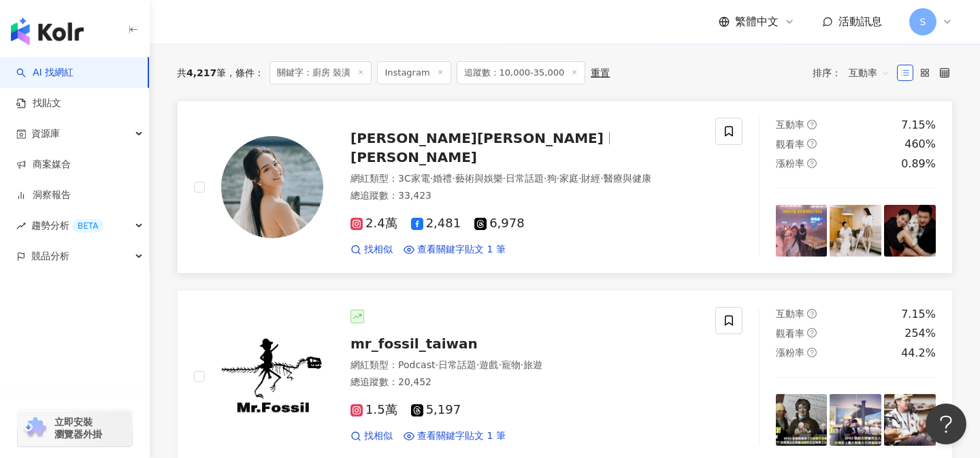
click at [472, 195] on div "網紅類型 ： 3C家電 · 婚禮 · 藝術與娛樂 · 日常話題 · 狗 · 家庭 · 財經 · 醫療與健康 總追蹤數 ： 33,423" at bounding box center [524, 188] width 348 height 33
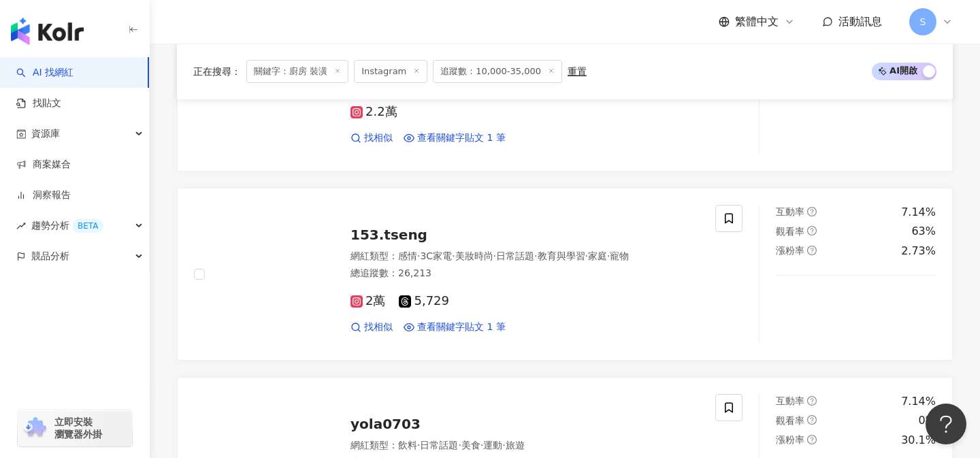
scroll to position [1148, 0]
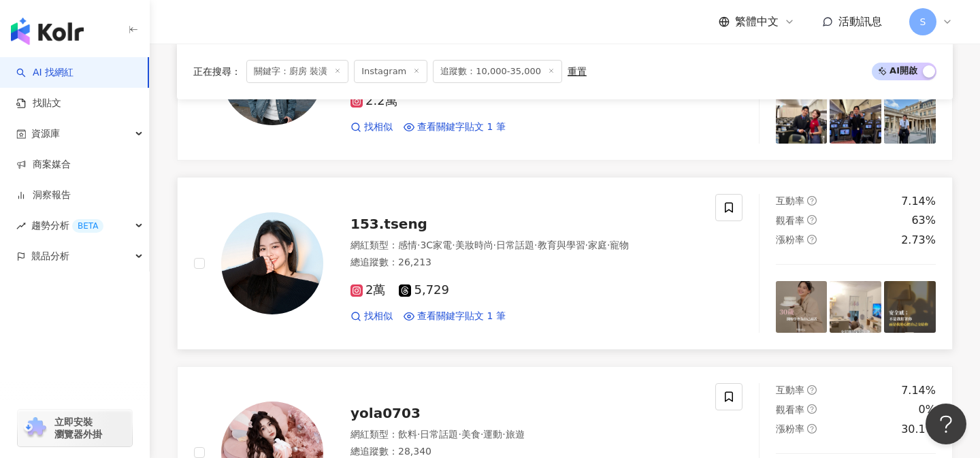
click at [501, 277] on div "2萬 5,729 找相似 查看關鍵字貼文 1 筆" at bounding box center [524, 297] width 348 height 50
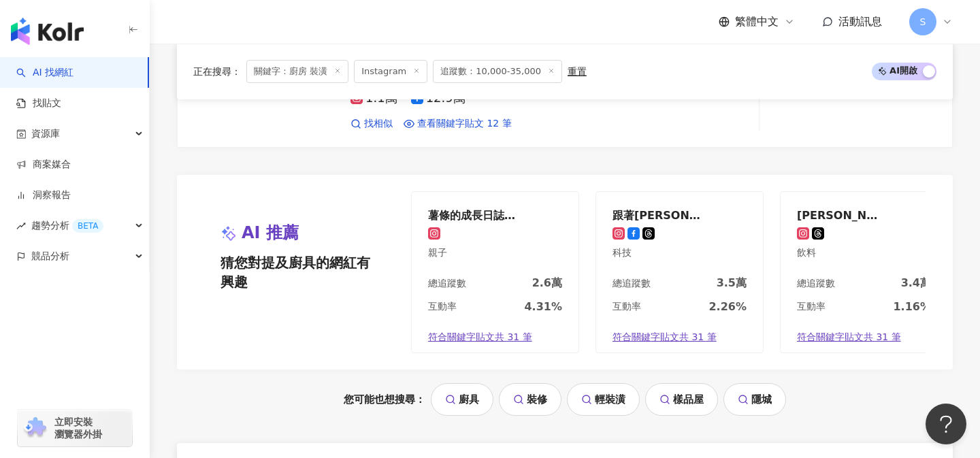
scroll to position [2746, 0]
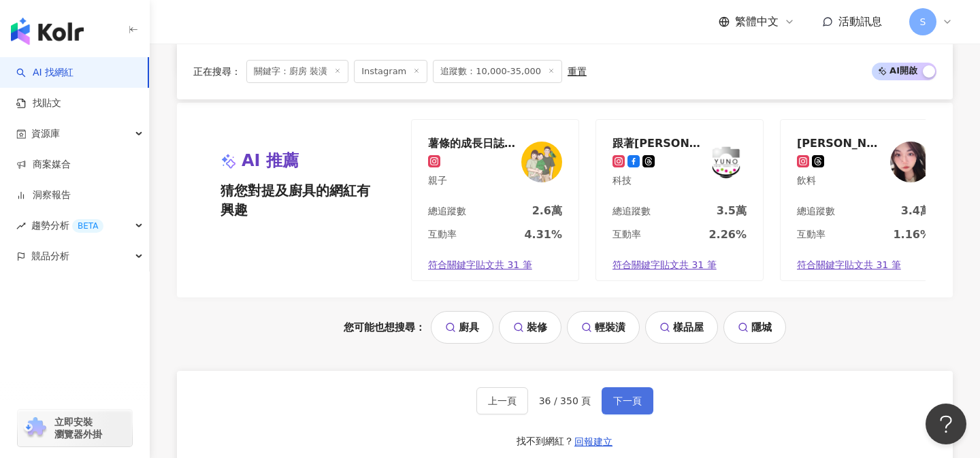
click at [641, 387] on button "下一頁" at bounding box center [627, 400] width 52 height 27
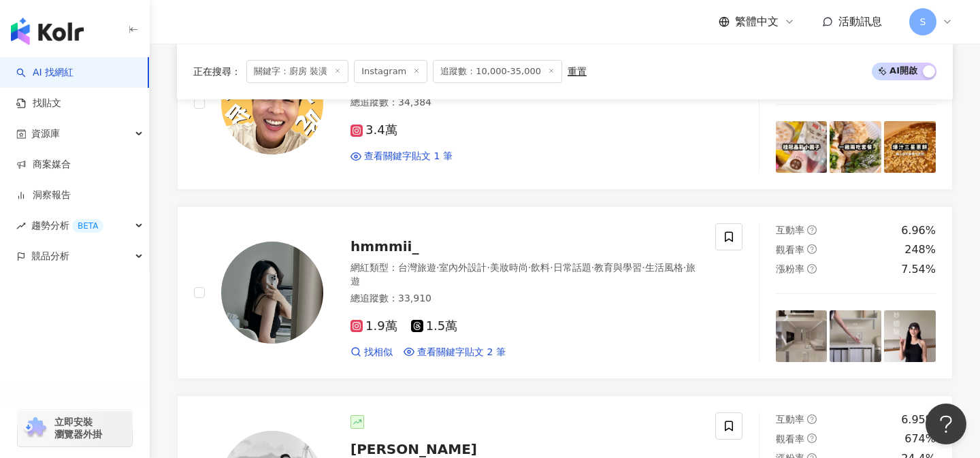
scroll to position [588, 0]
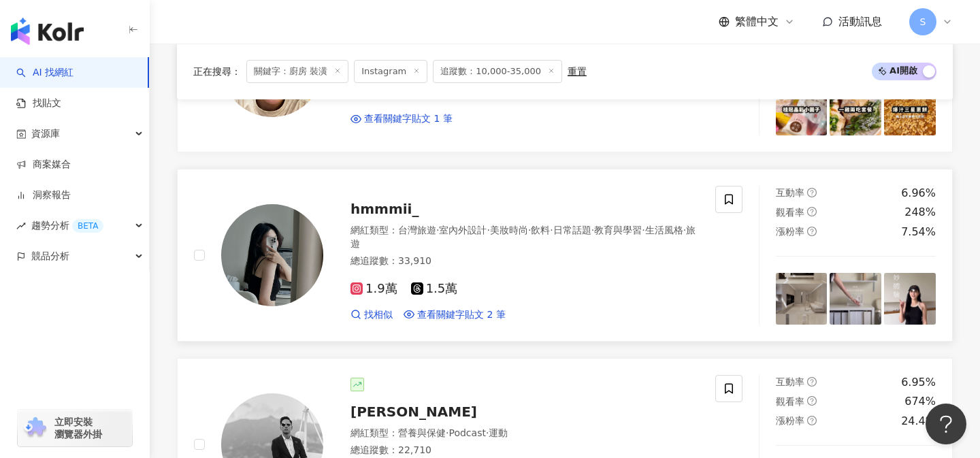
click at [508, 268] on div "網紅類型 ： 台灣旅遊 · 室內外設計 · 美妝時尚 · 飲料 · 日常話題 · 教育與學習 · 生活風格 · 旅遊 總追蹤數 ： 33,910" at bounding box center [524, 247] width 348 height 47
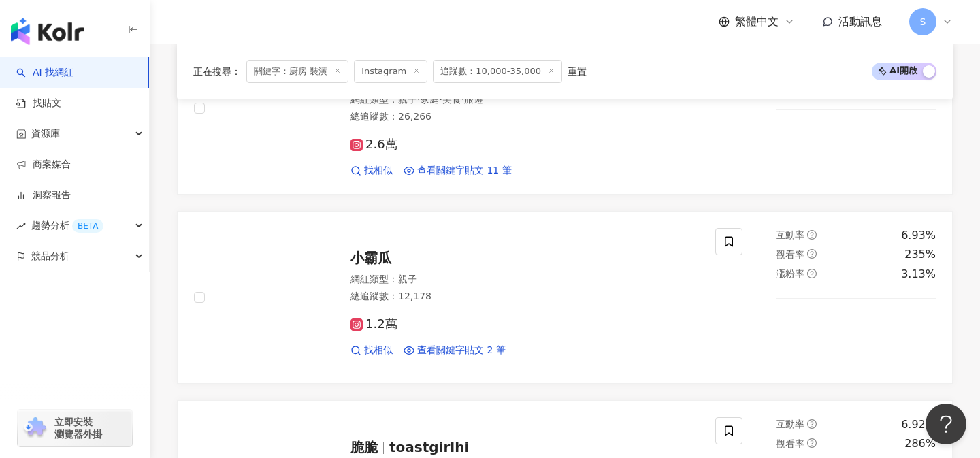
scroll to position [1142, 0]
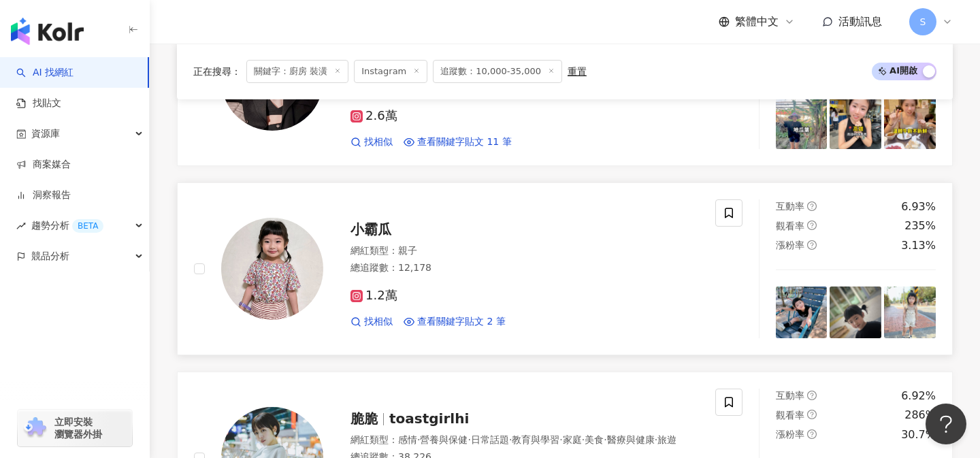
click at [479, 268] on div "總追蹤數 ： 12,178" at bounding box center [524, 268] width 348 height 14
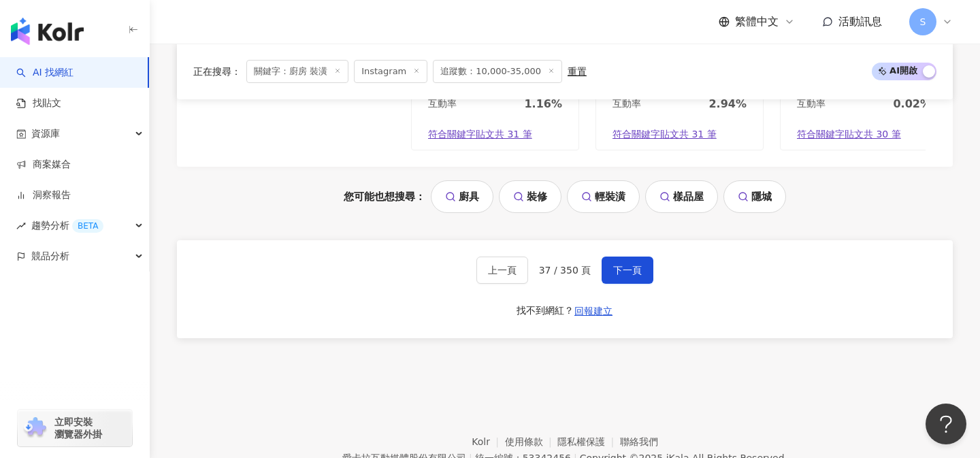
scroll to position [2941, 0]
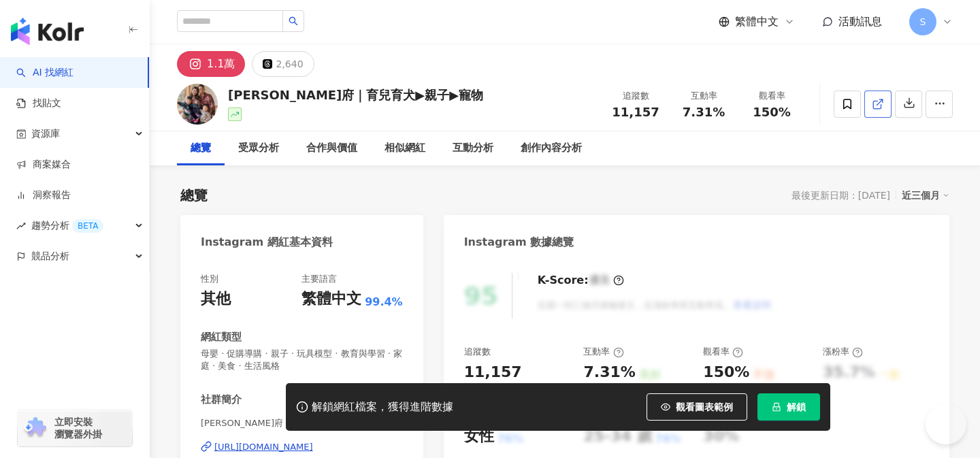
click at [880, 100] on line at bounding box center [879, 101] width 5 height 5
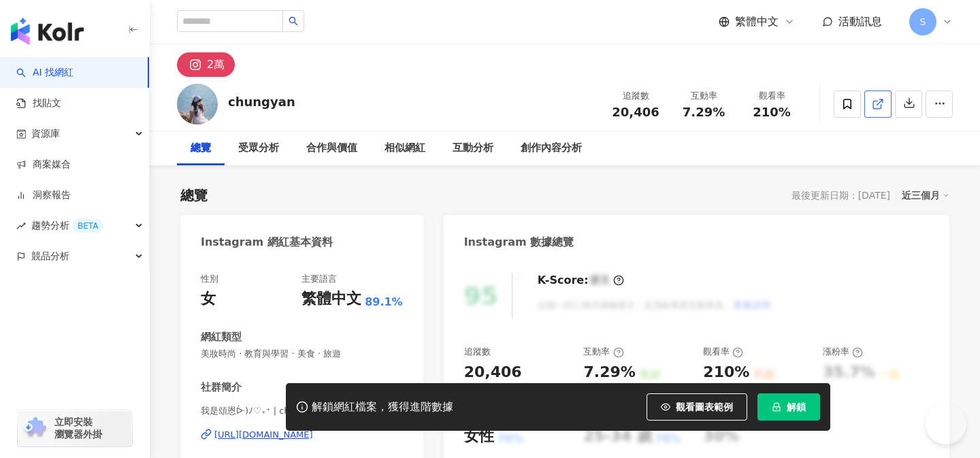
click at [890, 107] on link at bounding box center [877, 103] width 27 height 27
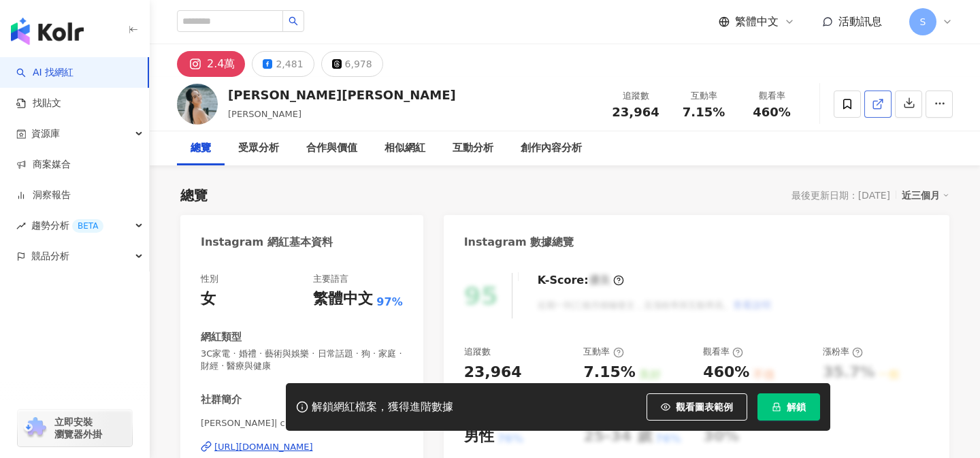
click at [879, 101] on line at bounding box center [879, 101] width 5 height 5
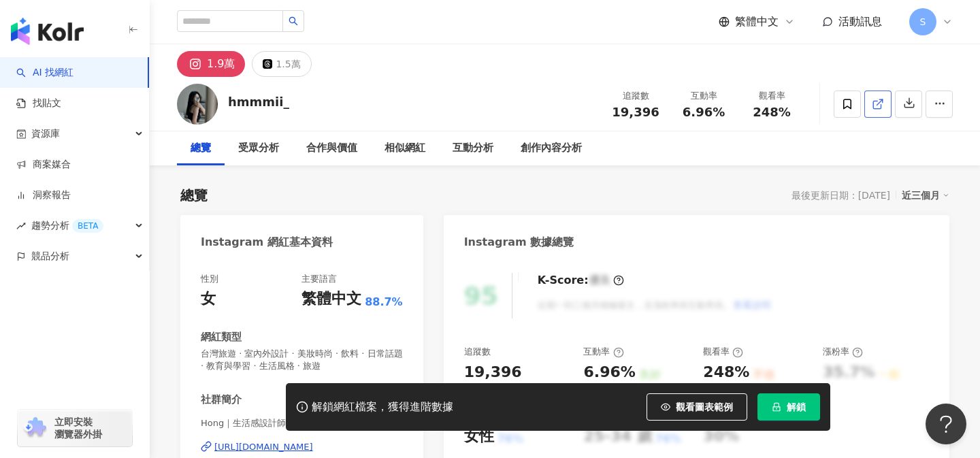
click at [867, 102] on link at bounding box center [877, 103] width 27 height 27
